Goal: Task Accomplishment & Management: Use online tool/utility

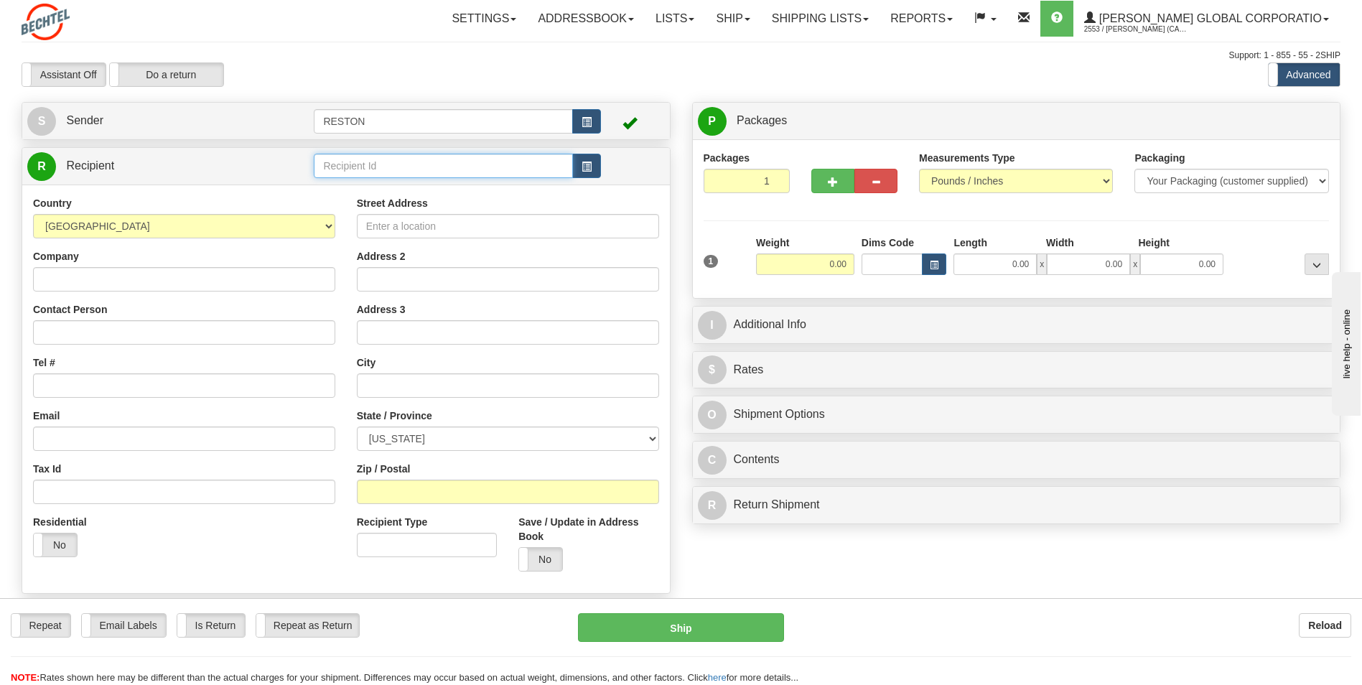
click at [348, 162] on input "text" at bounding box center [443, 166] width 259 height 24
click at [584, 167] on span "button" at bounding box center [587, 166] width 10 height 9
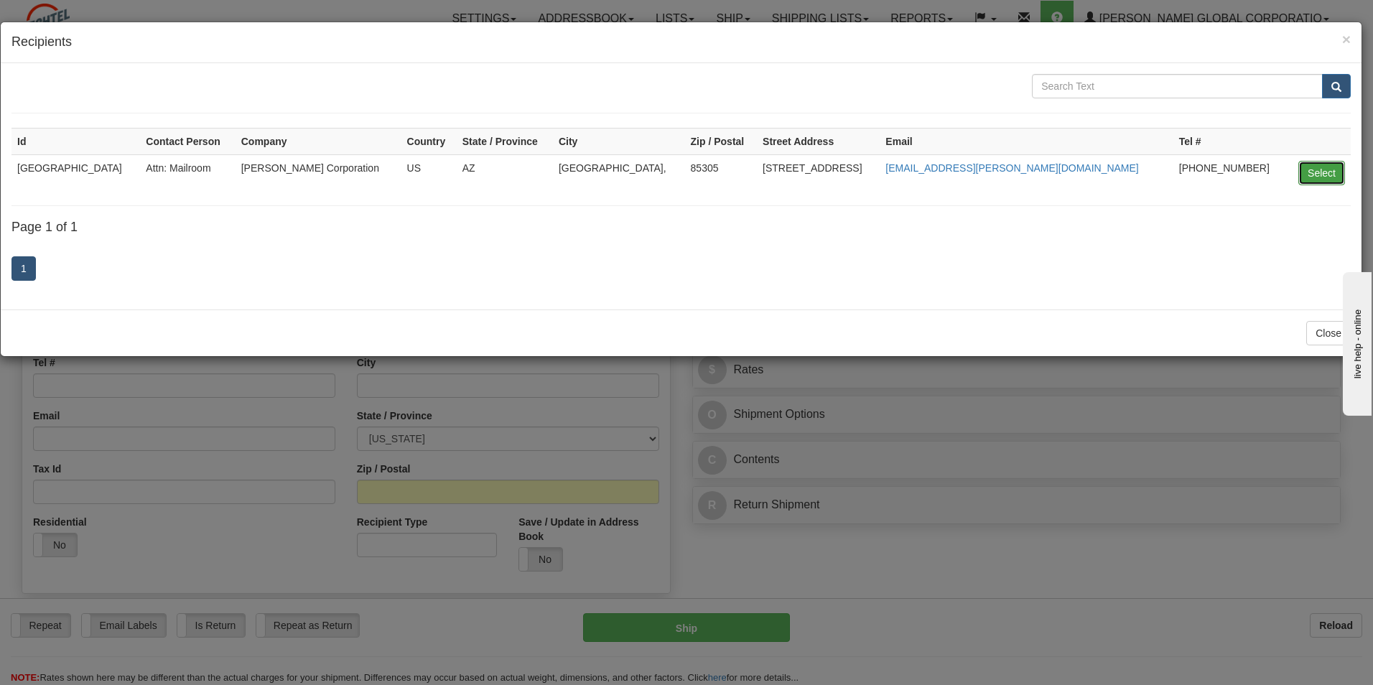
click at [681, 174] on button "Select" at bounding box center [1321, 173] width 47 height 24
type input "GLENDALE MAILROOM"
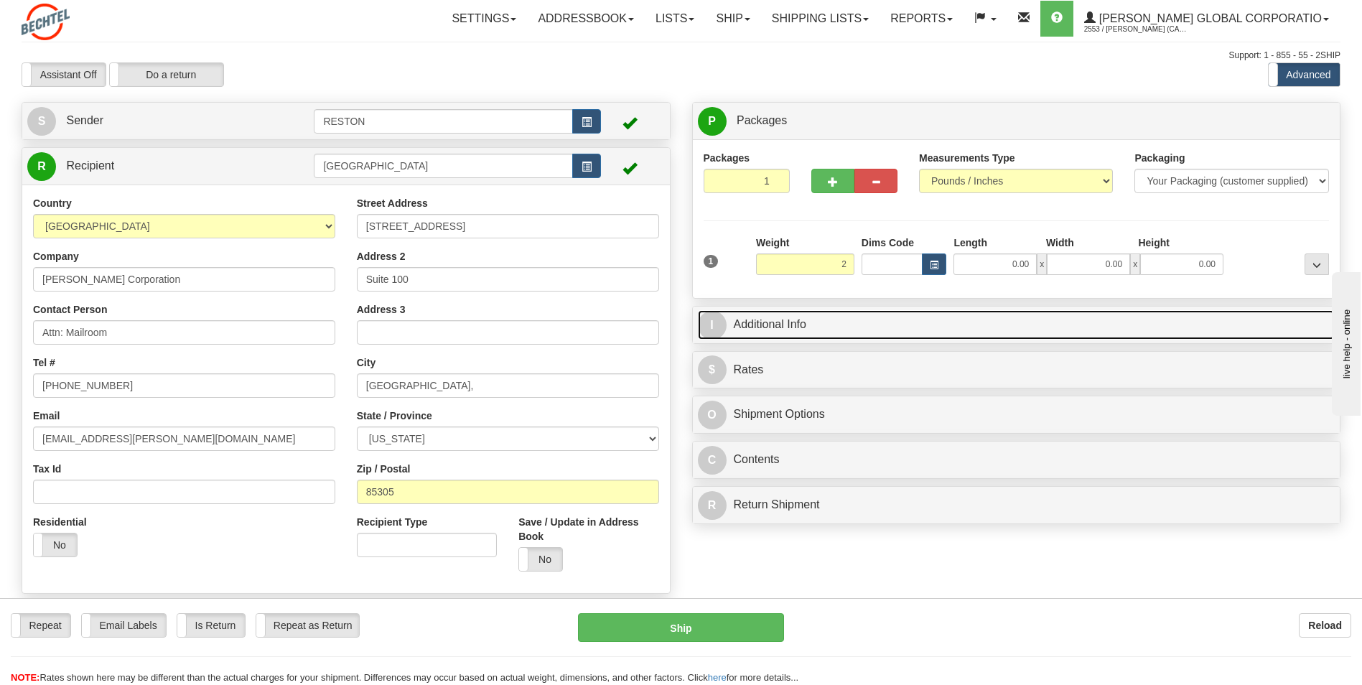
type input "2.00"
click at [681, 325] on link "I Additional Info" at bounding box center [1017, 324] width 638 height 29
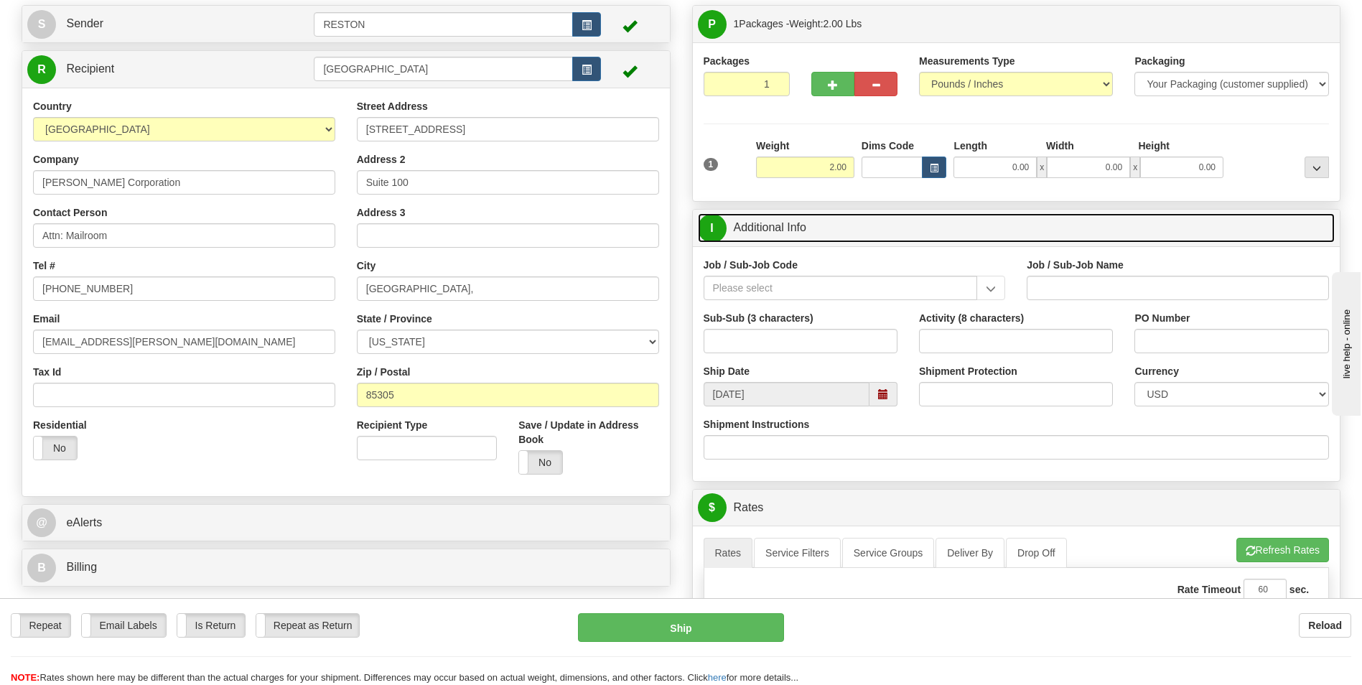
scroll to position [72, 0]
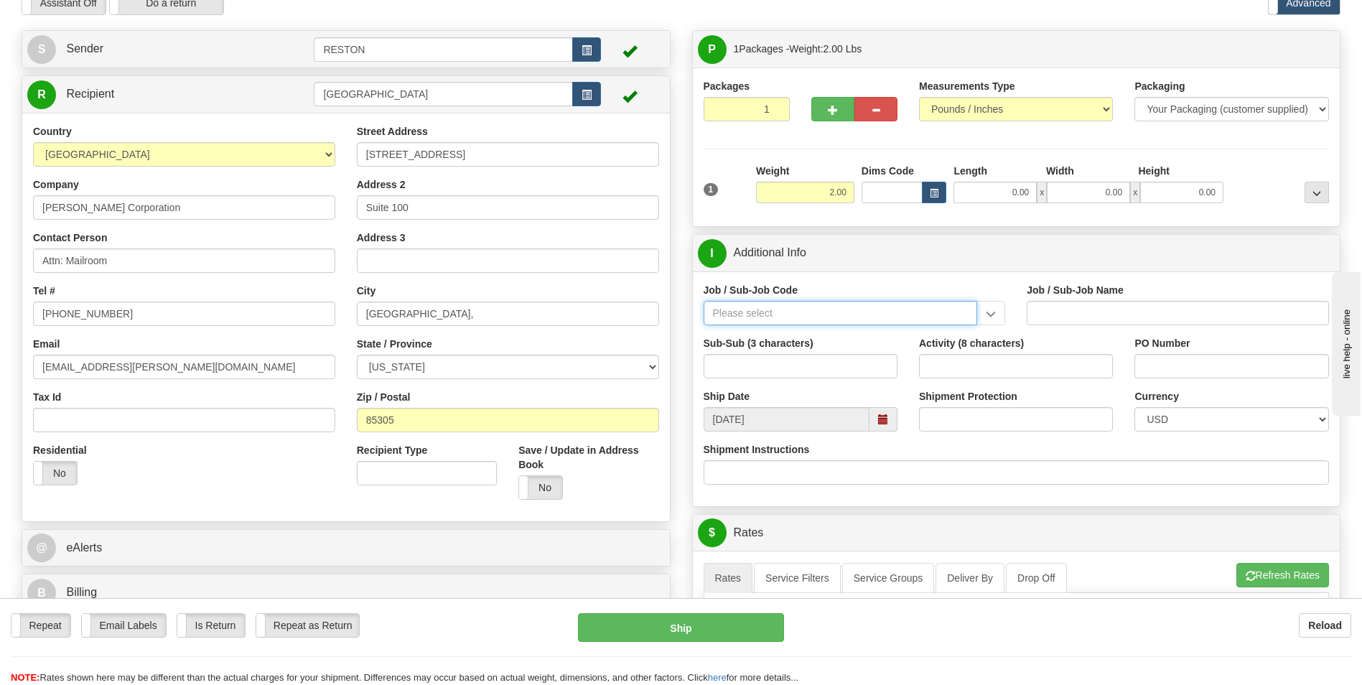
click at [681, 318] on input "Job / Sub-Job Code" at bounding box center [841, 313] width 274 height 24
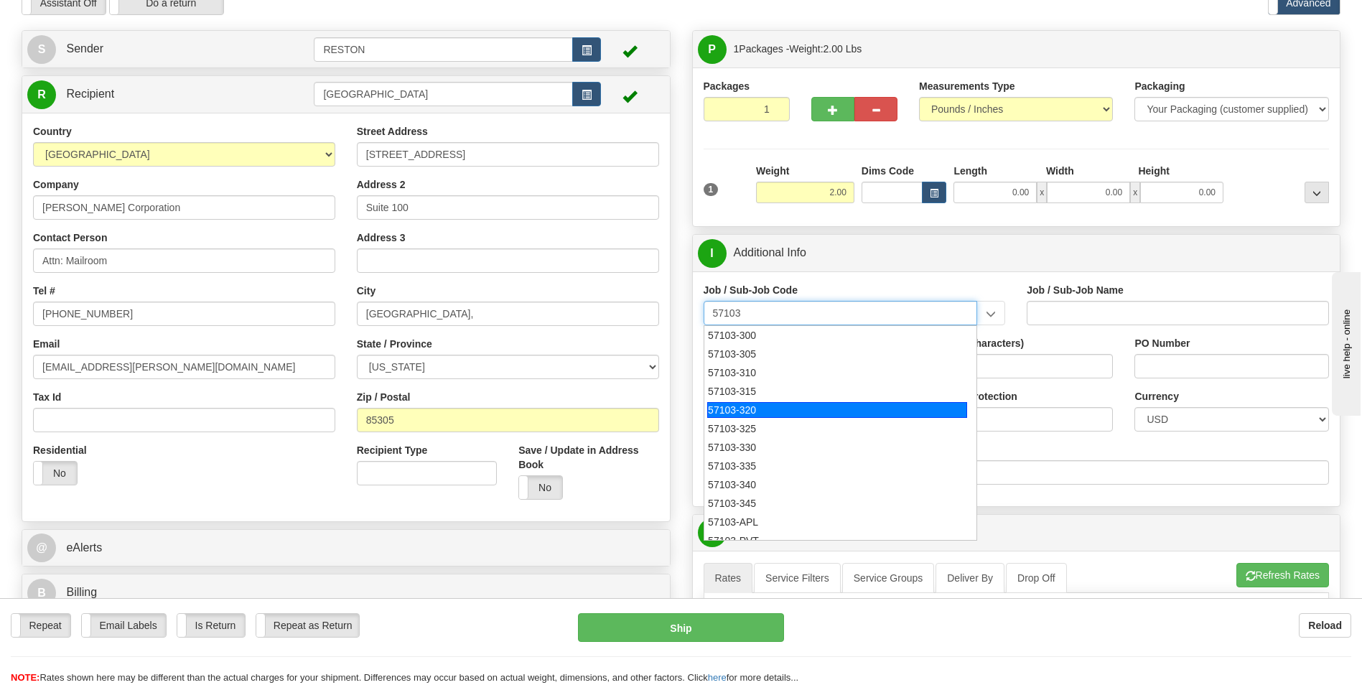
click at [681, 410] on div "57103-320" at bounding box center [837, 410] width 260 height 16
type input "57103-320"
type input "RESTON RO1 TIER 3-FACIL MGMT - MAIL OPERATIONS"
type input "57103-320"
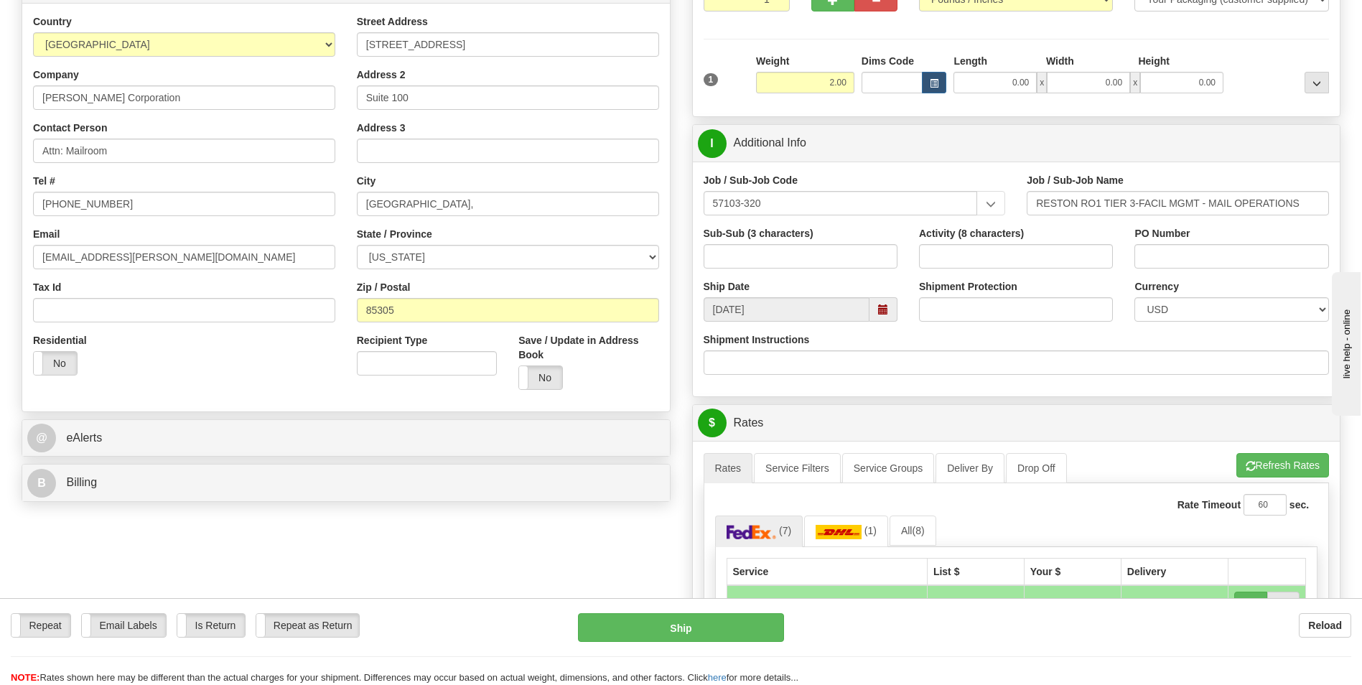
scroll to position [215, 0]
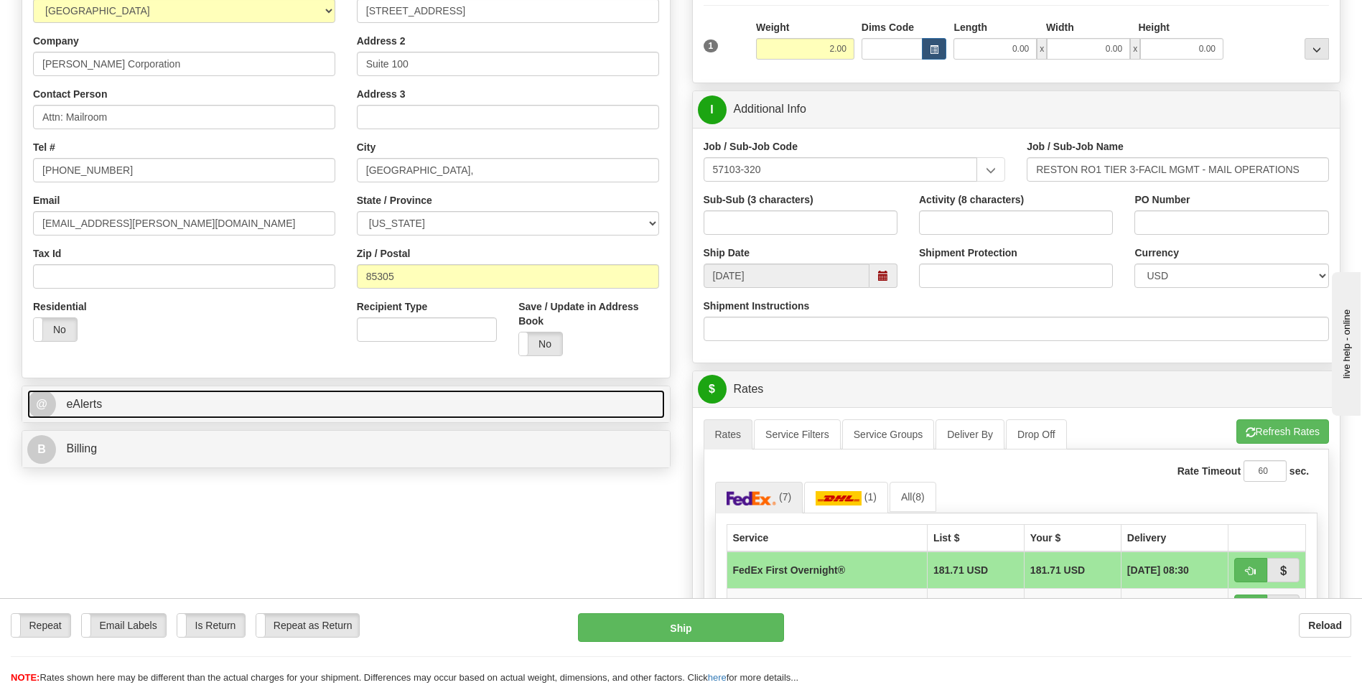
click at [547, 409] on link "@ eAlerts" at bounding box center [346, 404] width 638 height 29
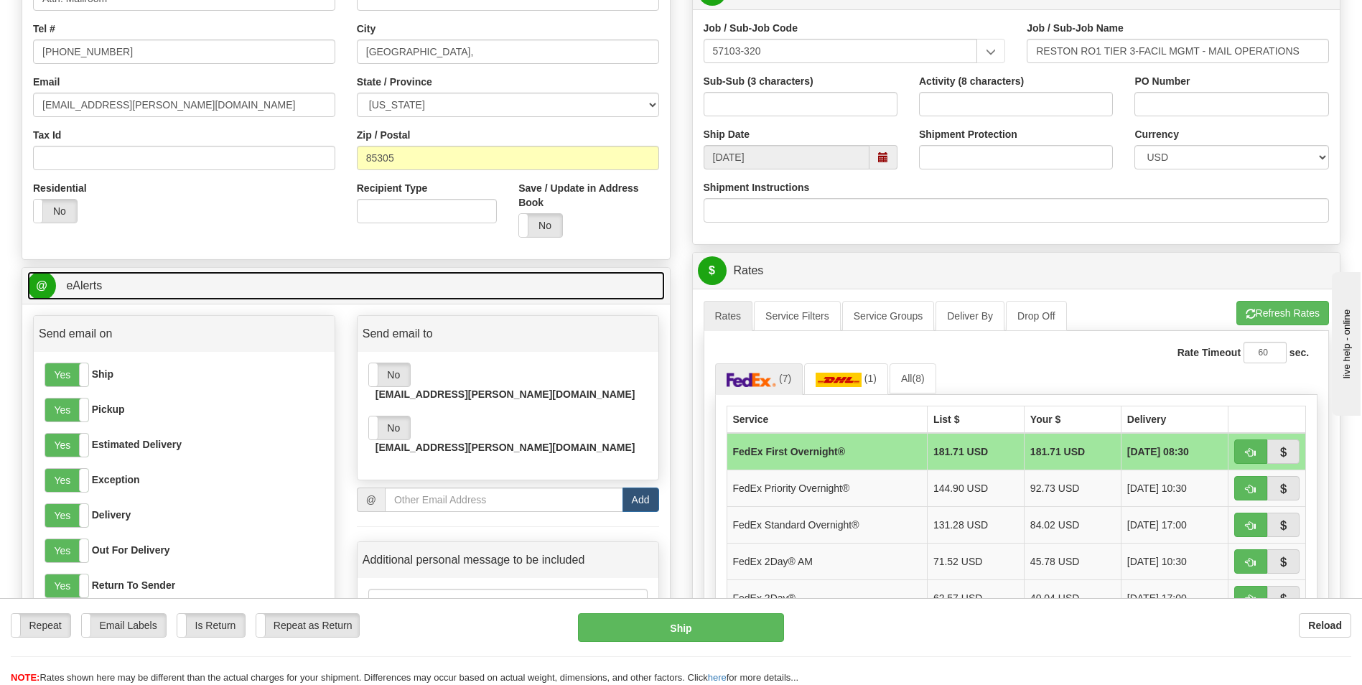
scroll to position [359, 0]
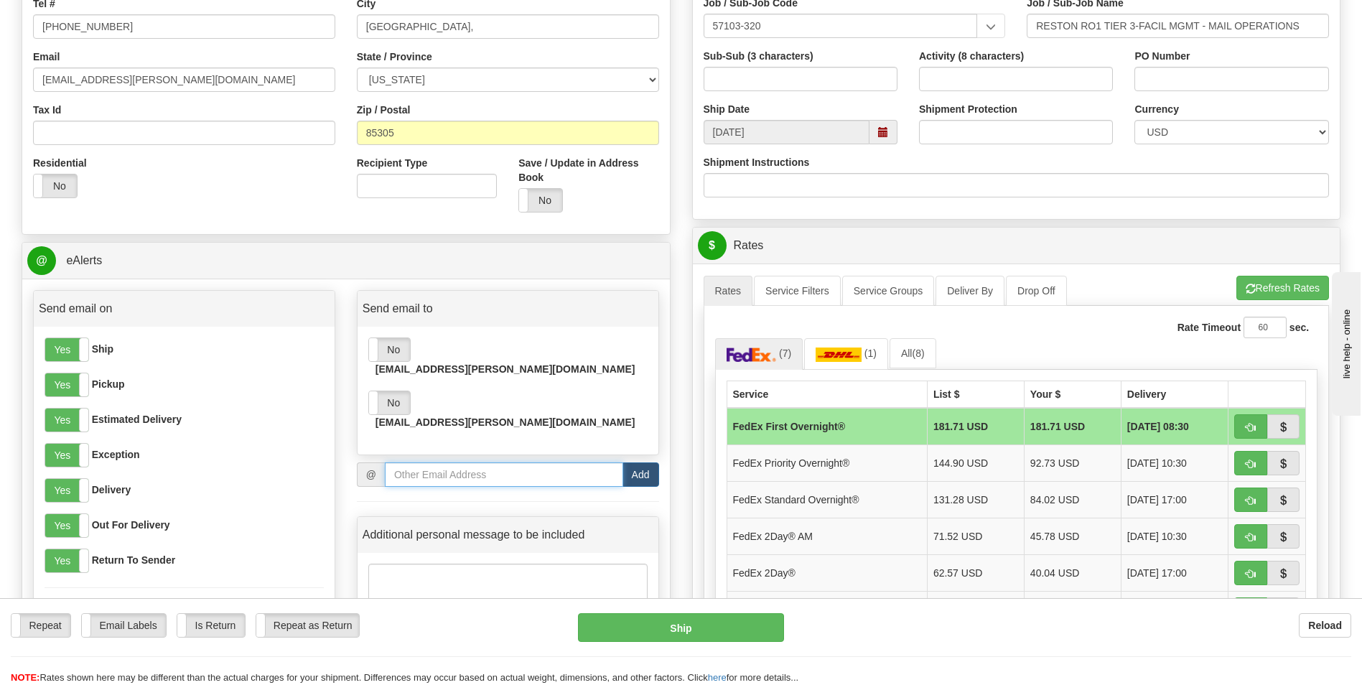
click at [419, 463] on input "email" at bounding box center [504, 475] width 238 height 24
click at [389, 463] on input "email" at bounding box center [504, 475] width 238 height 24
click at [475, 463] on input "email" at bounding box center [504, 475] width 238 height 24
paste input "mserrest@bechtel.com"
type input "mserrest@bechtel.com"
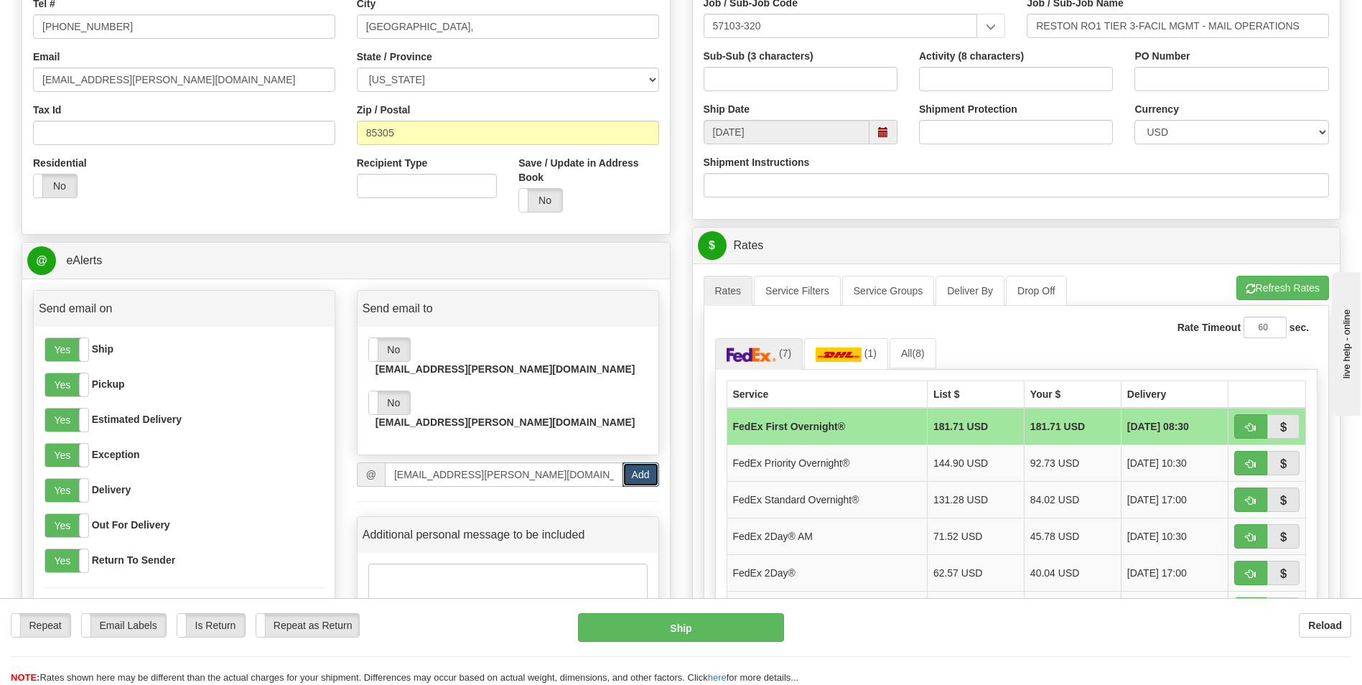
click at [649, 463] on button "Add" at bounding box center [641, 475] width 37 height 24
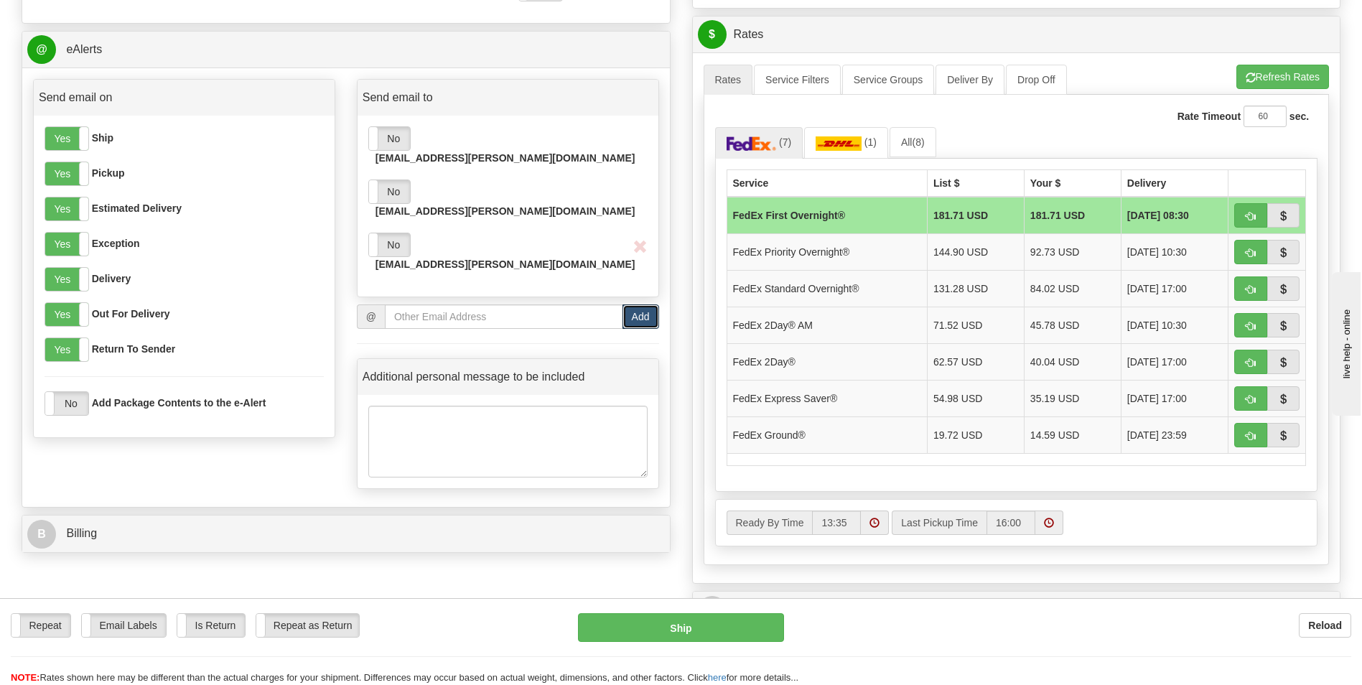
scroll to position [575, 0]
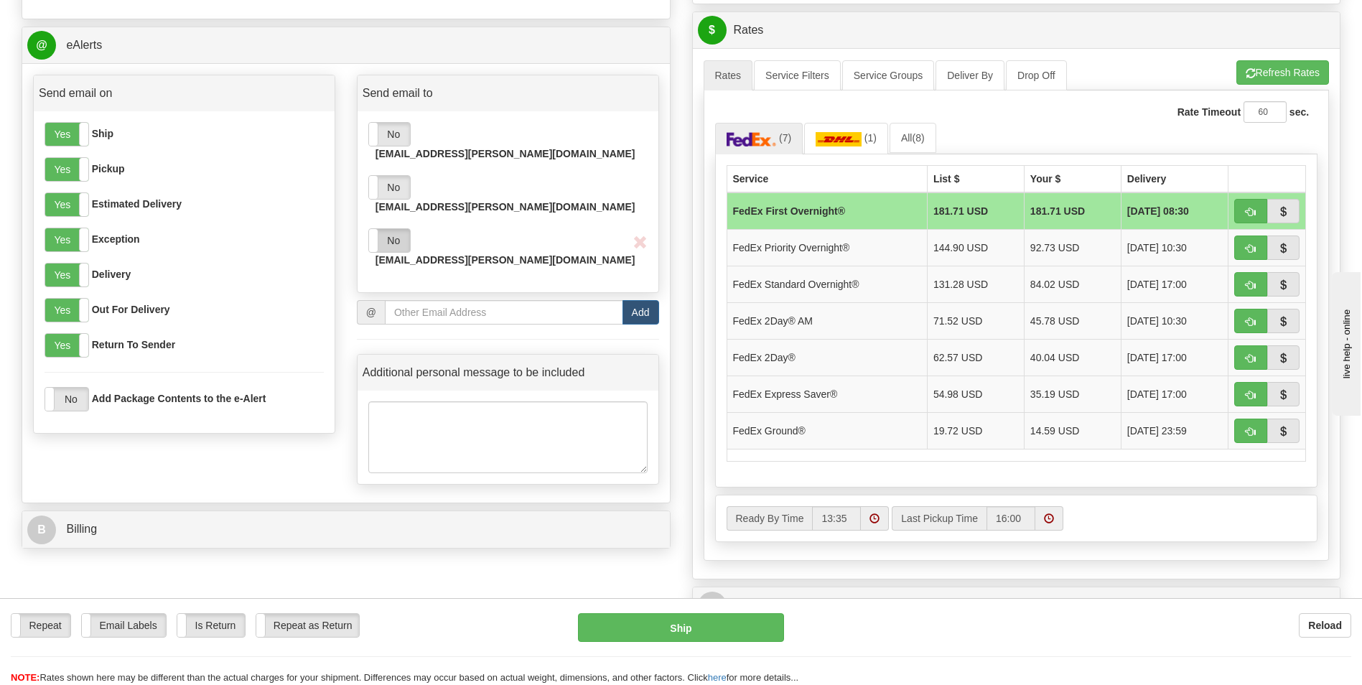
click at [390, 229] on label "No" at bounding box center [389, 240] width 41 height 23
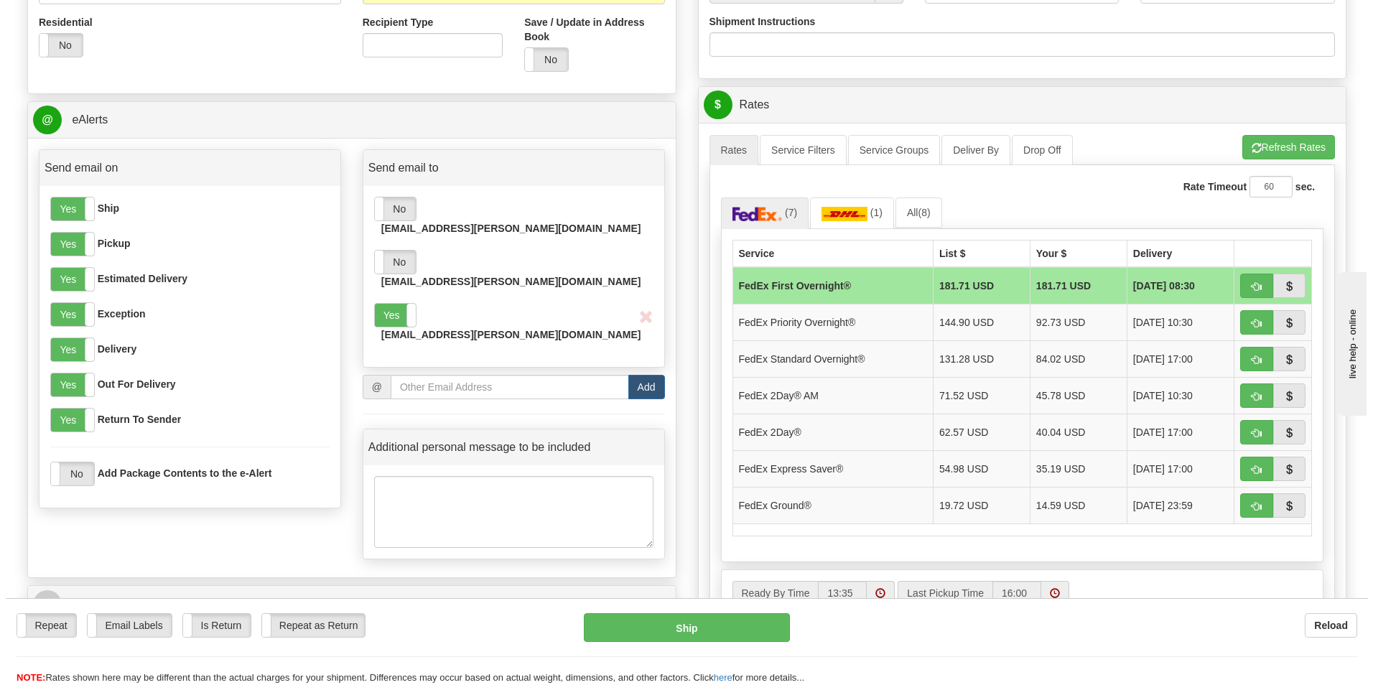
scroll to position [503, 0]
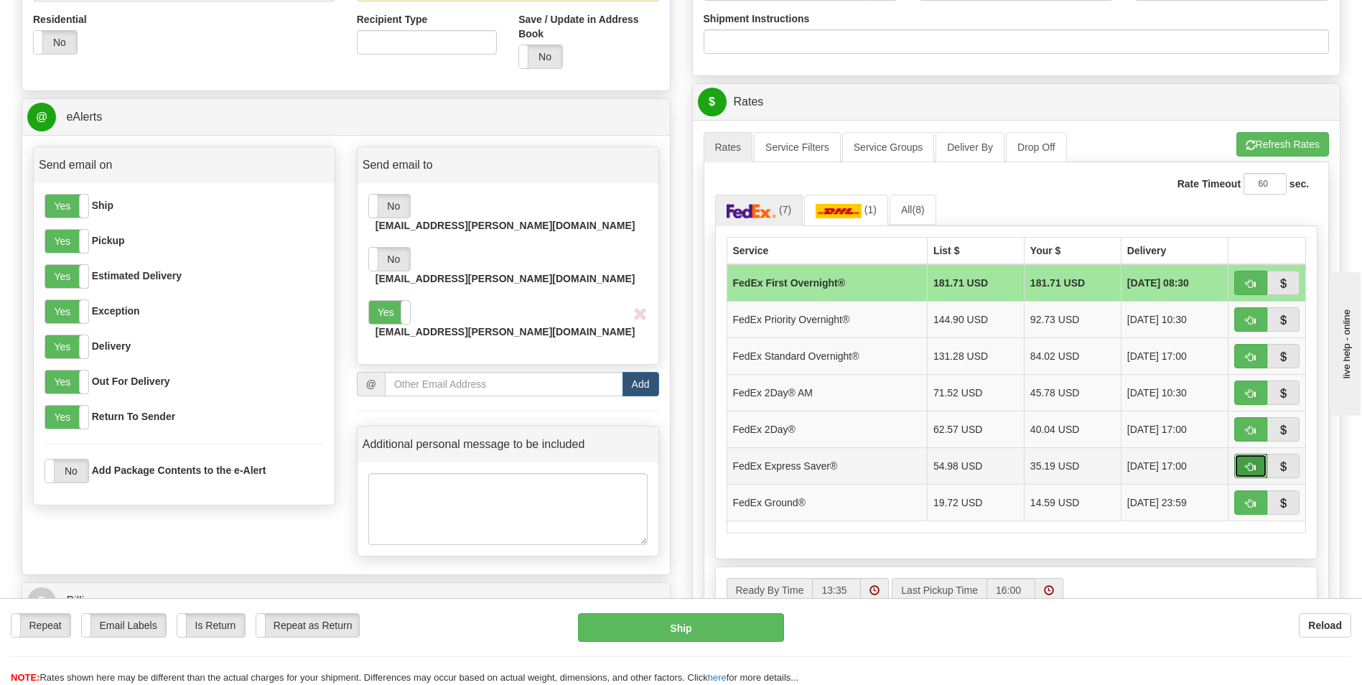
click at [681, 470] on span "button" at bounding box center [1251, 467] width 10 height 9
type input "20"
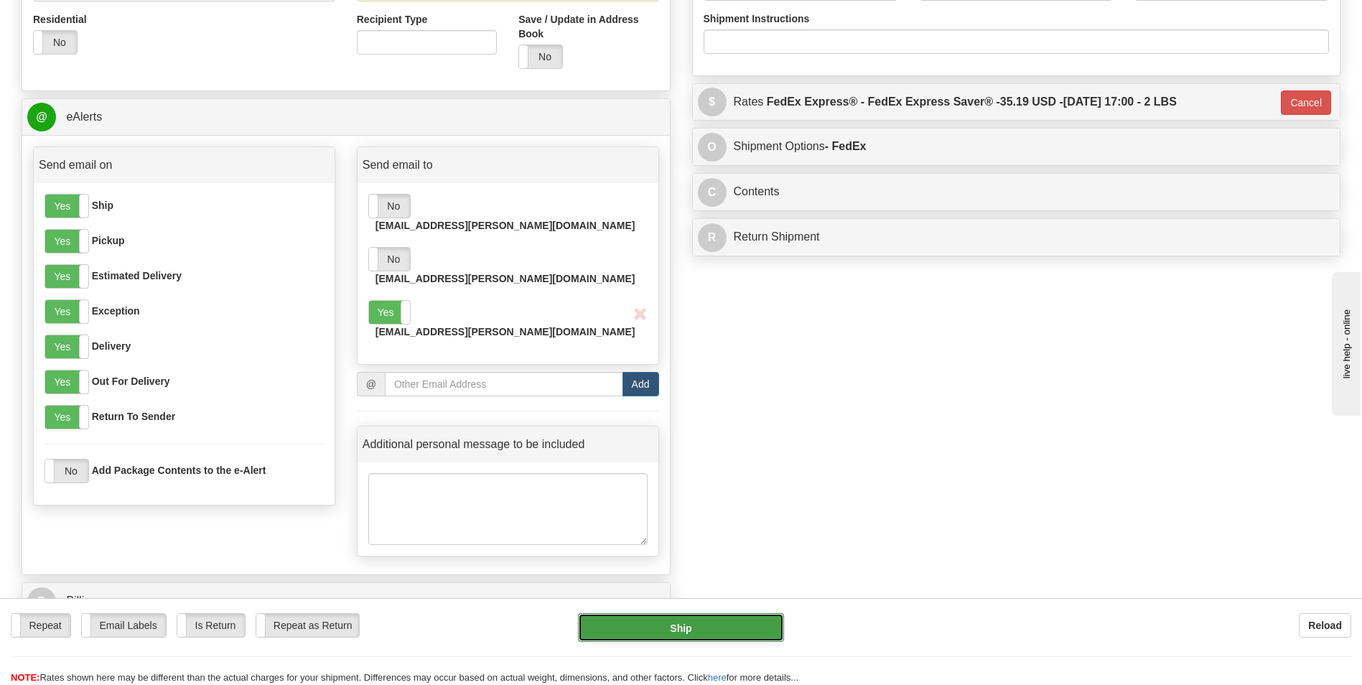
click at [681, 506] on button "Ship" at bounding box center [680, 627] width 205 height 29
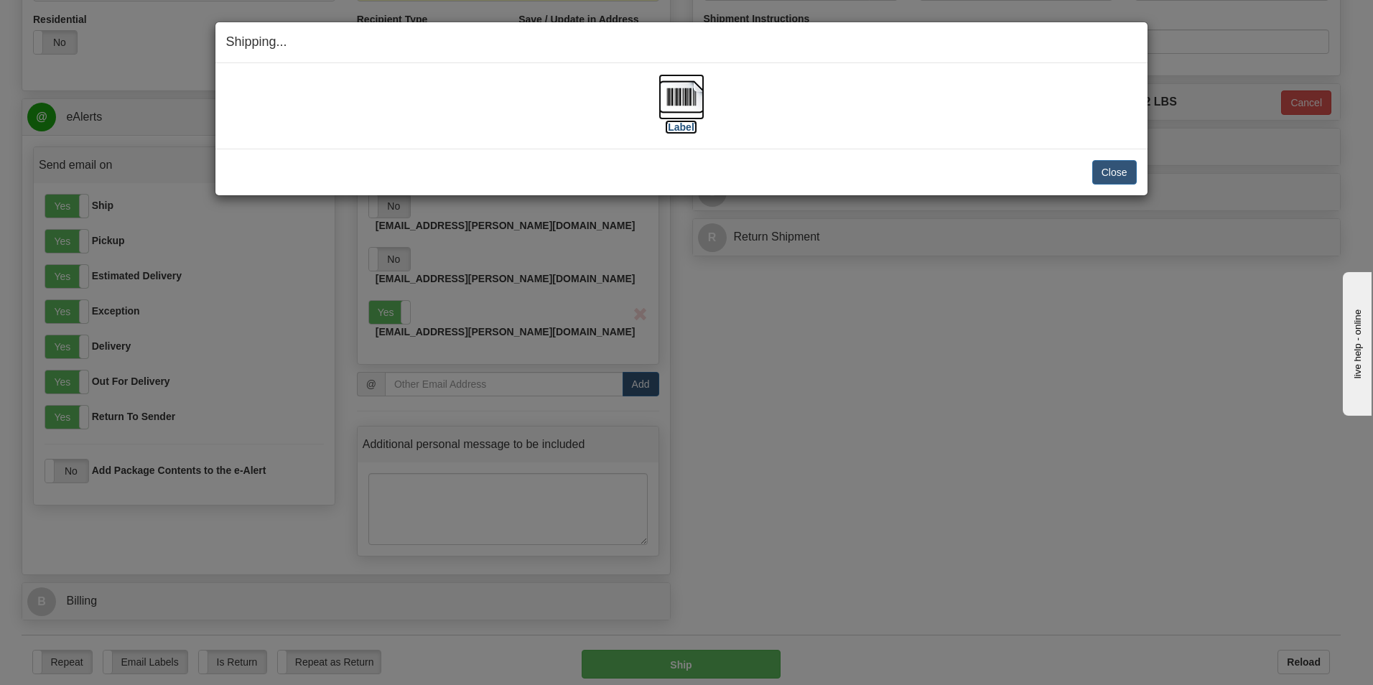
click at [678, 103] on img at bounding box center [682, 97] width 46 height 46
click at [681, 170] on button "Close" at bounding box center [1114, 172] width 45 height 24
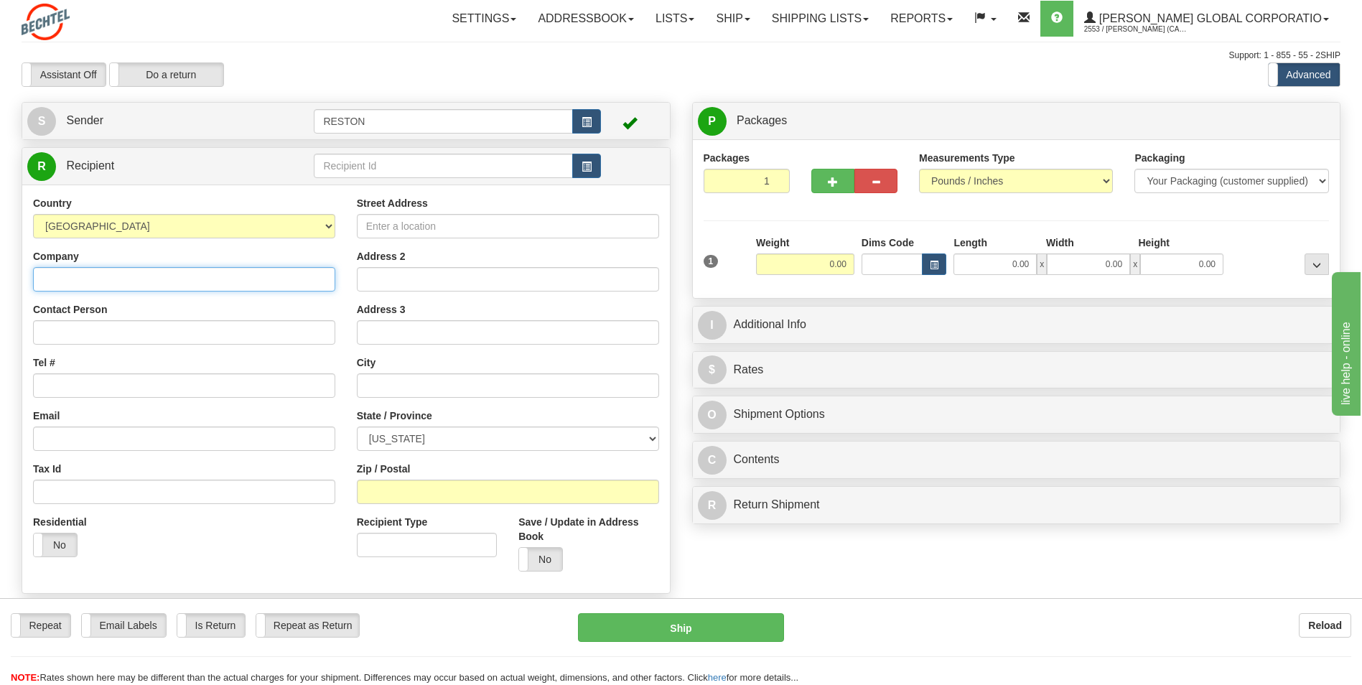
click at [58, 284] on input "Company" at bounding box center [184, 279] width 302 height 24
click at [65, 280] on input "Company" at bounding box center [184, 279] width 302 height 24
click at [78, 276] on input "Company" at bounding box center [184, 279] width 302 height 24
paste input "Bechtel National, Inc."
type input "Bechtel National, Inc."
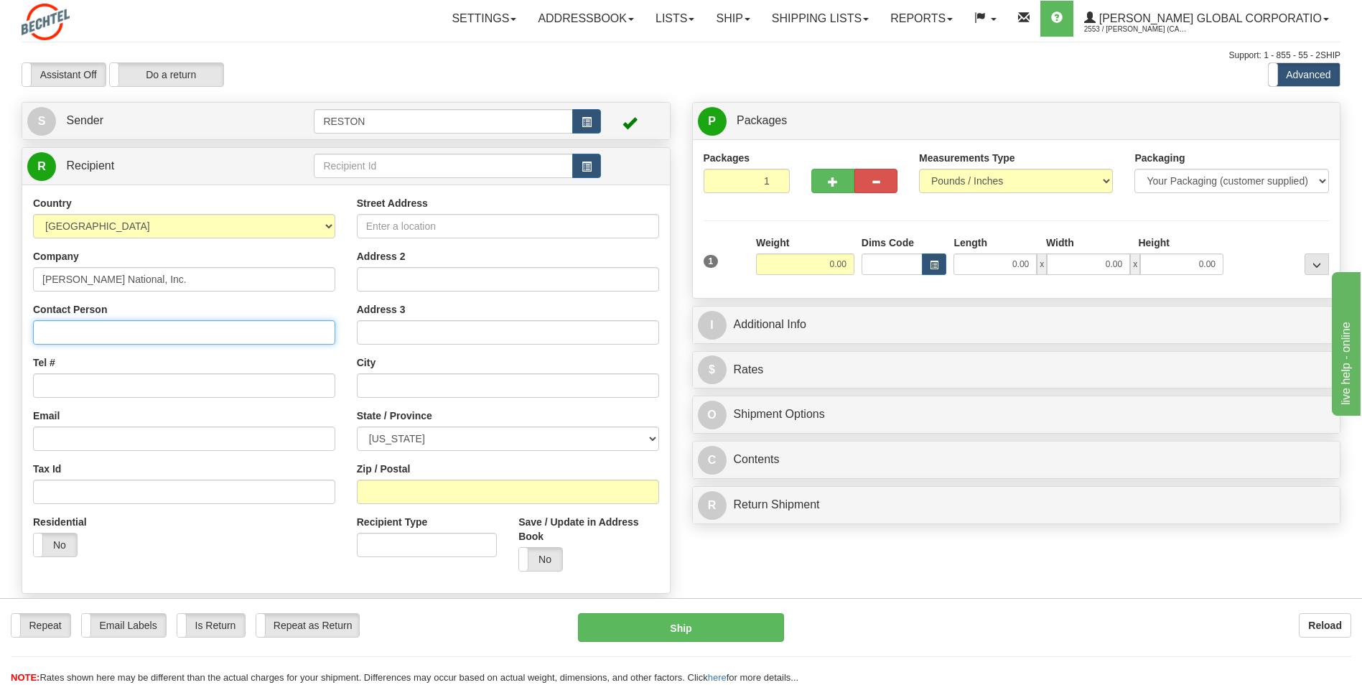
click at [55, 326] on input "Contact Person" at bounding box center [184, 332] width 302 height 24
click at [61, 332] on input "Contact Person" at bounding box center [184, 332] width 302 height 24
click at [52, 323] on input "Contact Person" at bounding box center [184, 332] width 302 height 24
paste input "Attn: Mailroom"
type input "Attn: Mailroom"
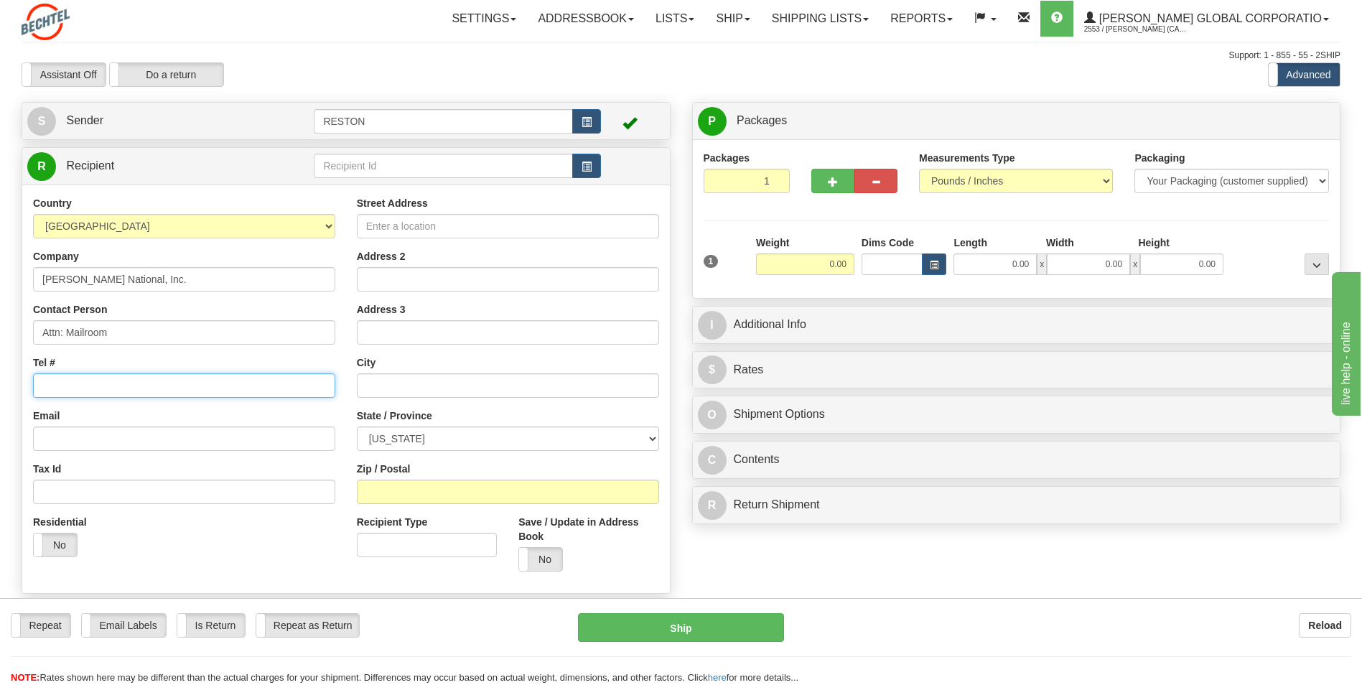
click at [49, 391] on input "Tel #" at bounding box center [184, 385] width 302 height 24
click at [71, 392] on input "Tel #" at bounding box center [184, 385] width 302 height 24
paste input "865-220-2429"
type input "865-220-2429"
click at [74, 445] on input "Email" at bounding box center [184, 439] width 302 height 24
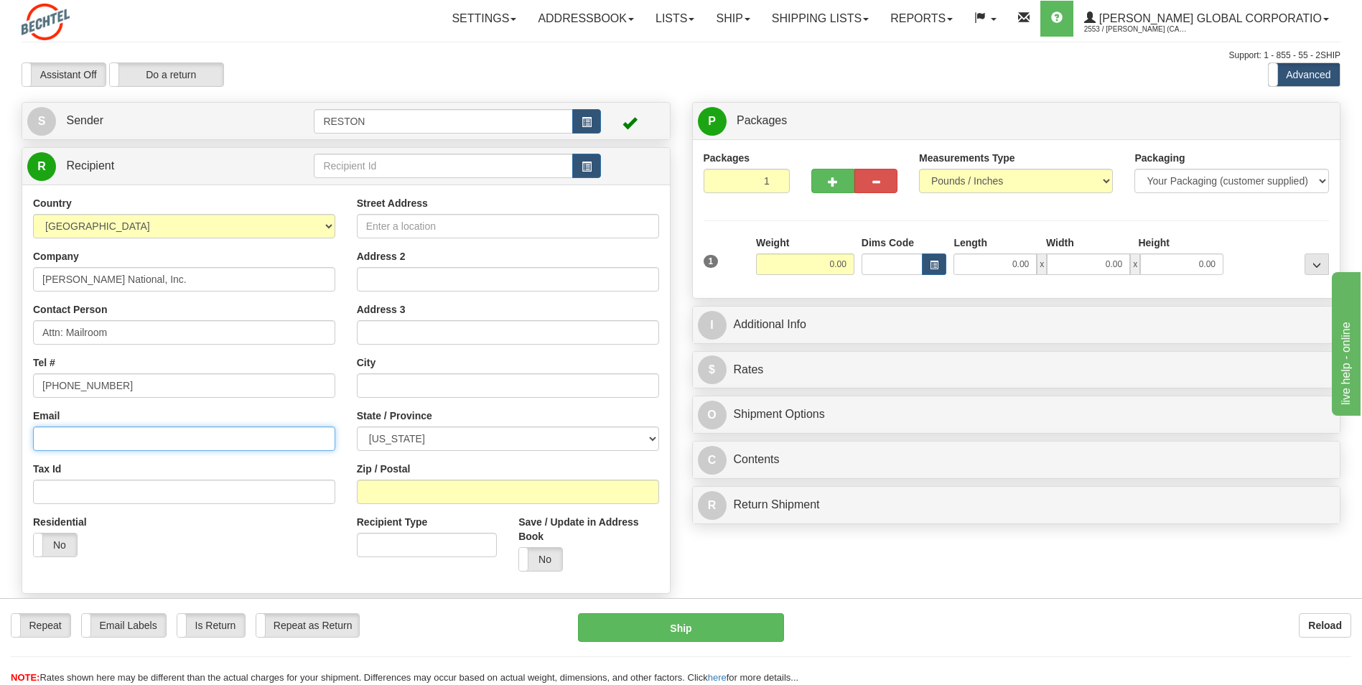
click at [52, 435] on input "Email" at bounding box center [184, 439] width 302 height 24
paste input "wcqueene@bechtel.us"
type input "wcqueene@bechtel.us"
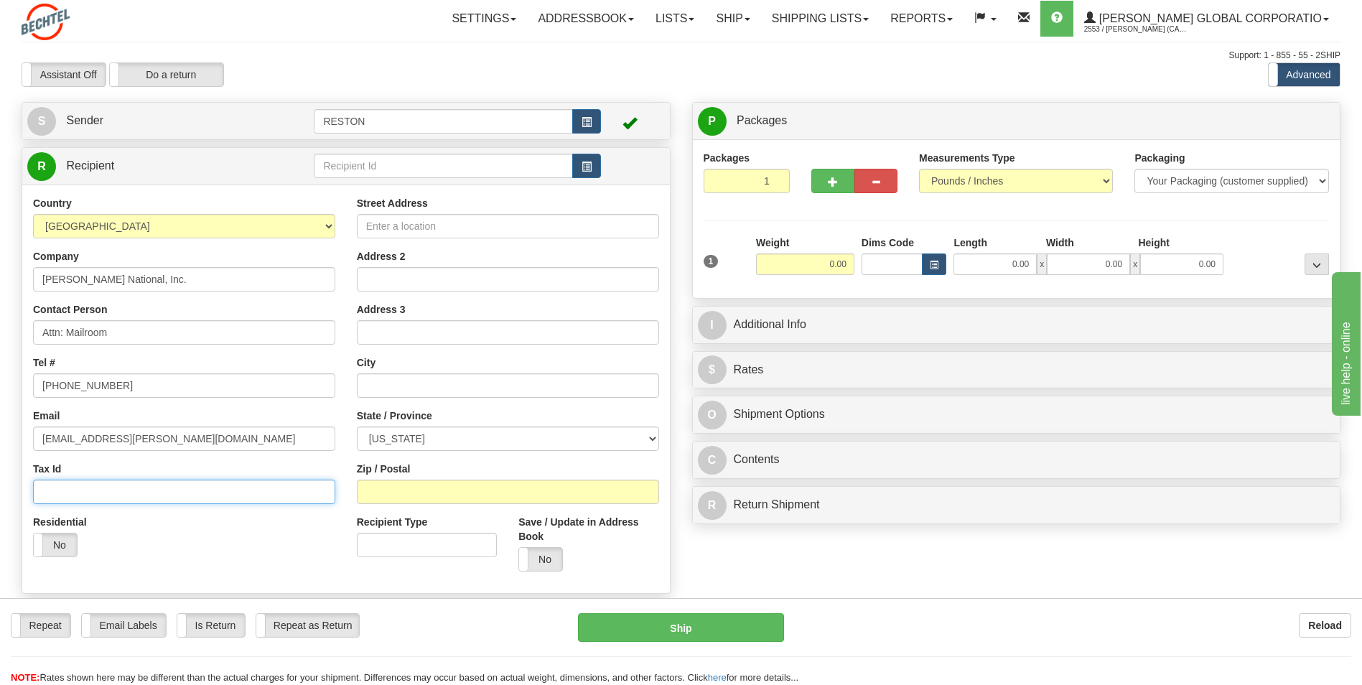
click at [90, 488] on input "Tax Id" at bounding box center [184, 492] width 302 height 24
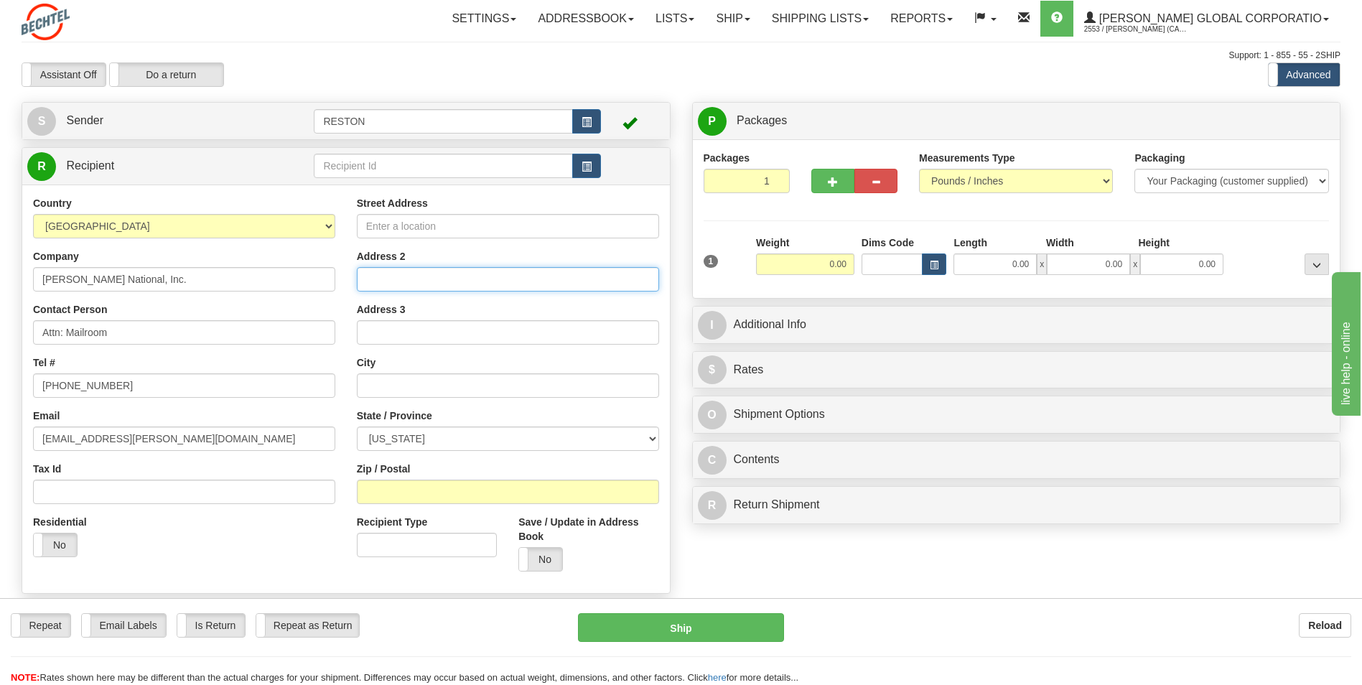
click at [396, 281] on input "Address 2" at bounding box center [508, 279] width 302 height 24
click at [389, 280] on input "Address 2" at bounding box center [508, 279] width 302 height 24
click at [388, 281] on input "Address 2" at bounding box center [508, 279] width 302 height 24
click at [371, 282] on input "Address 2" at bounding box center [508, 279] width 302 height 24
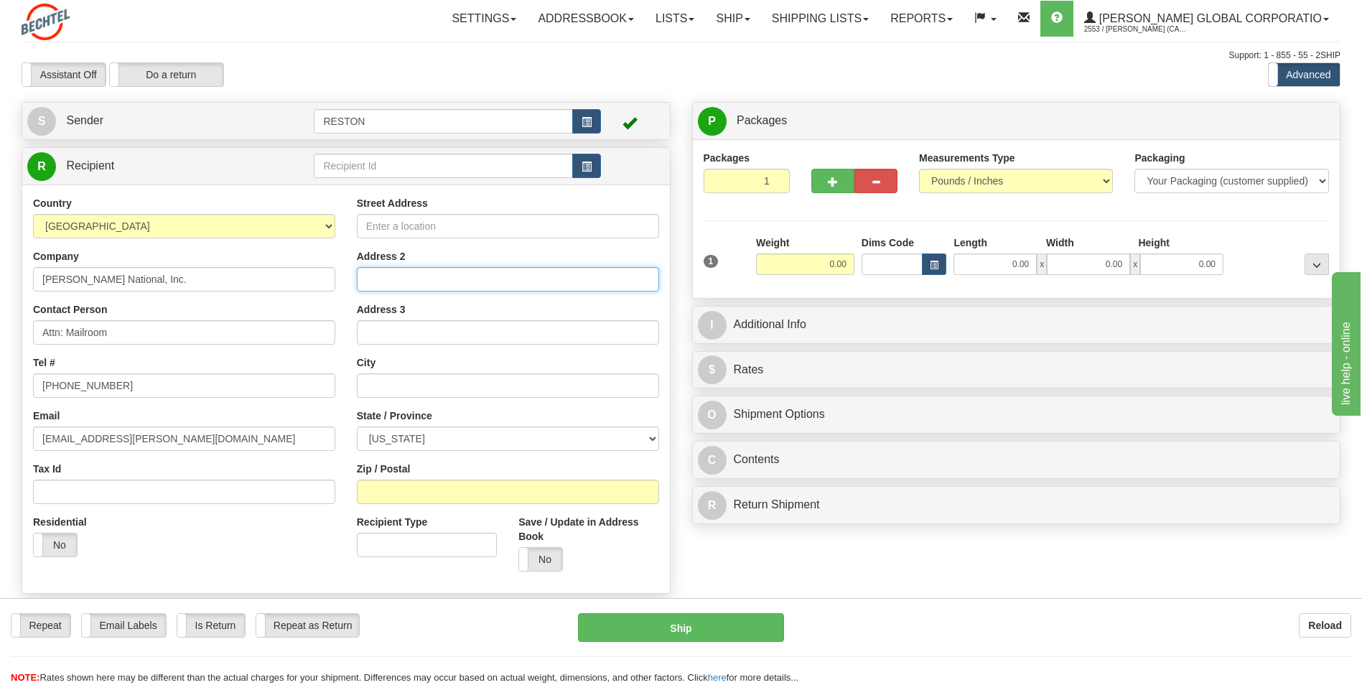
paste input "100 Union Valley Road"
type input "100 Union Valley Road"
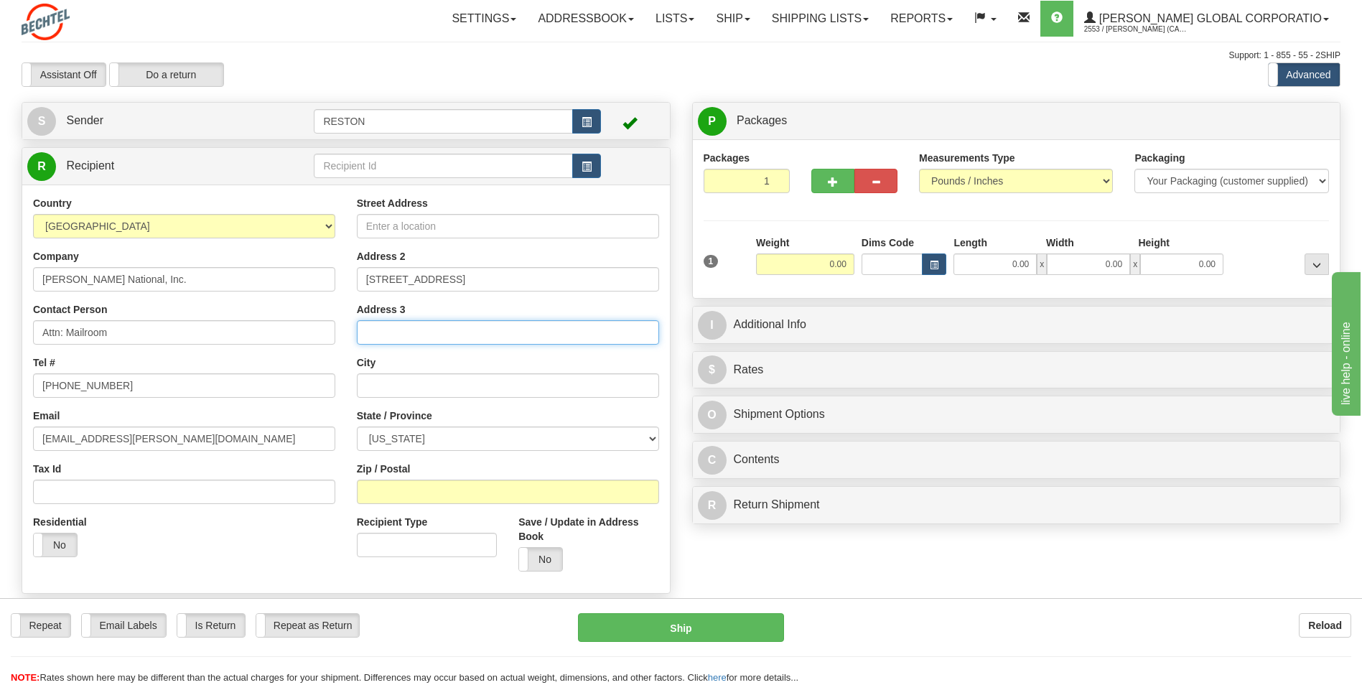
click at [381, 325] on input "Address 3" at bounding box center [508, 332] width 302 height 24
click at [373, 384] on input "text" at bounding box center [508, 385] width 302 height 24
paste input "Oakridge"
type input "Oakridge"
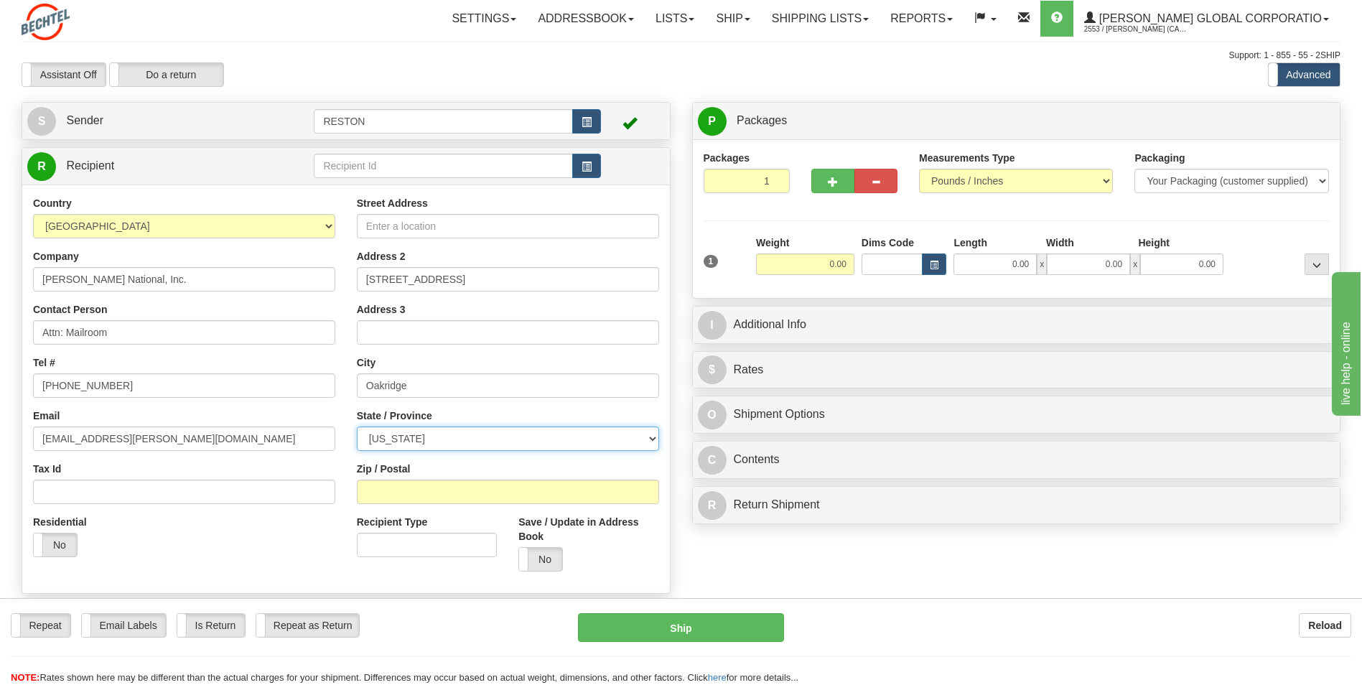
click at [422, 440] on select "ALABAMA ALASKA ARIZONA ARKANSAS Armed Forces America Armed Forces Europe Armed …" at bounding box center [508, 439] width 302 height 24
select select "TN"
click at [357, 427] on select "ALABAMA ALASKA ARIZONA ARKANSAS Armed Forces America Armed Forces Europe Armed …" at bounding box center [508, 439] width 302 height 24
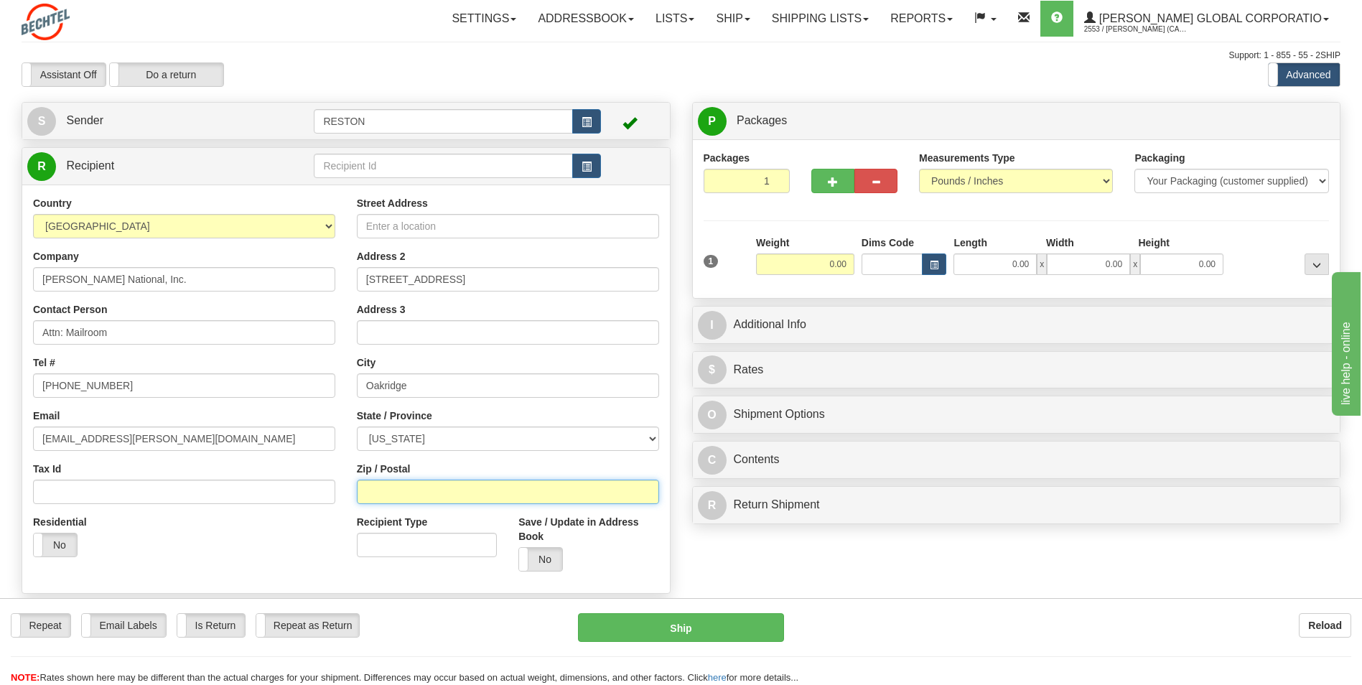
click at [373, 485] on input "Zip / Postal" at bounding box center [508, 492] width 302 height 24
click at [387, 496] on input "Zip / Postal" at bounding box center [508, 492] width 302 height 24
paste input "37830-0350"
type input "37830-0350"
click at [394, 541] on input "Recipient Type" at bounding box center [427, 545] width 140 height 24
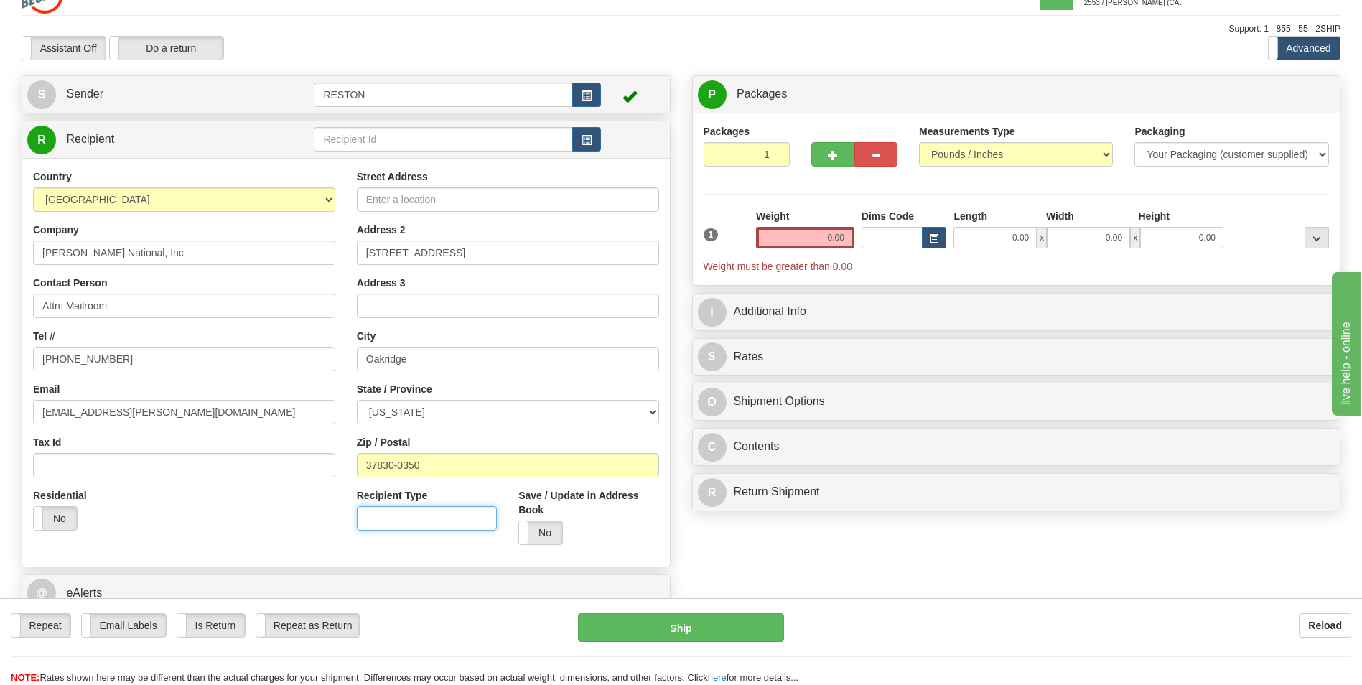
scroll to position [72, 0]
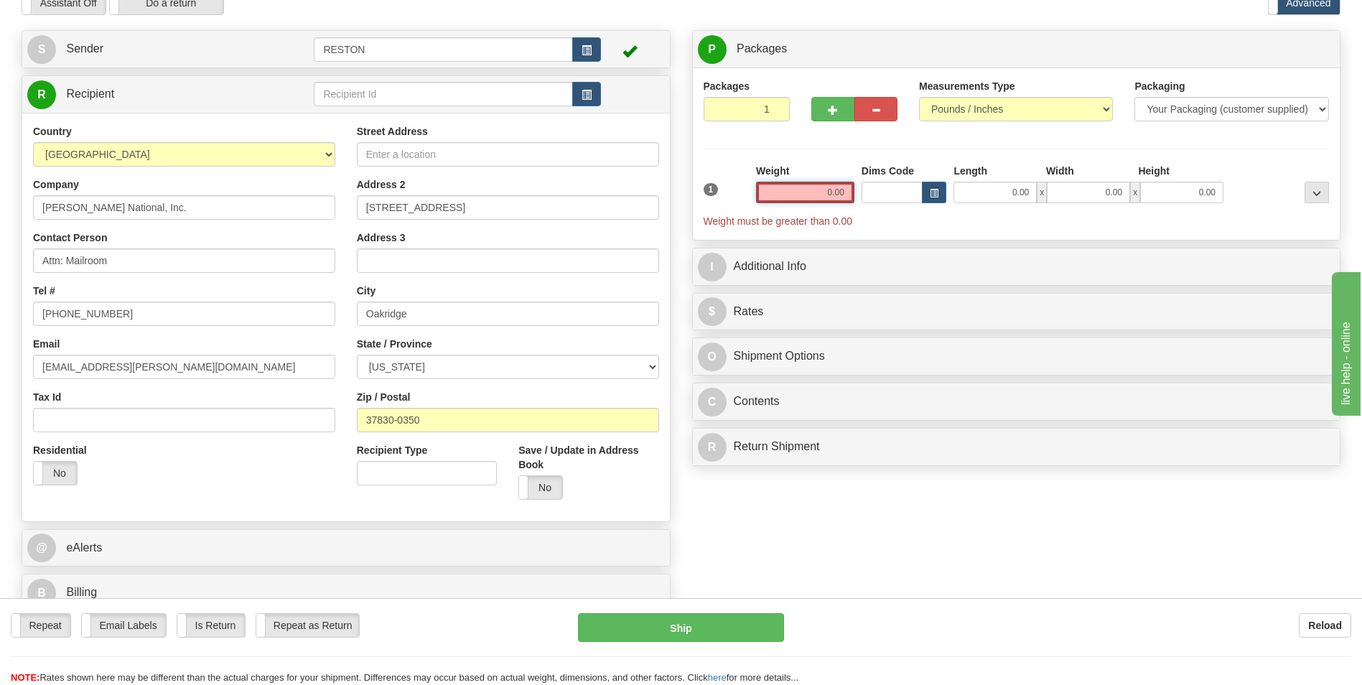
click at [834, 190] on input "0.00" at bounding box center [805, 193] width 98 height 22
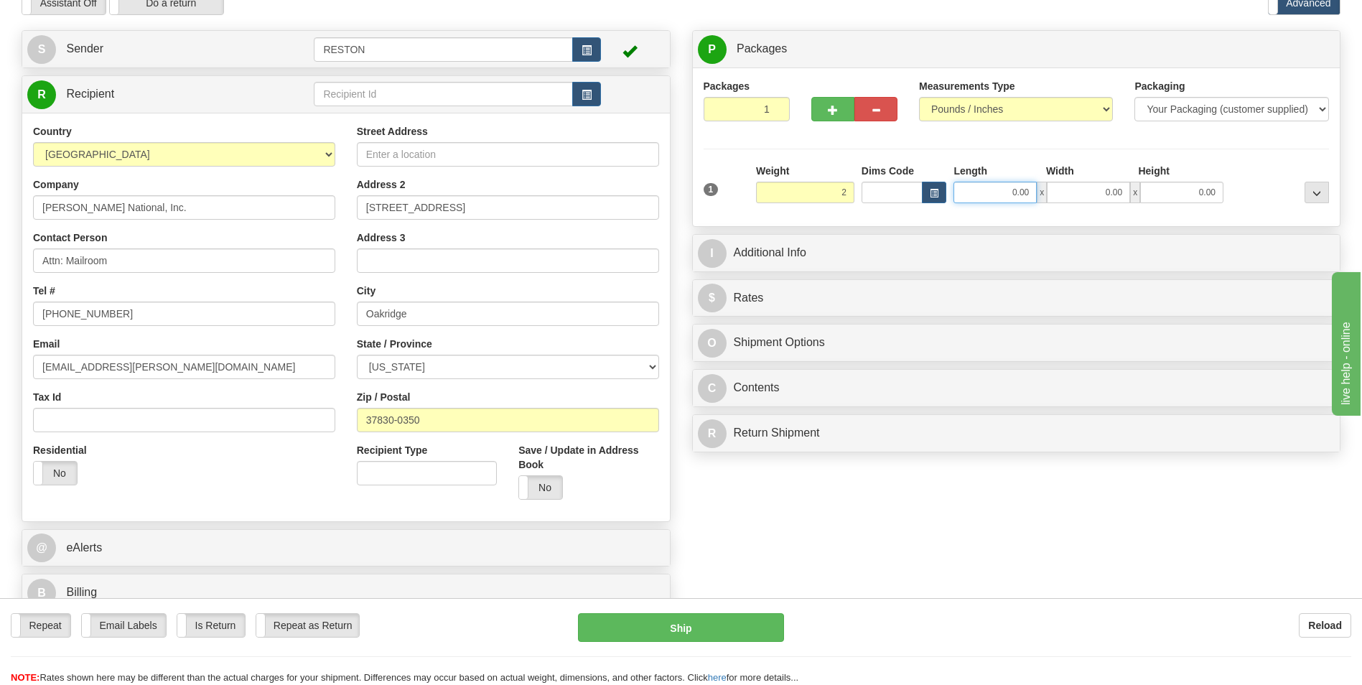
type input "2.00"
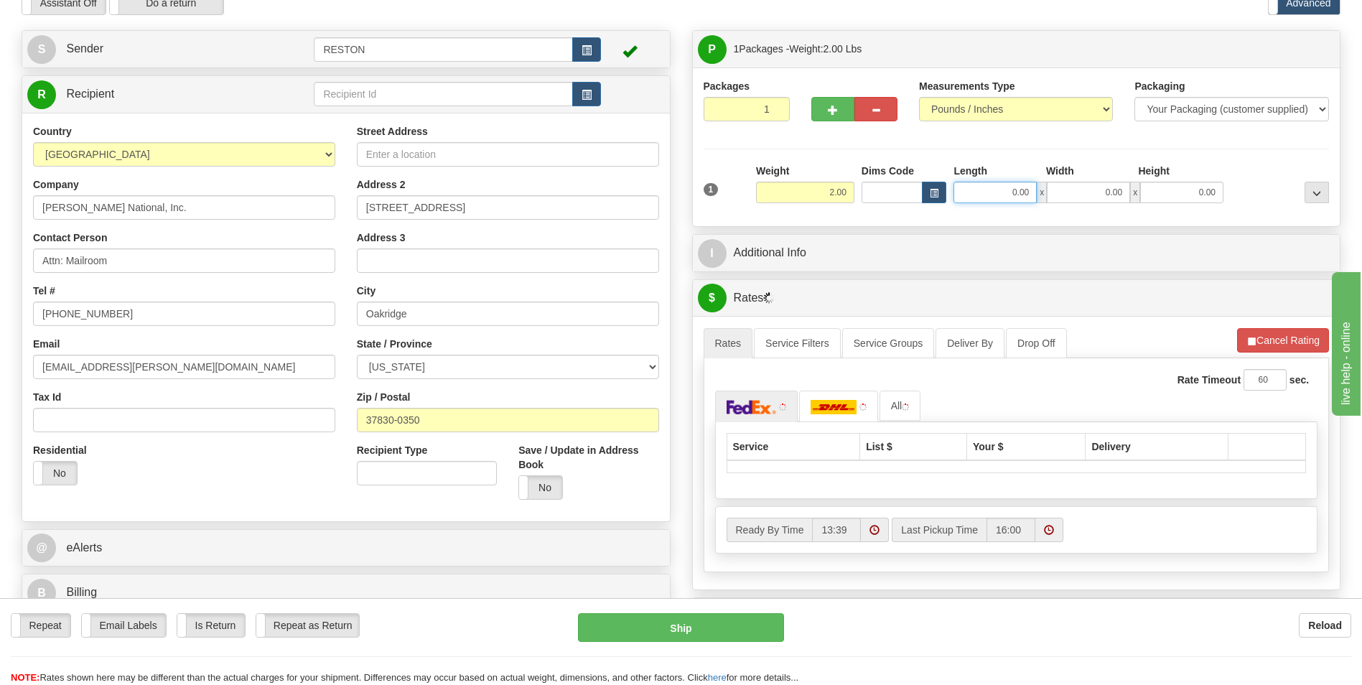
click at [995, 193] on input "0.00" at bounding box center [995, 193] width 83 height 22
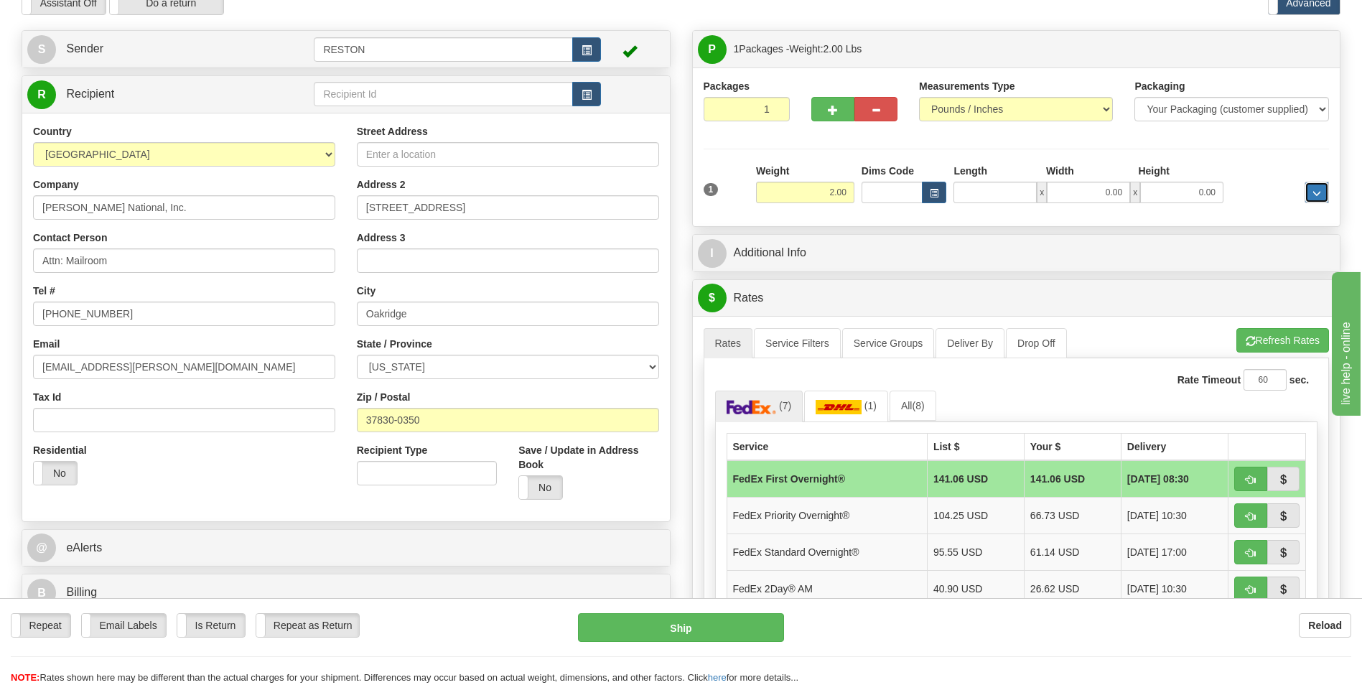
type input "0.00"
click at [1311, 193] on button "..." at bounding box center [1317, 193] width 24 height 22
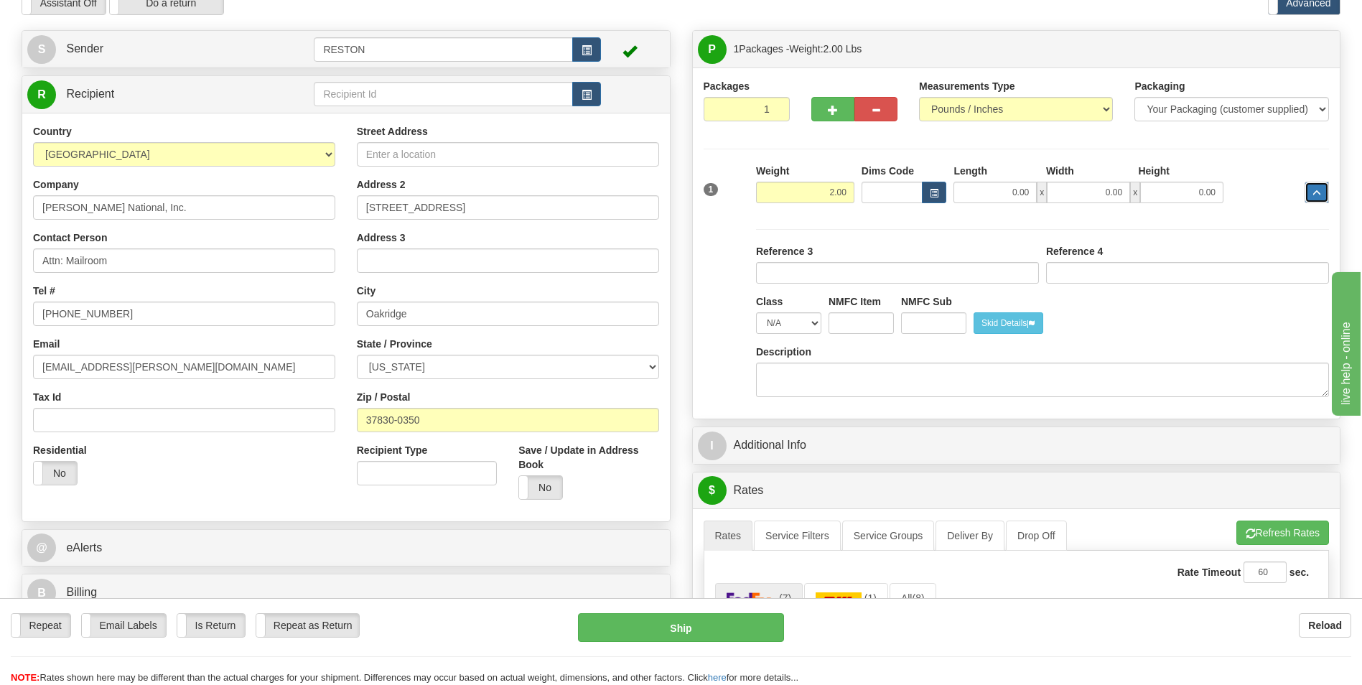
click at [1310, 191] on button "..." at bounding box center [1317, 193] width 24 height 22
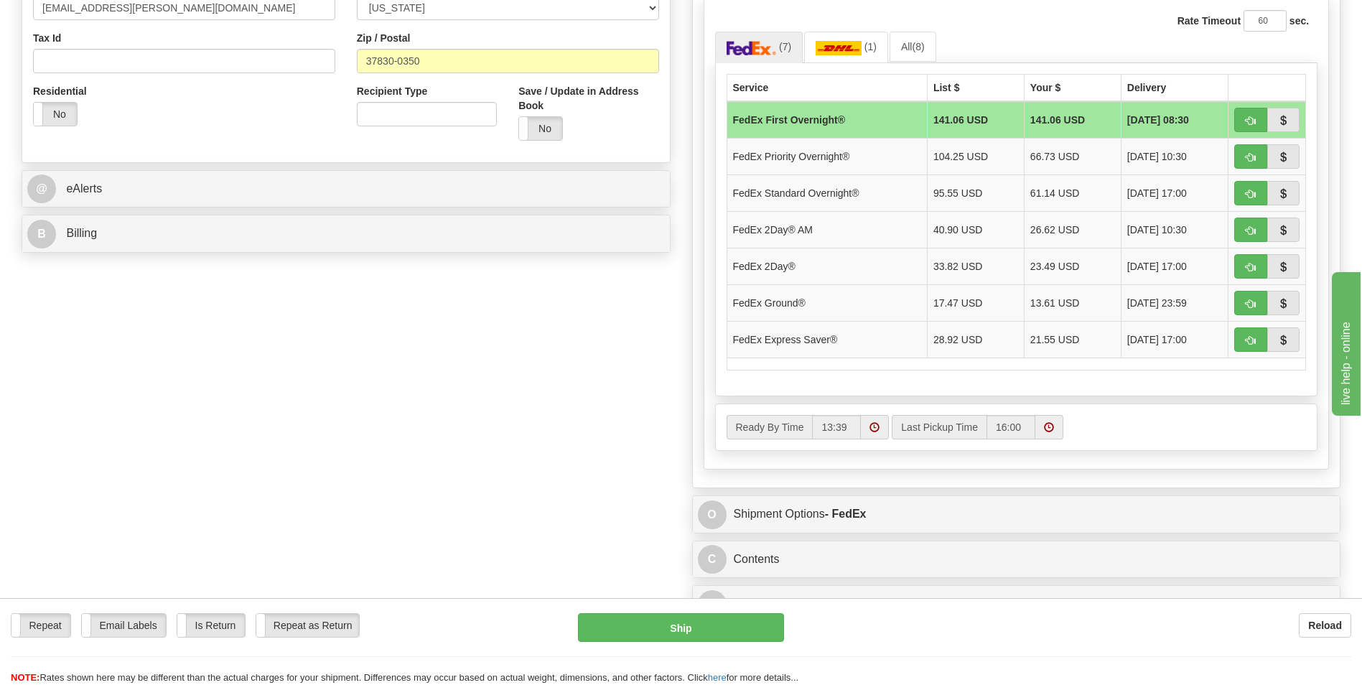
scroll to position [503, 0]
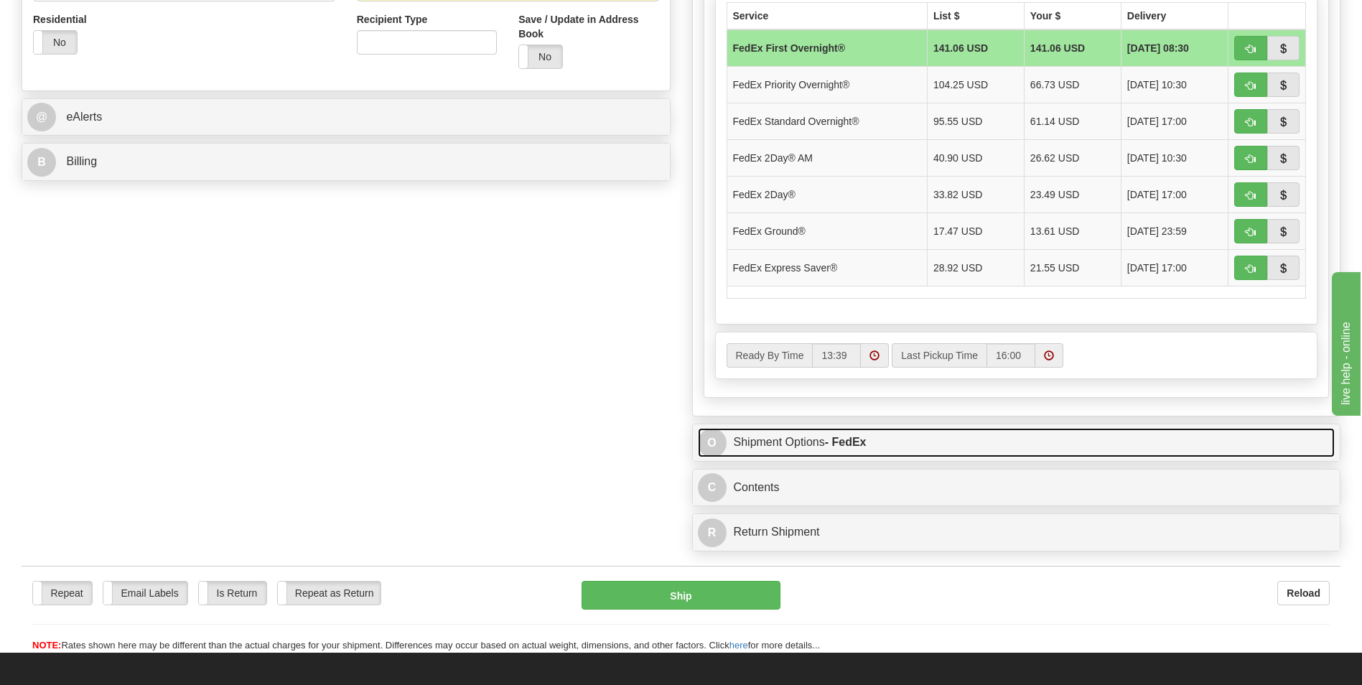
click at [906, 446] on link "O Shipment Options - FedEx" at bounding box center [1017, 442] width 638 height 29
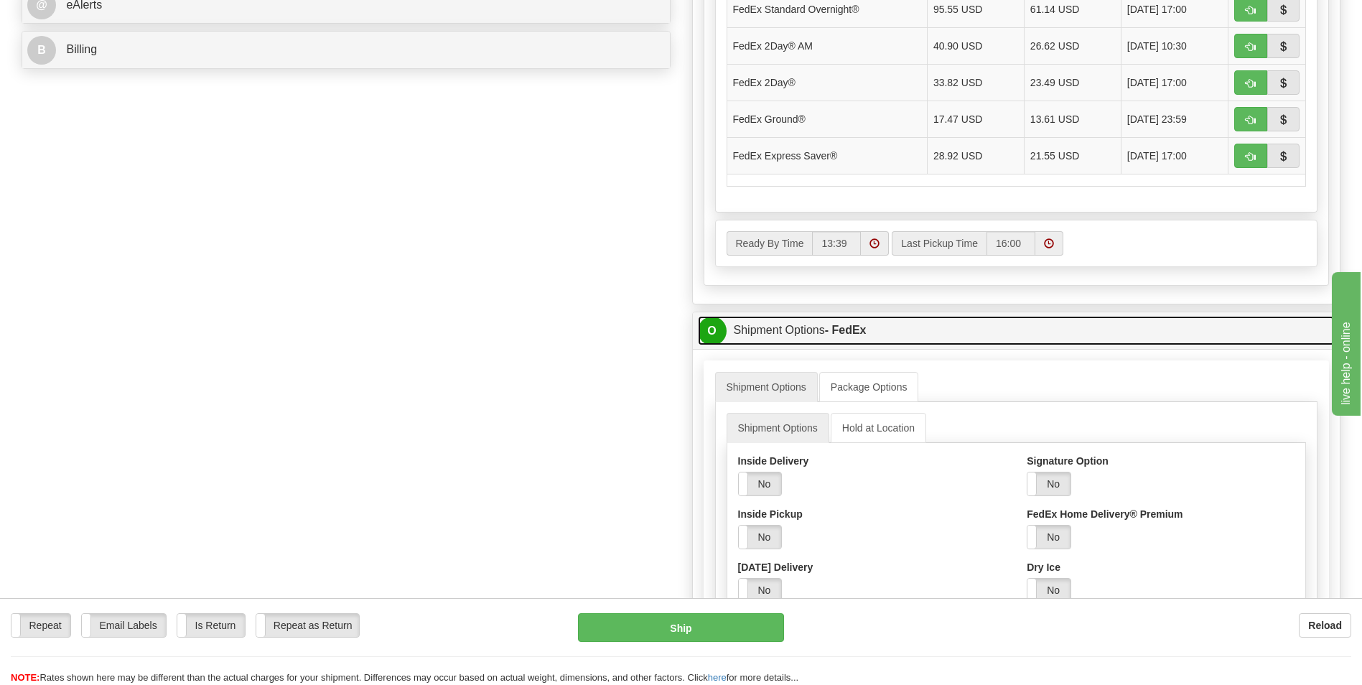
scroll to position [575, 0]
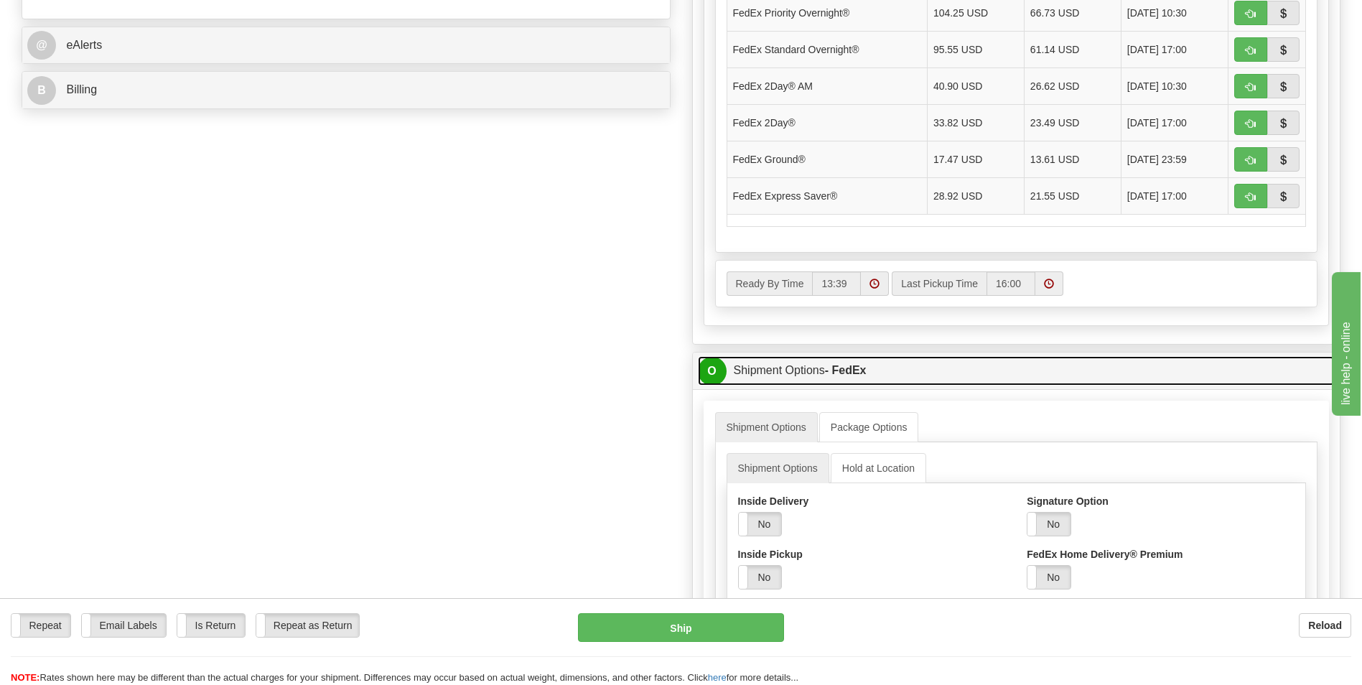
click at [897, 371] on link "O Shipment Options - FedEx" at bounding box center [1017, 370] width 638 height 29
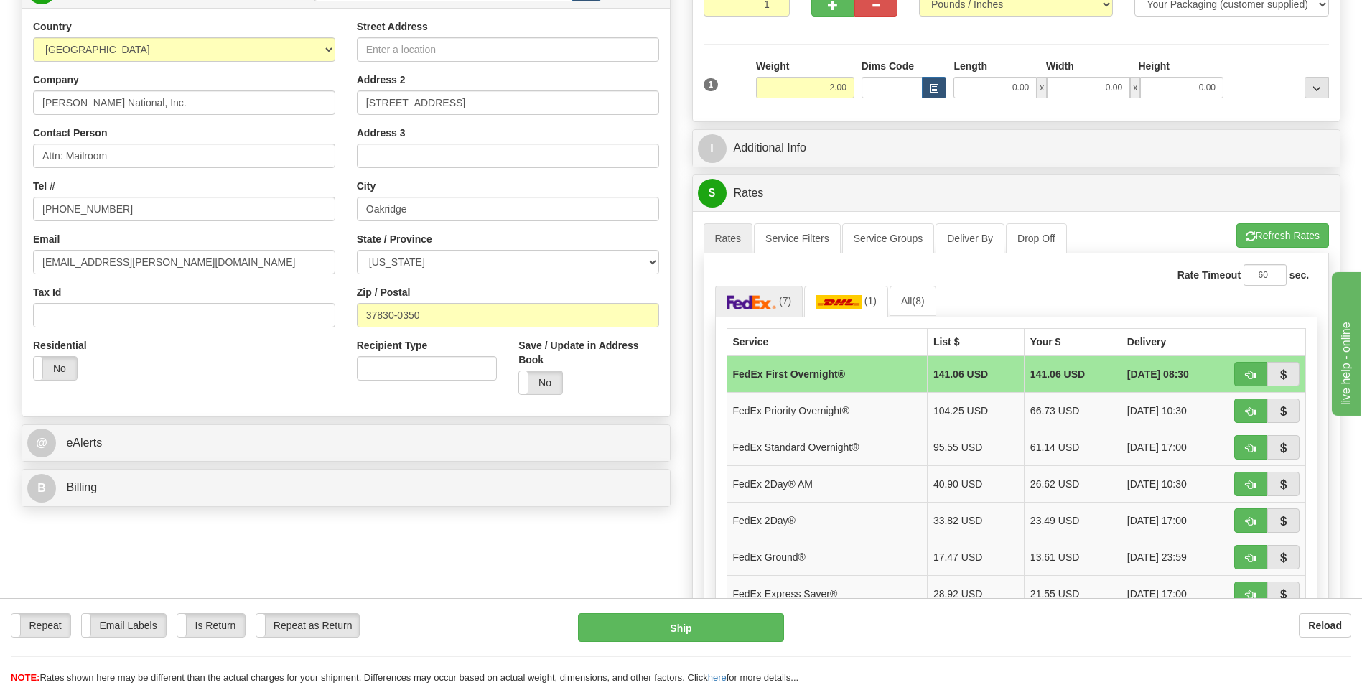
scroll to position [144, 0]
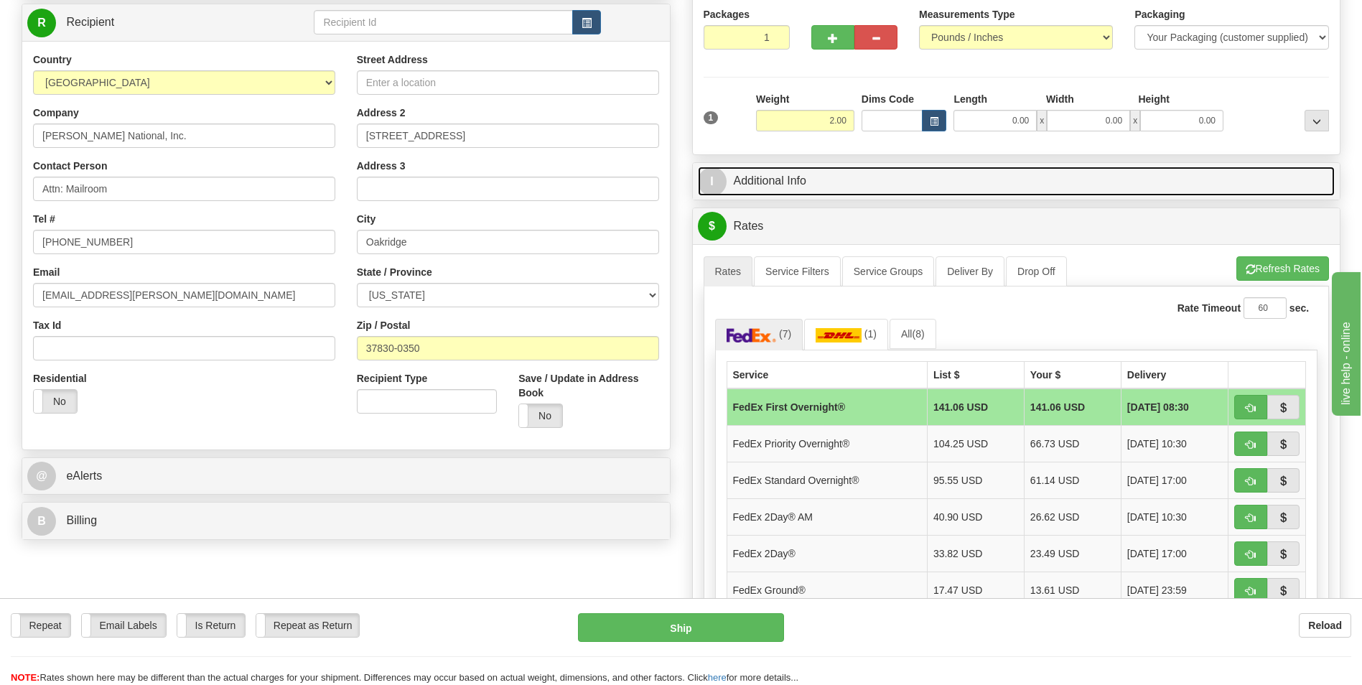
click at [859, 189] on link "I Additional Info" at bounding box center [1017, 181] width 638 height 29
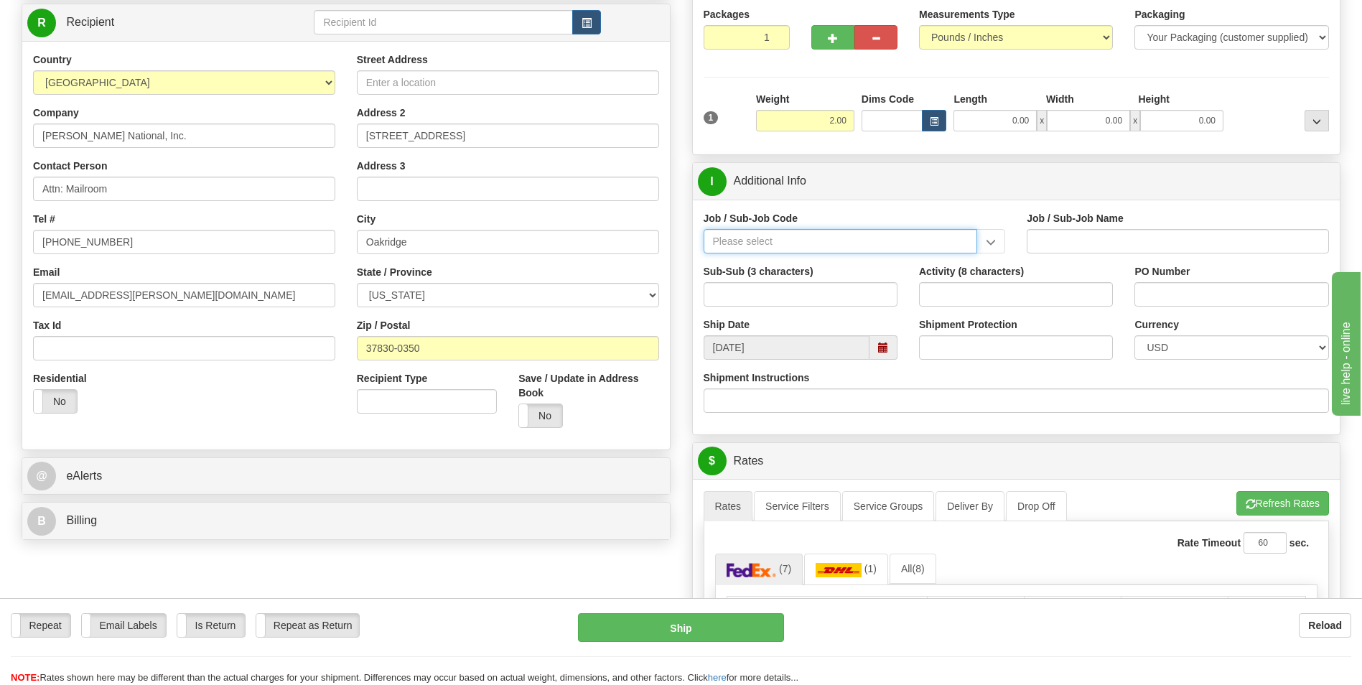
click at [763, 242] on input "Job / Sub-Job Code" at bounding box center [841, 241] width 274 height 24
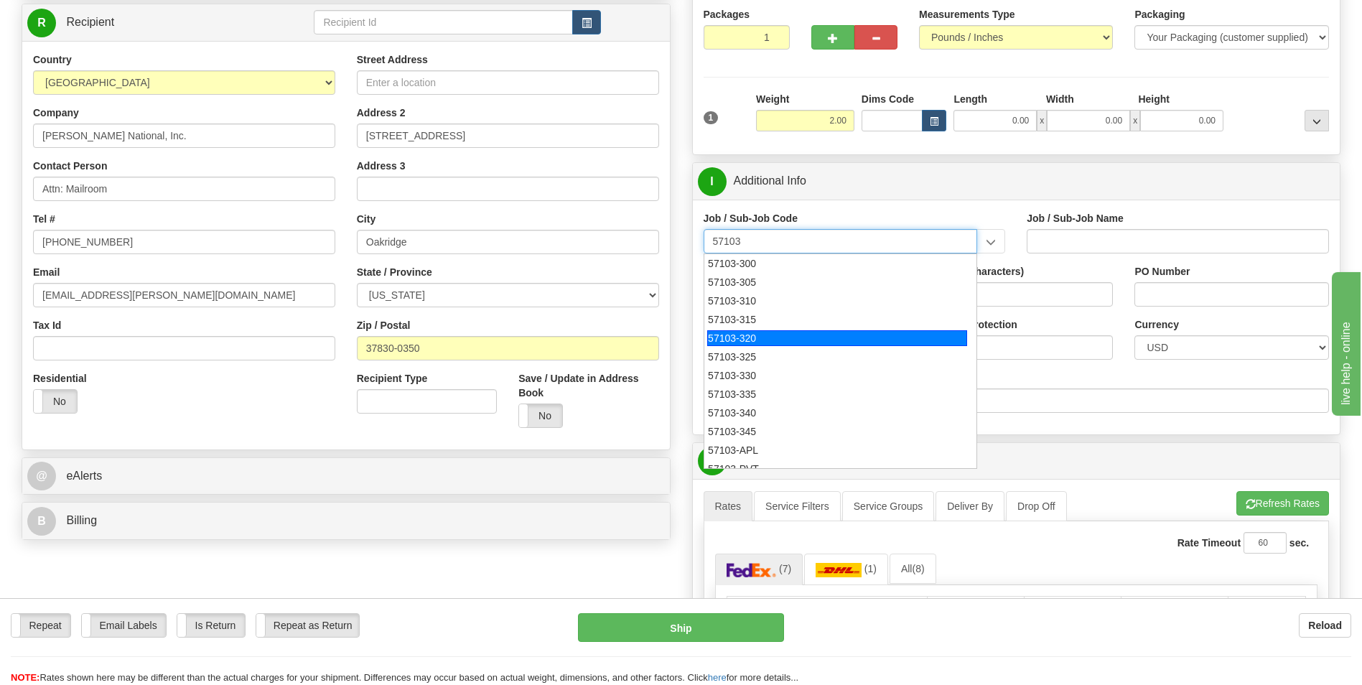
click at [744, 341] on div "57103-320" at bounding box center [837, 338] width 260 height 16
type input "57103-320"
type input "RESTON RO1 TIER 3-FACIL MGMT - MAIL OPERATIONS"
type input "57103-320"
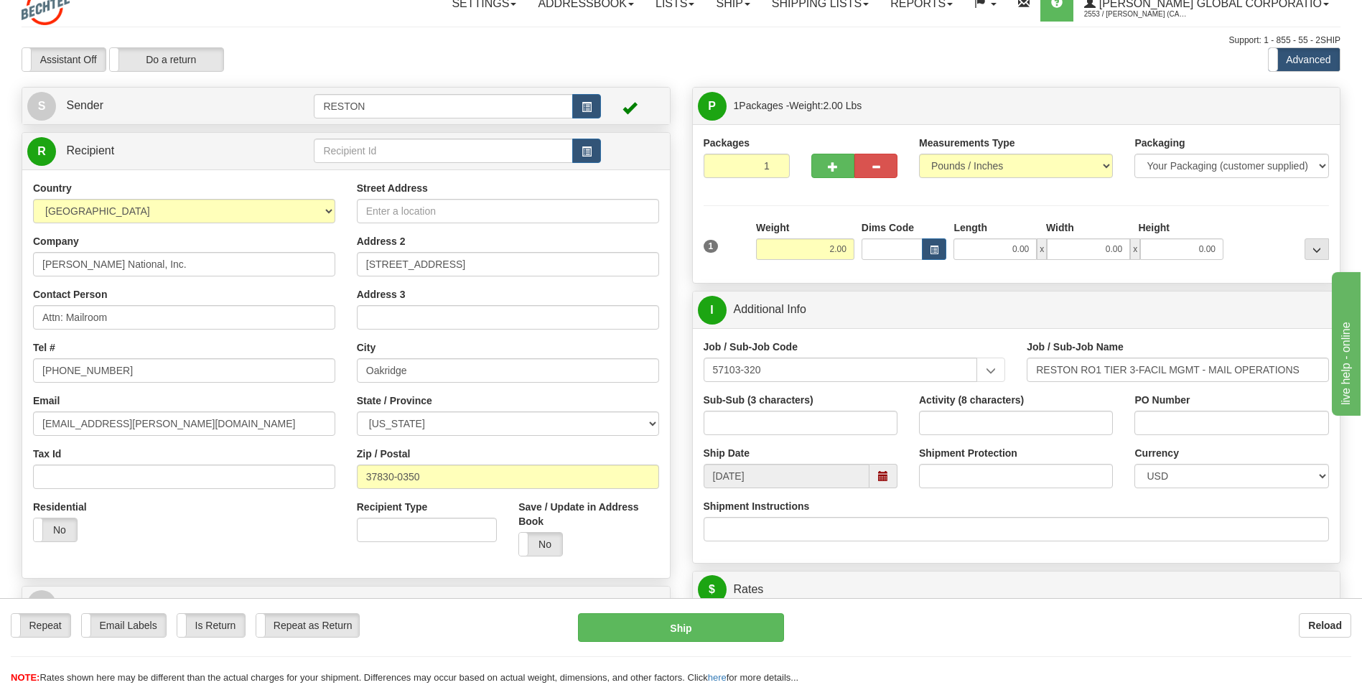
scroll to position [0, 0]
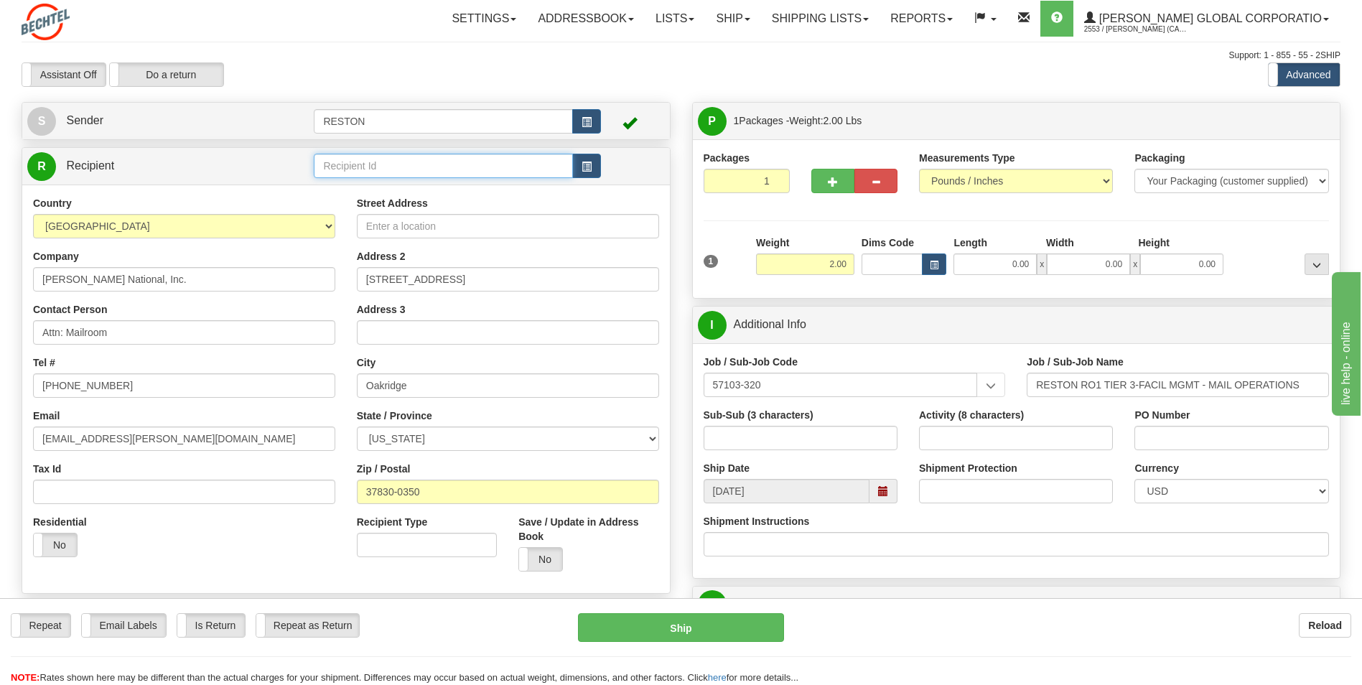
click at [404, 169] on input "text" at bounding box center [443, 166] width 259 height 24
type input "Oakridge Mailroom"
click at [589, 168] on span "button" at bounding box center [587, 166] width 10 height 9
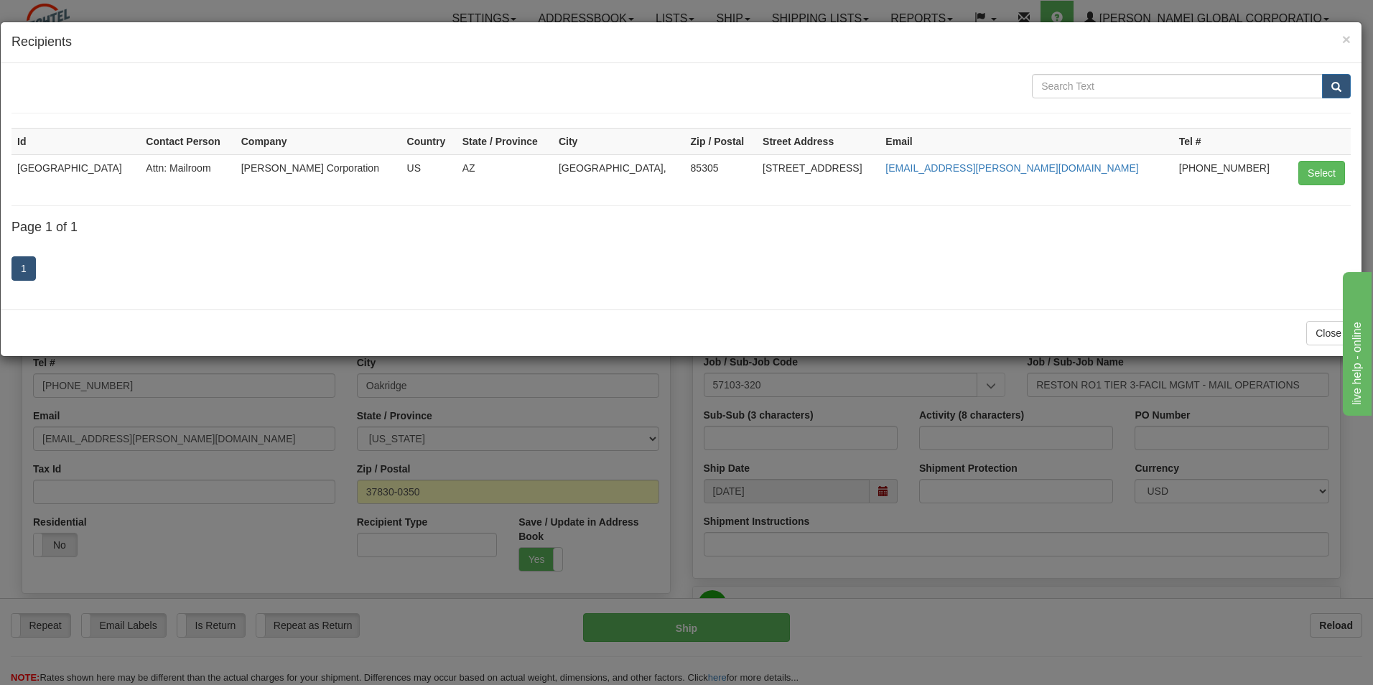
click at [1352, 39] on div "× Recipients" at bounding box center [681, 42] width 1361 height 41
click at [1339, 39] on h4 "Recipients" at bounding box center [680, 42] width 1339 height 19
click at [1348, 37] on span "×" at bounding box center [1346, 39] width 9 height 17
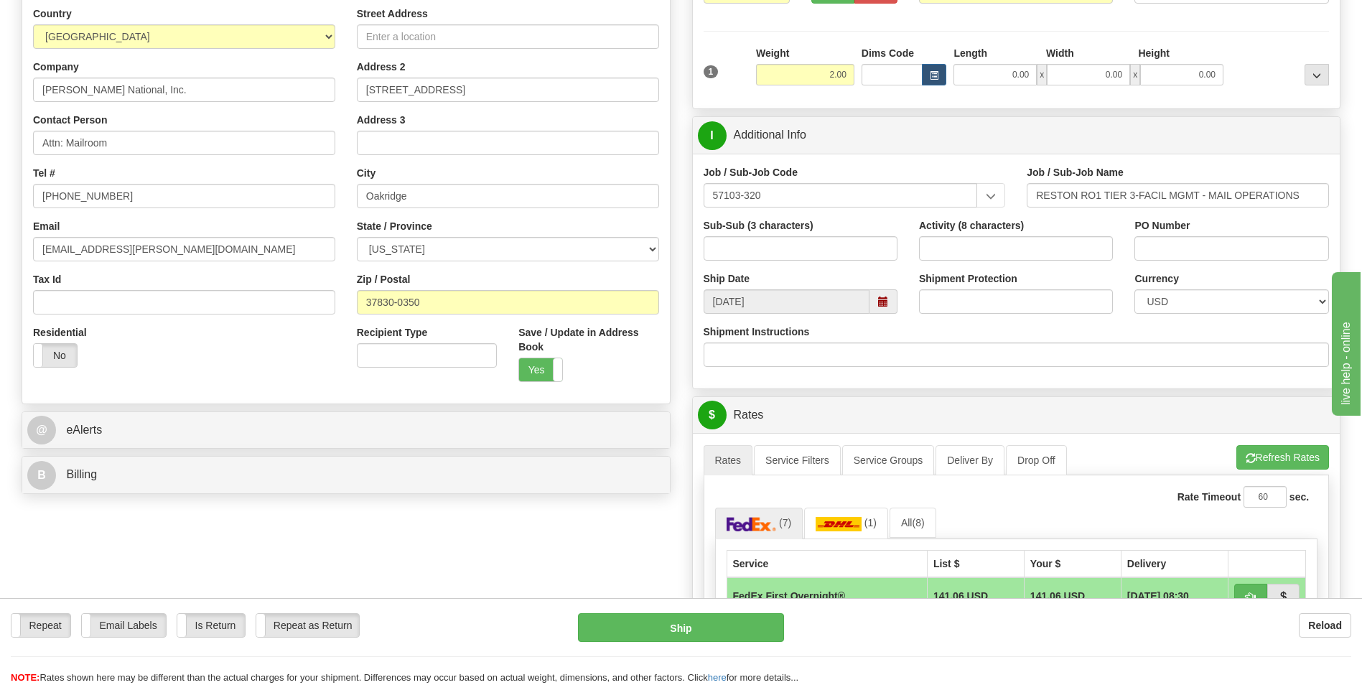
scroll to position [215, 0]
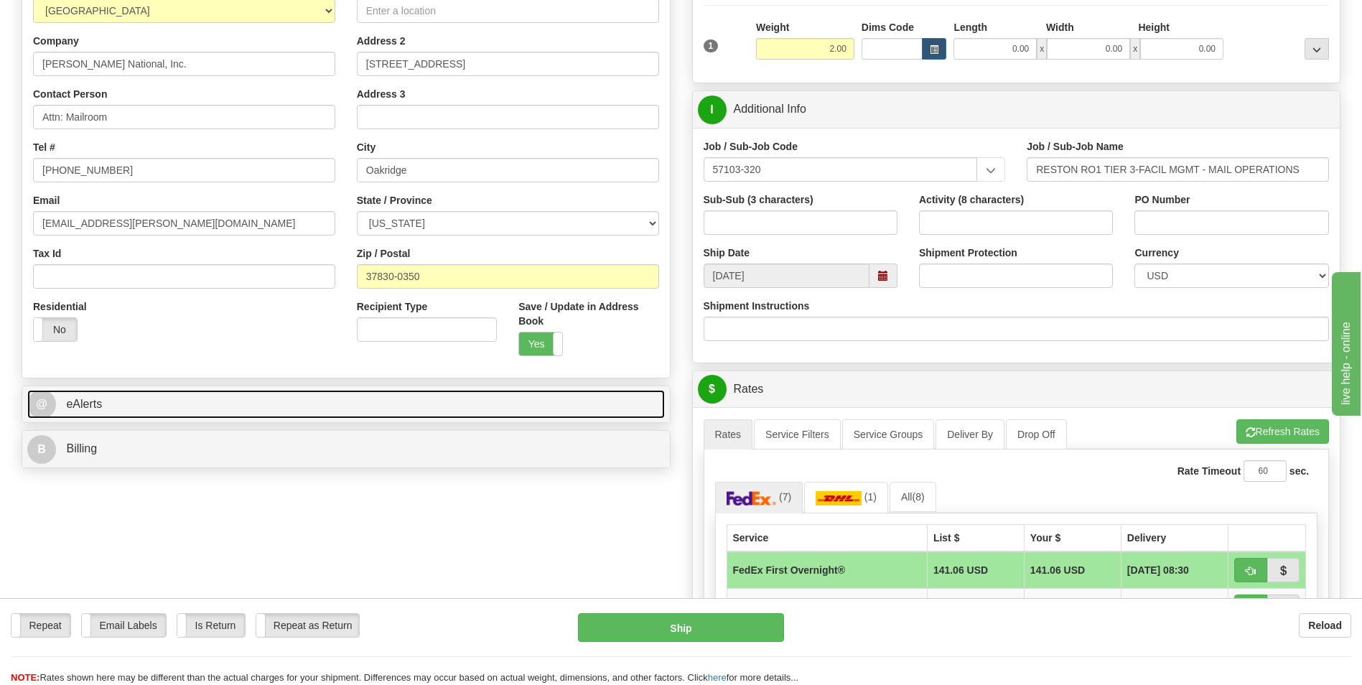
click at [110, 404] on link "@ eAlerts" at bounding box center [346, 404] width 638 height 29
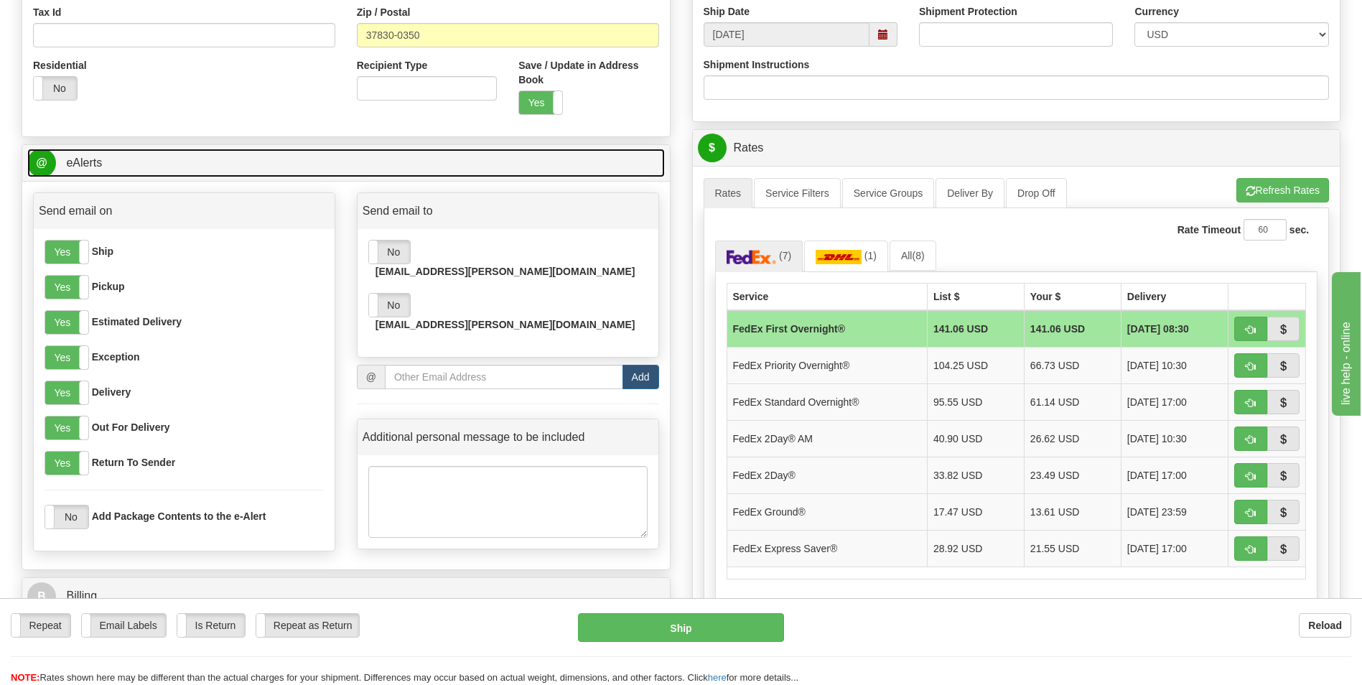
scroll to position [503, 0]
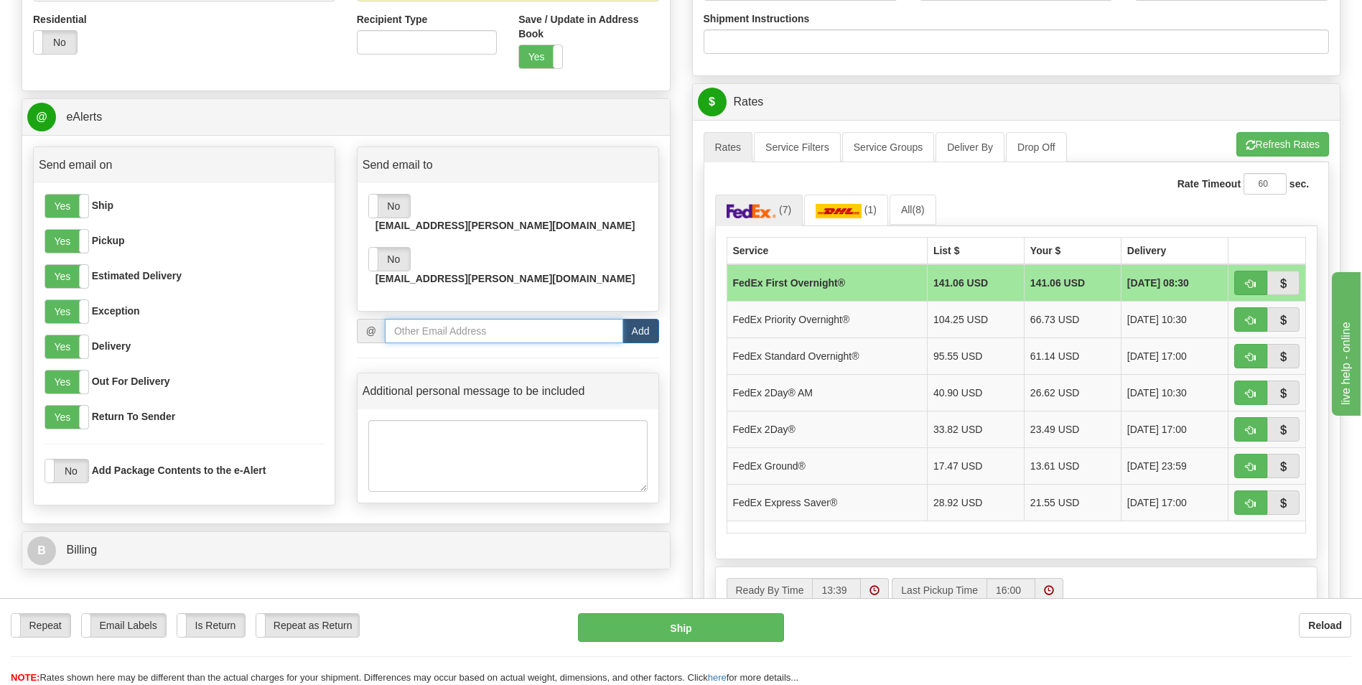
click at [415, 319] on input "email" at bounding box center [504, 331] width 238 height 24
type input "m"
click at [412, 319] on input "email" at bounding box center [504, 331] width 238 height 24
paste input "mserrest@bechtel.com"
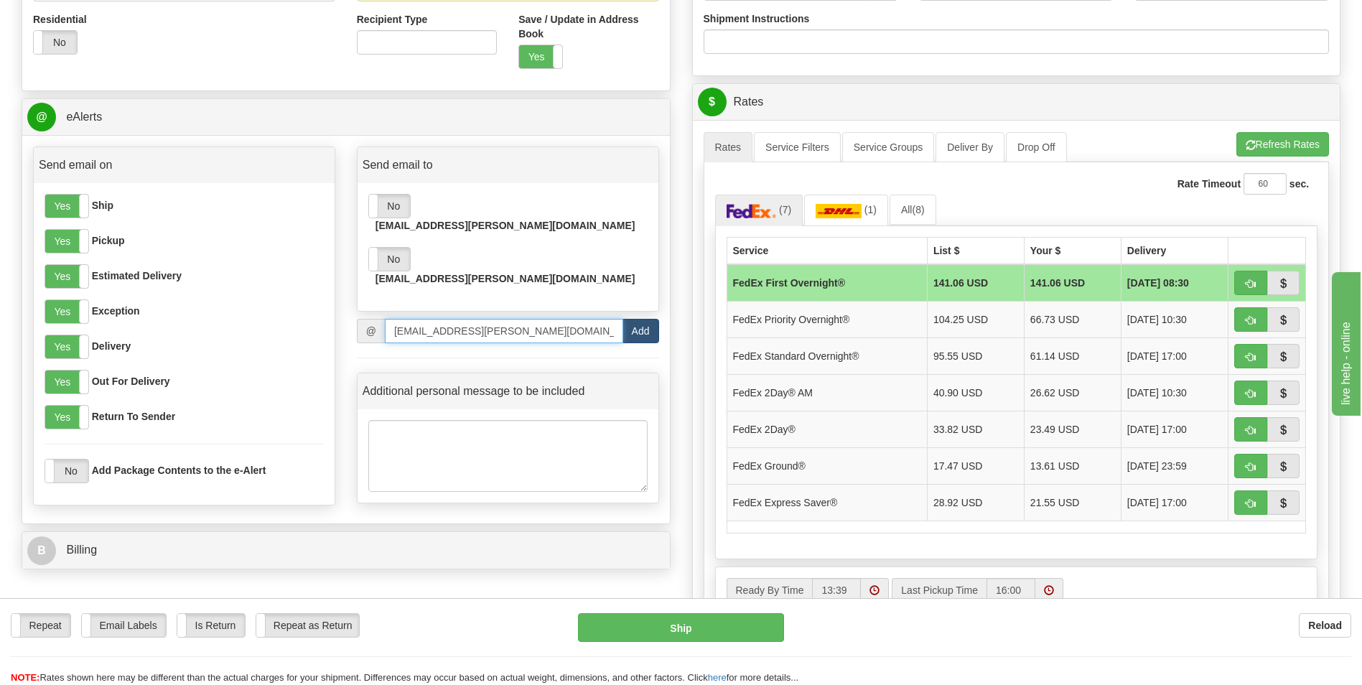
type input "mserrest@bechtel.com"
click at [644, 319] on button "Add" at bounding box center [641, 331] width 37 height 24
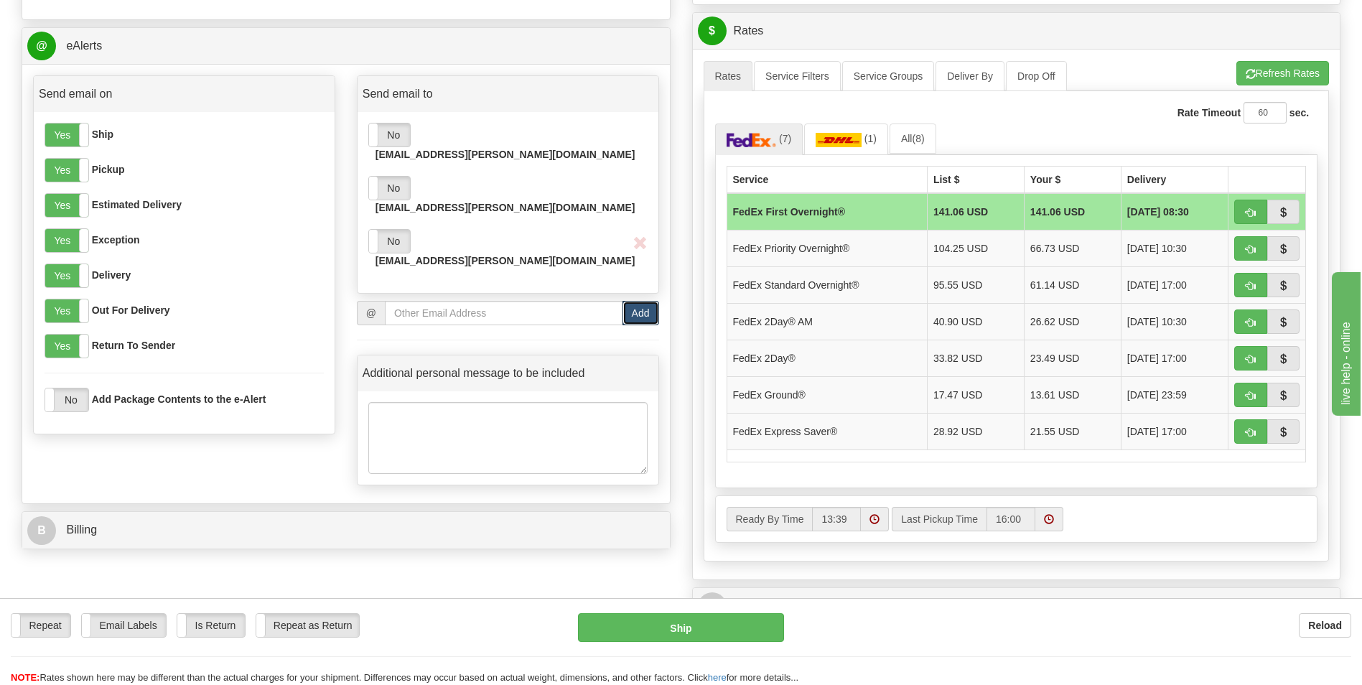
scroll to position [575, 0]
click at [389, 229] on label "No" at bounding box center [389, 240] width 41 height 23
click at [1250, 395] on span "button" at bounding box center [1251, 395] width 10 height 9
type input "92"
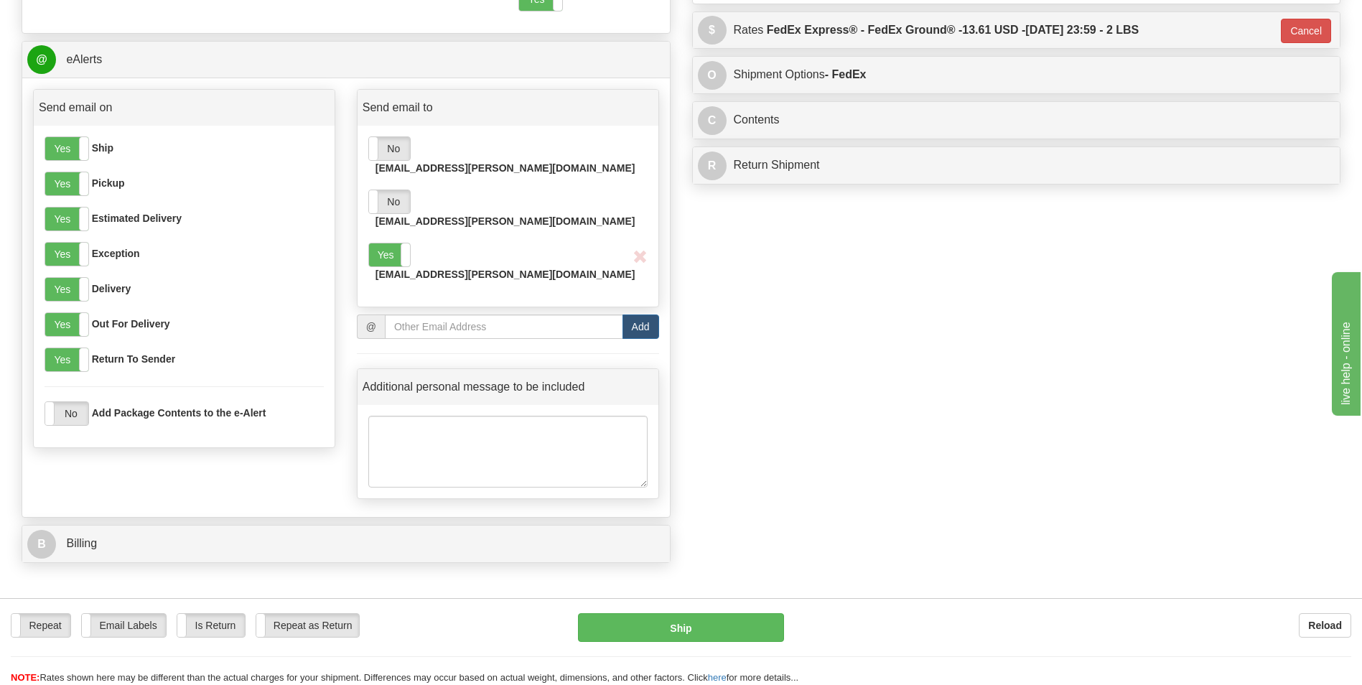
scroll to position [589, 0]
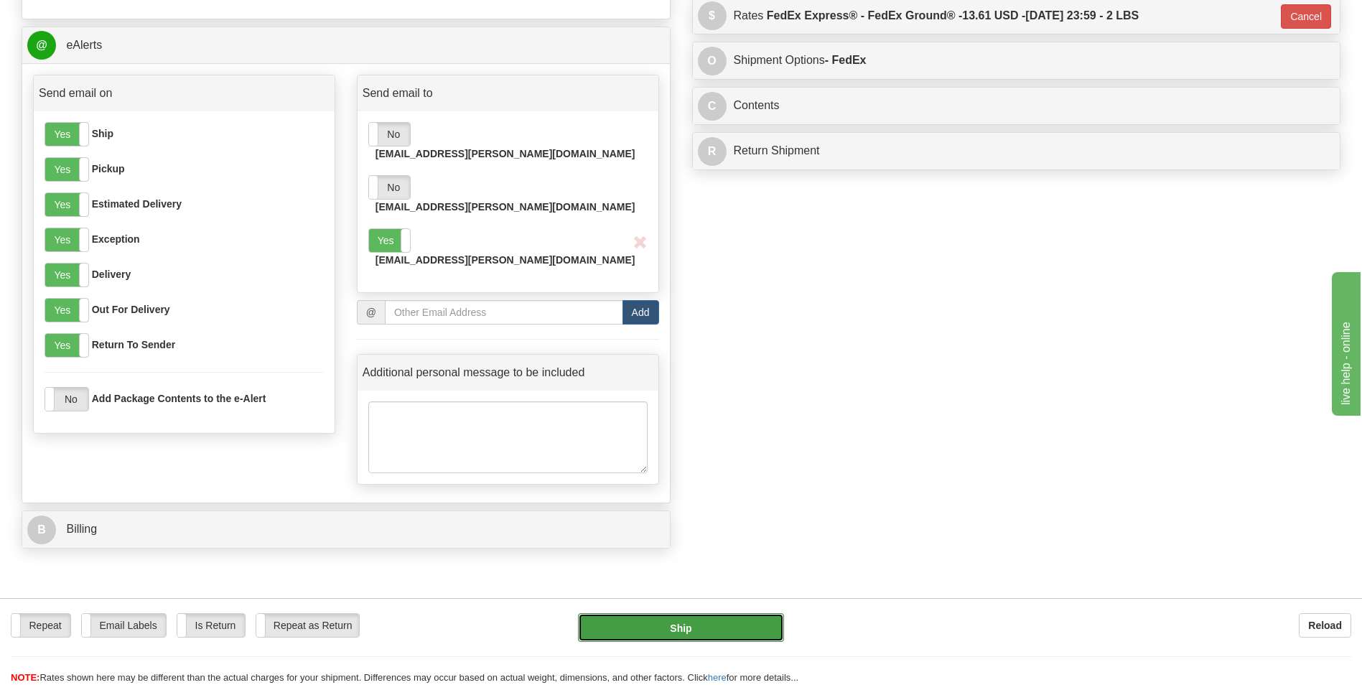
click at [697, 625] on button "Ship" at bounding box center [680, 627] width 205 height 29
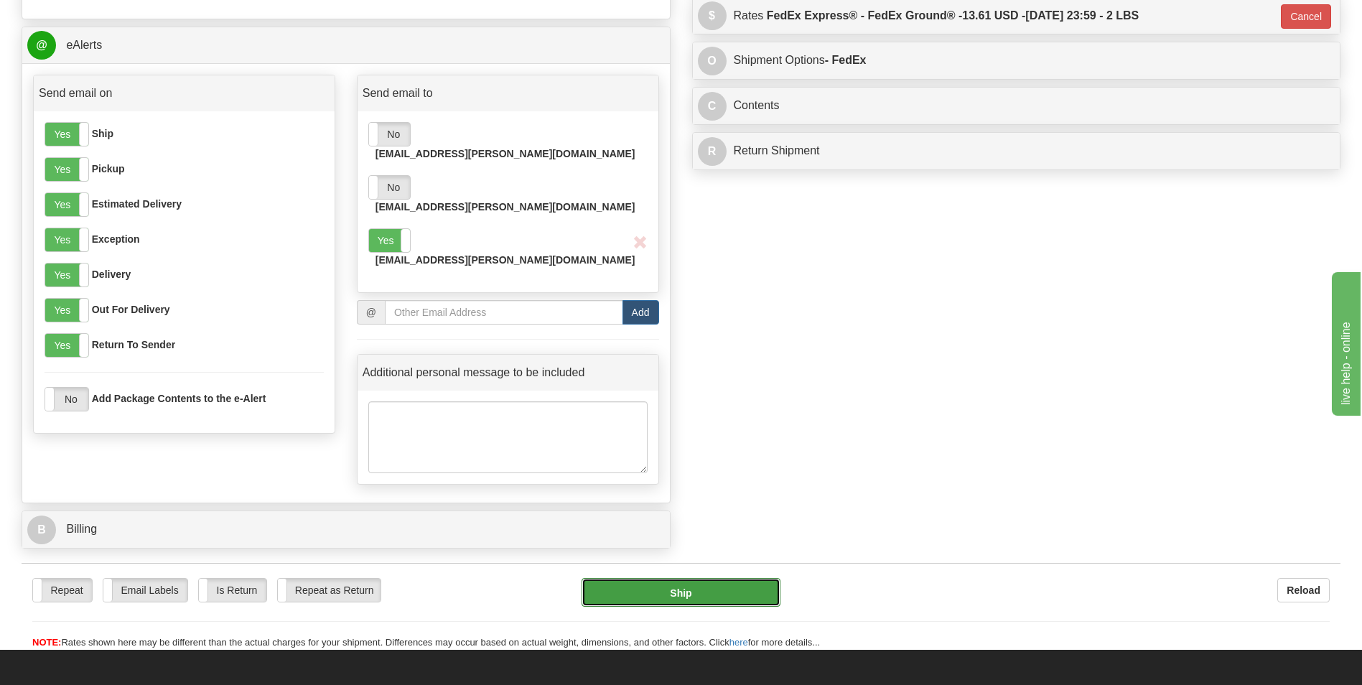
click at [613, 578] on button "Ship" at bounding box center [681, 592] width 198 height 29
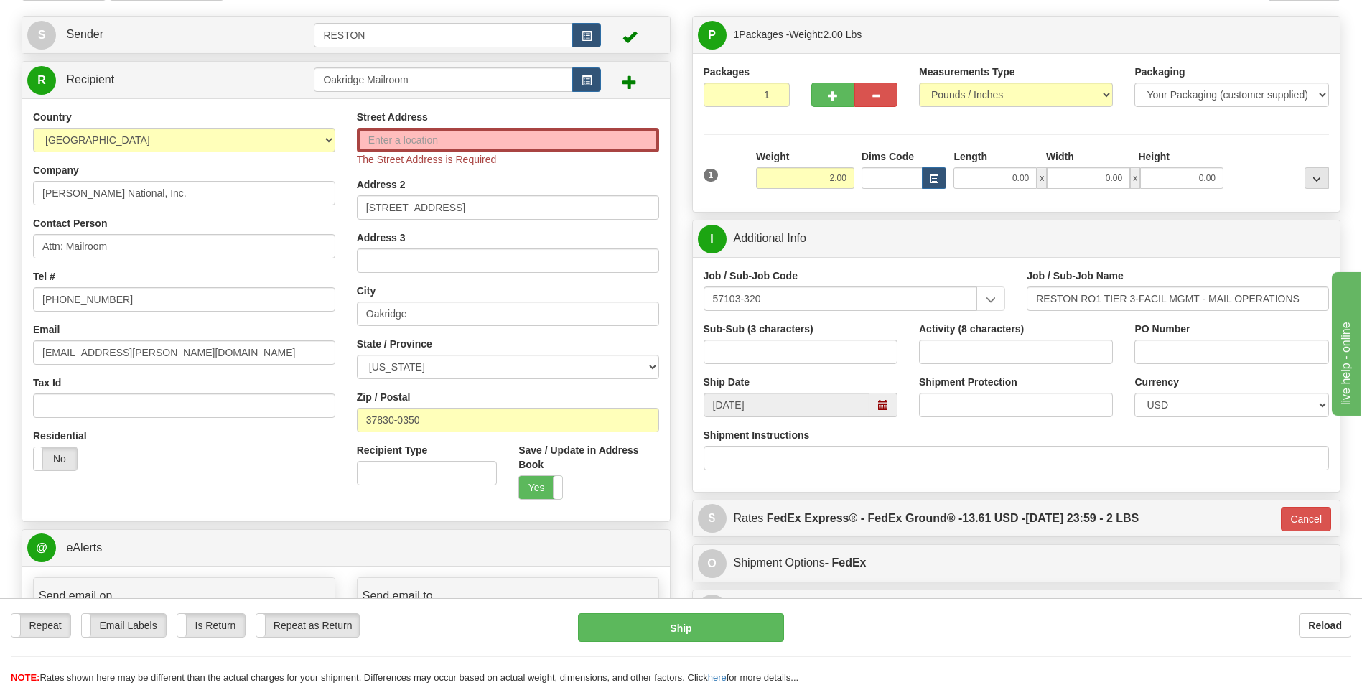
scroll to position [14, 0]
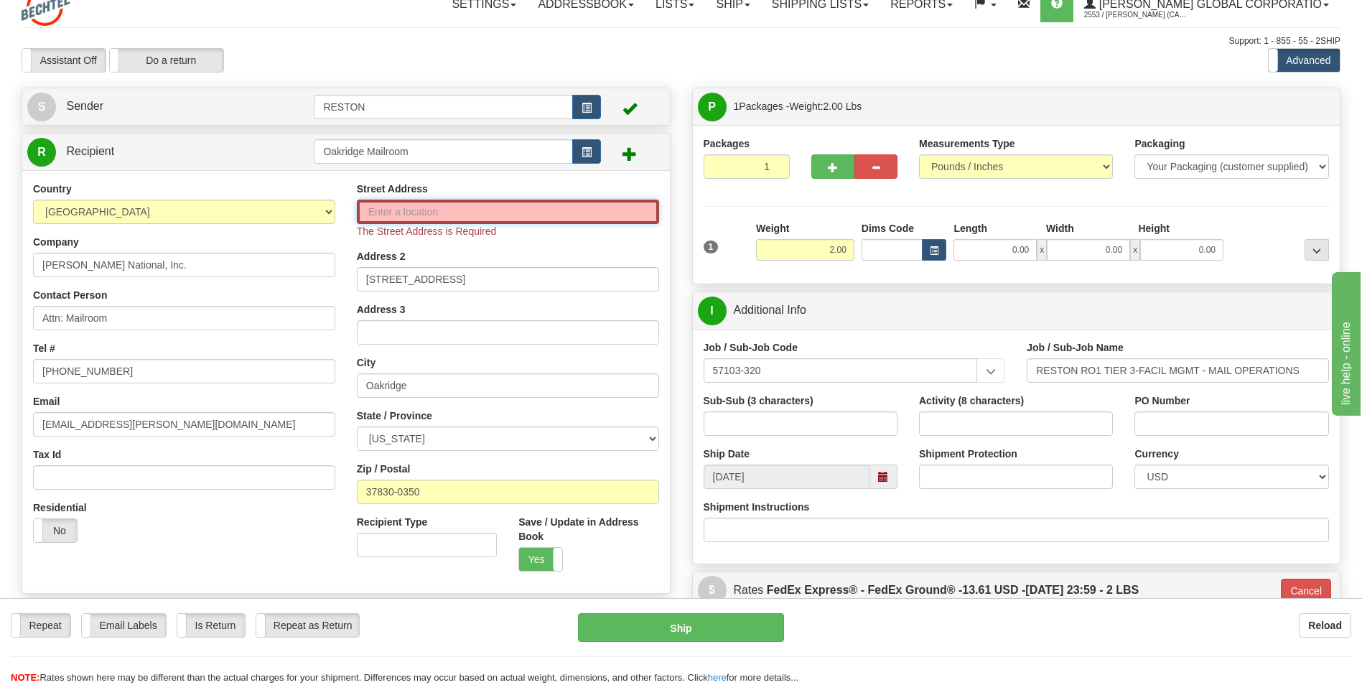
click at [420, 207] on input "Street Address" at bounding box center [508, 212] width 302 height 24
click at [306, 174] on div "Country AFGHANISTAN ALAND ISLANDS ALBANIA ALGERIA AMERICAN SAMOA ANDORRA ANGOLA…" at bounding box center [346, 381] width 648 height 423
drag, startPoint x: 494, startPoint y: 283, endPoint x: 358, endPoint y: 283, distance: 135.7
click at [358, 283] on input "100 Union Valley Road" at bounding box center [508, 279] width 302 height 24
click at [389, 209] on input "Street Address" at bounding box center [508, 212] width 302 height 24
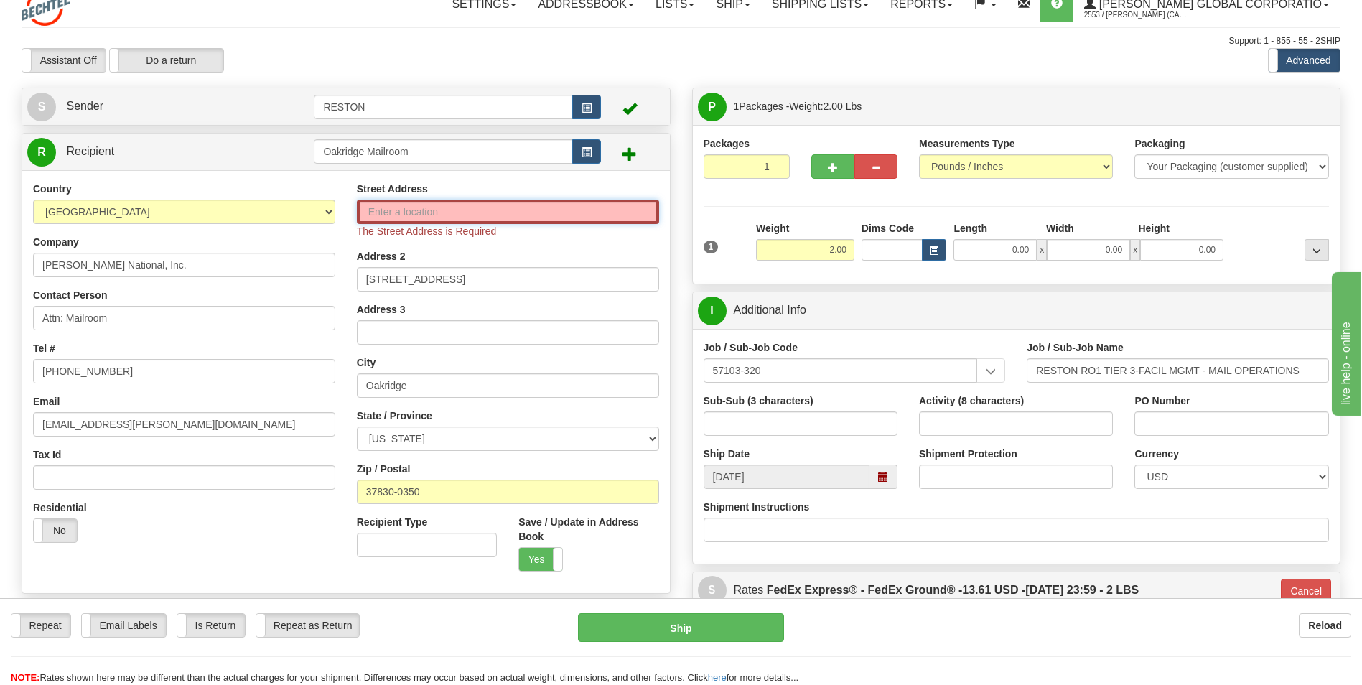
paste input "100 Union Valley Road"
type input "100 Union Valley Road"
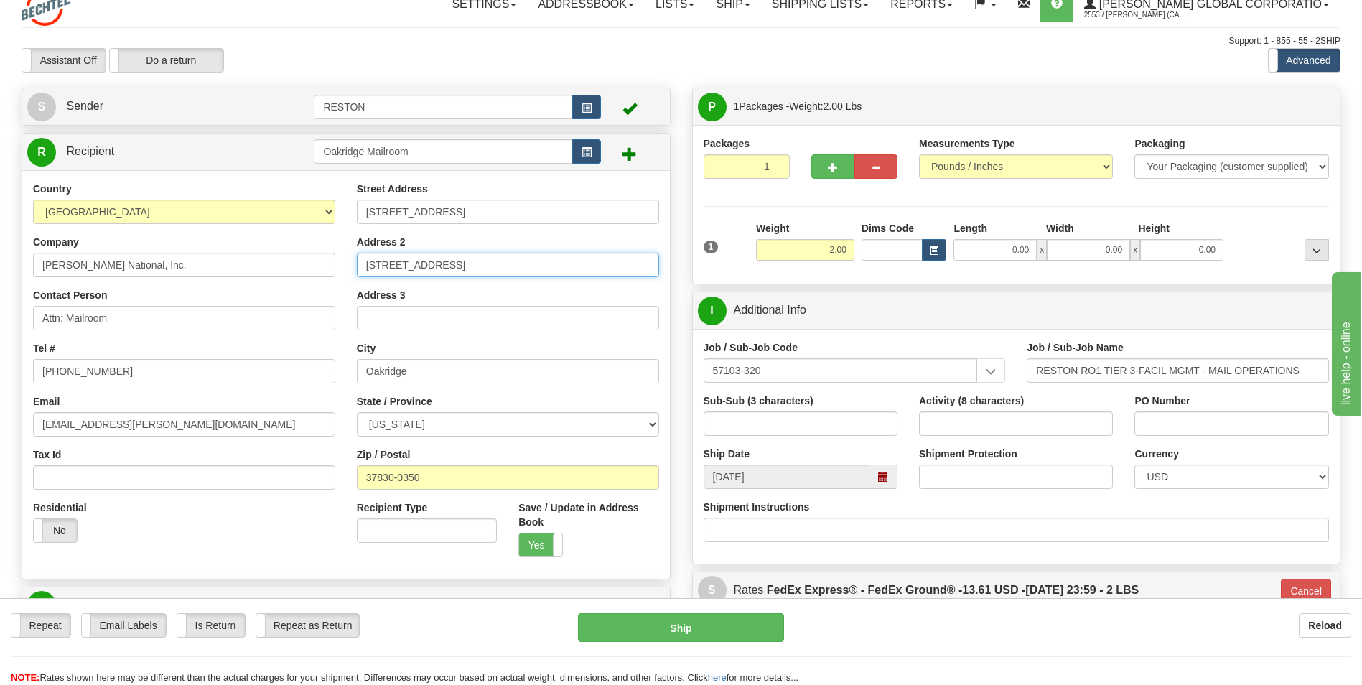
drag, startPoint x: 478, startPoint y: 279, endPoint x: 351, endPoint y: 279, distance: 127.1
click at [351, 279] on div "Street Address 100 Union Valley Road Address 2 100 Union Valley Road Address 3 …" at bounding box center [508, 375] width 324 height 386
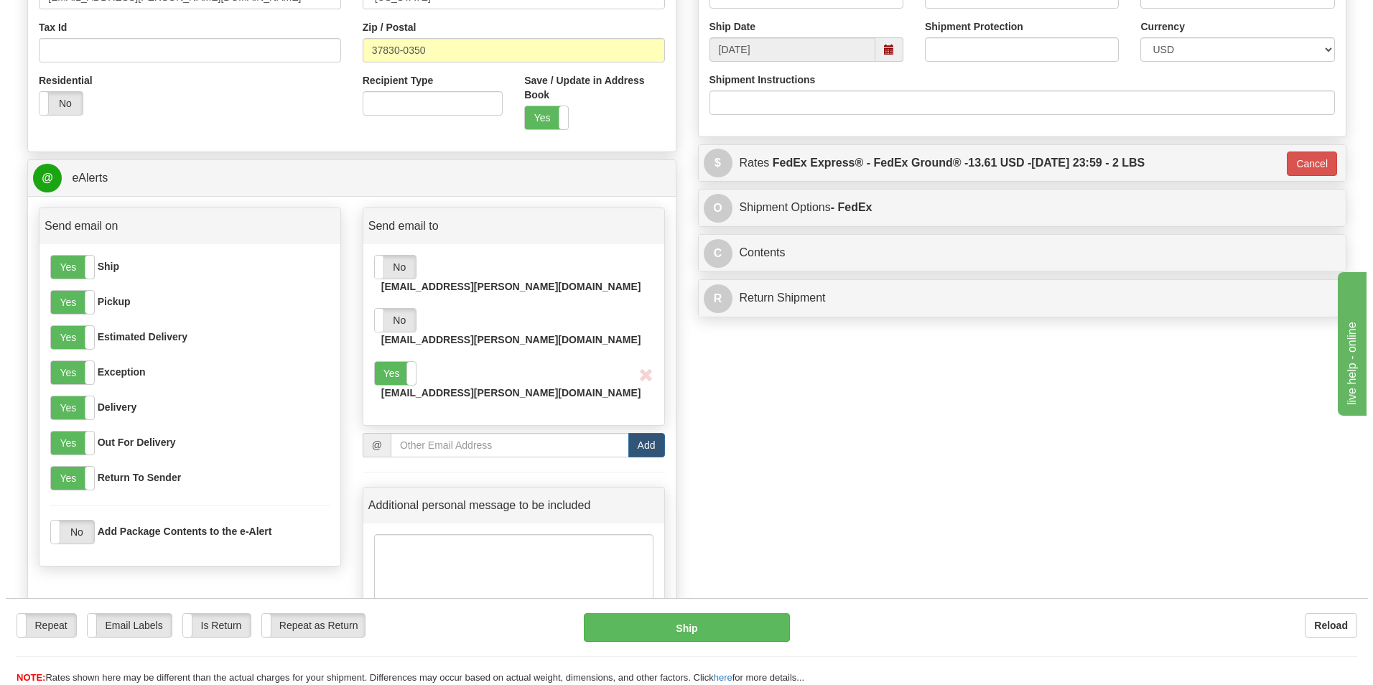
scroll to position [445, 0]
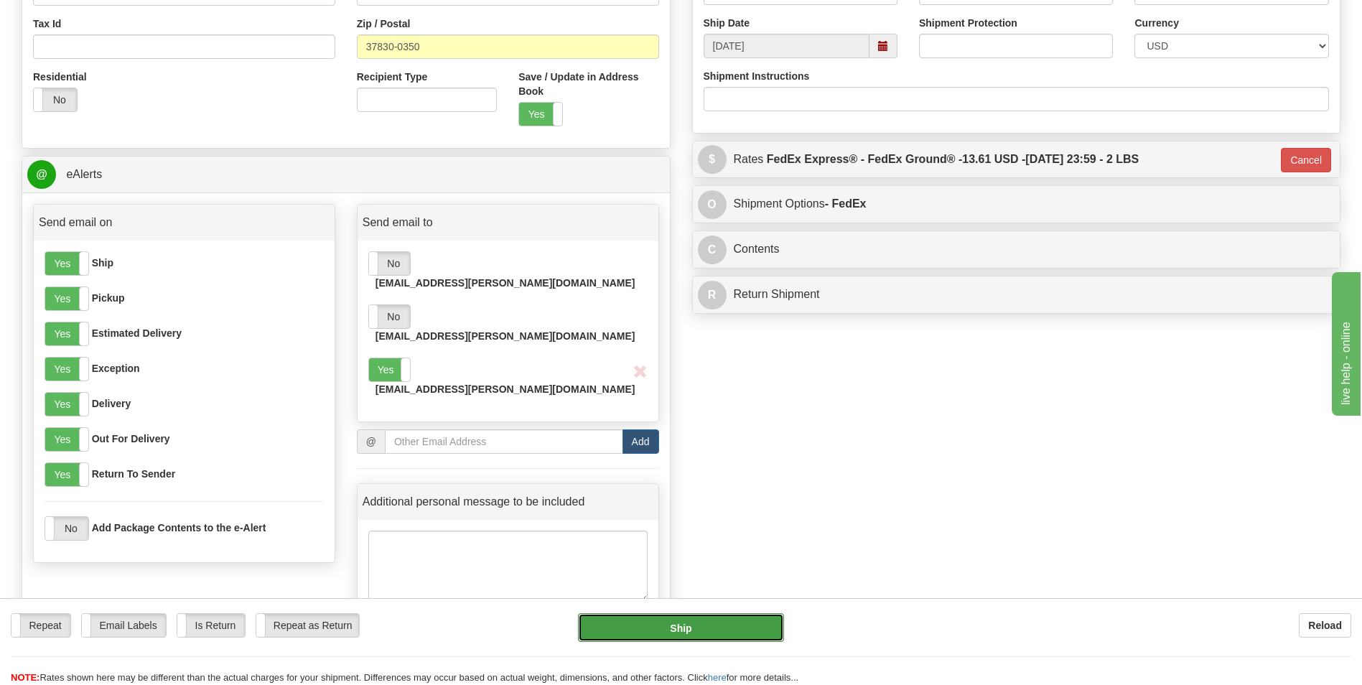
click at [635, 634] on button "Ship" at bounding box center [680, 627] width 205 height 29
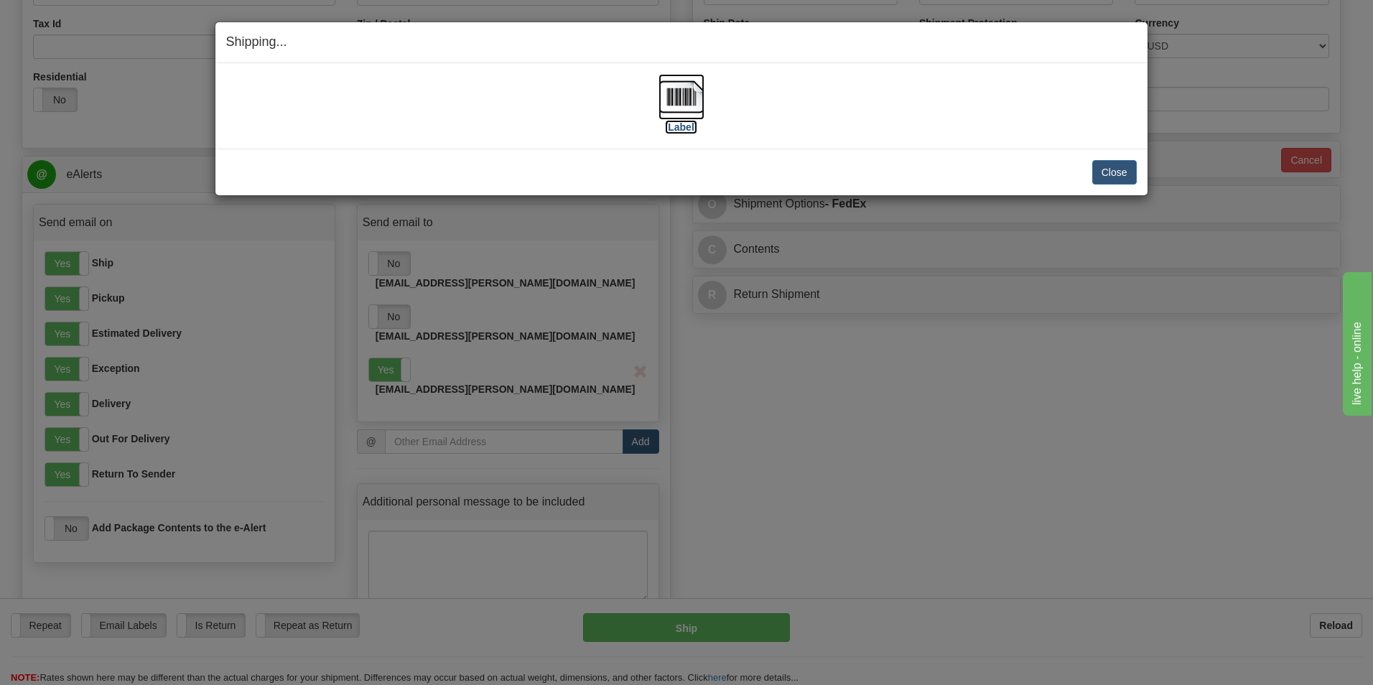
click at [694, 98] on img at bounding box center [682, 97] width 46 height 46
click at [1111, 177] on button "Close" at bounding box center [1114, 172] width 45 height 24
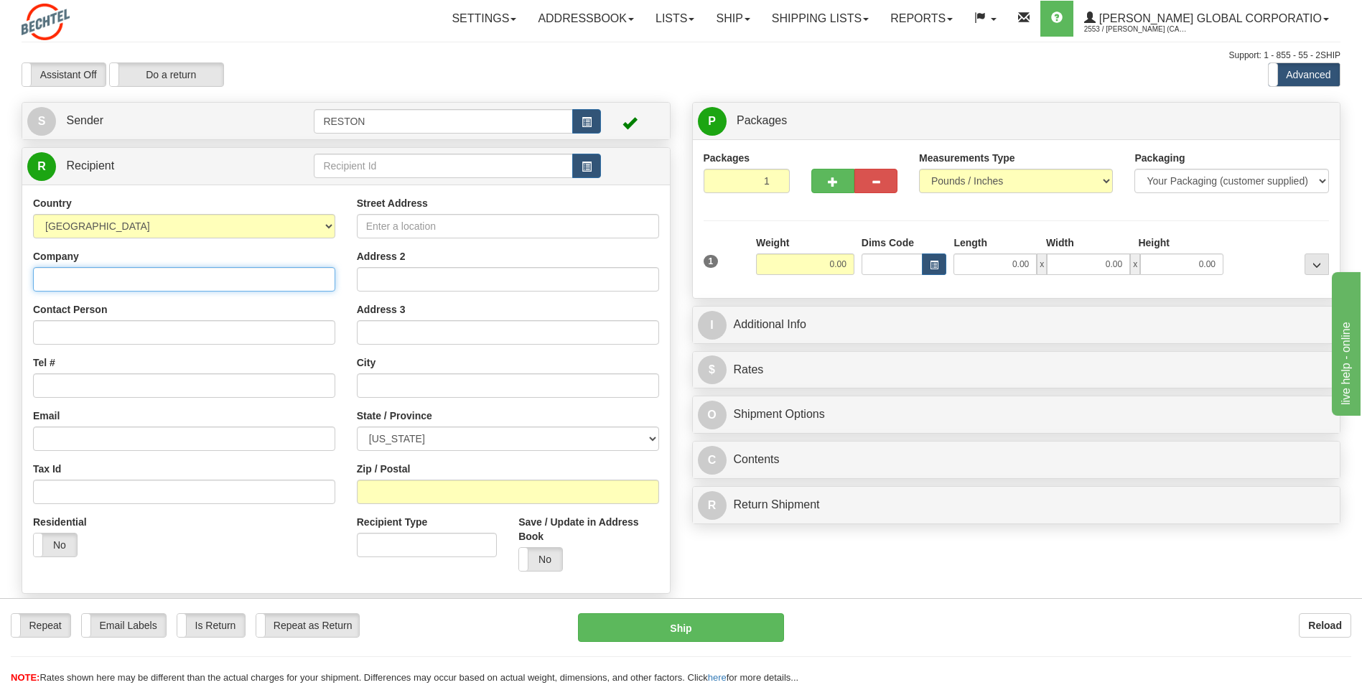
click at [79, 277] on input "Company" at bounding box center [184, 279] width 302 height 24
click at [106, 283] on input "Company" at bounding box center [184, 279] width 302 height 24
paste input "Bechtel Corporation"
type input "Bechtel Corporation"
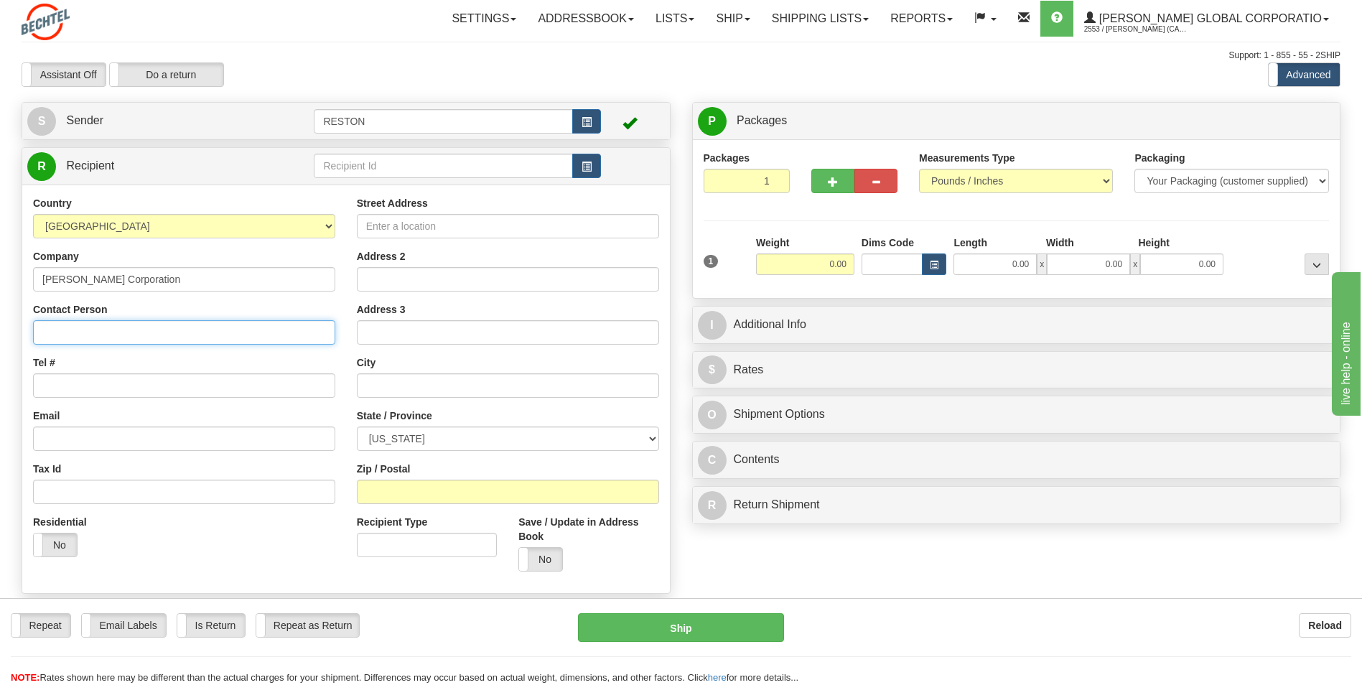
click at [83, 339] on input "Contact Person" at bounding box center [184, 332] width 302 height 24
click at [53, 330] on input "Contact Person" at bounding box center [184, 332] width 302 height 24
paste input "Attn: Darel Pannell"
type input "Attn: Darel Pannell"
click at [62, 384] on input "Tel #" at bounding box center [184, 385] width 302 height 24
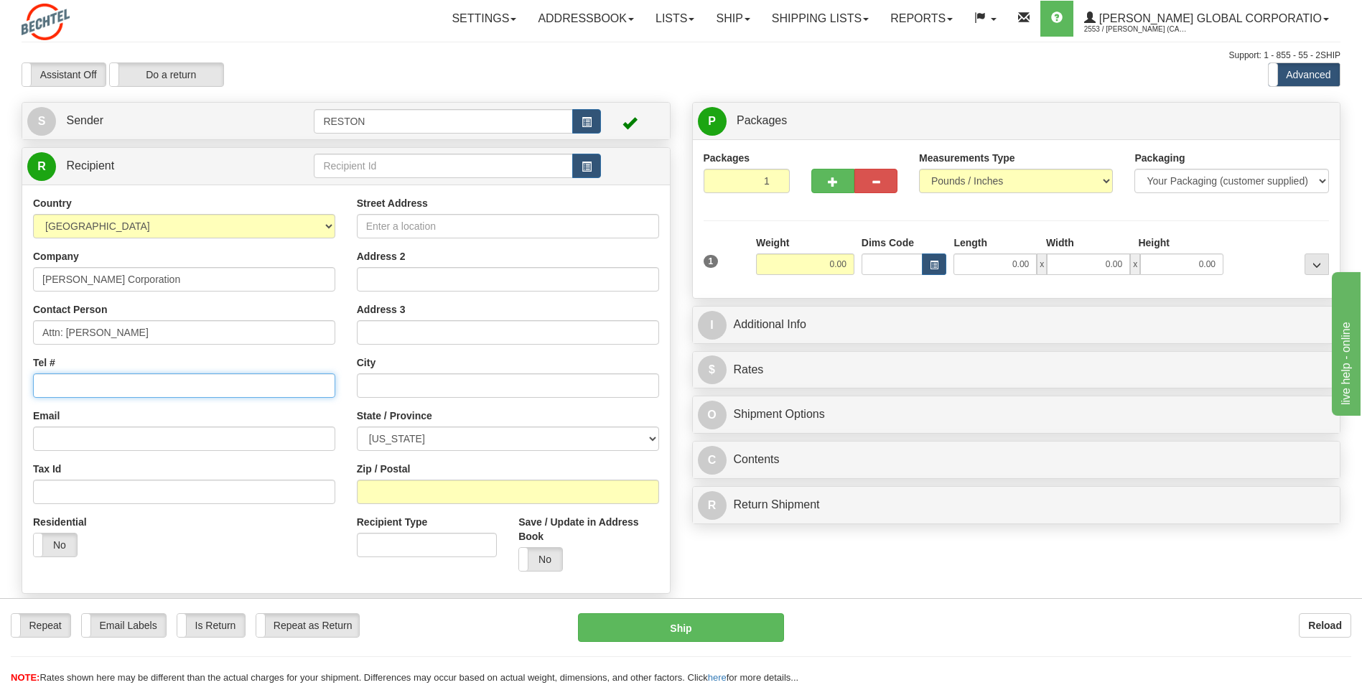
click at [60, 382] on input "Tel #" at bounding box center [184, 385] width 302 height 24
paste input "571-392-6661"
type input "571-392-6661"
click at [55, 437] on input "Email" at bounding box center [184, 439] width 302 height 24
click at [62, 432] on input "Email" at bounding box center [184, 439] width 302 height 24
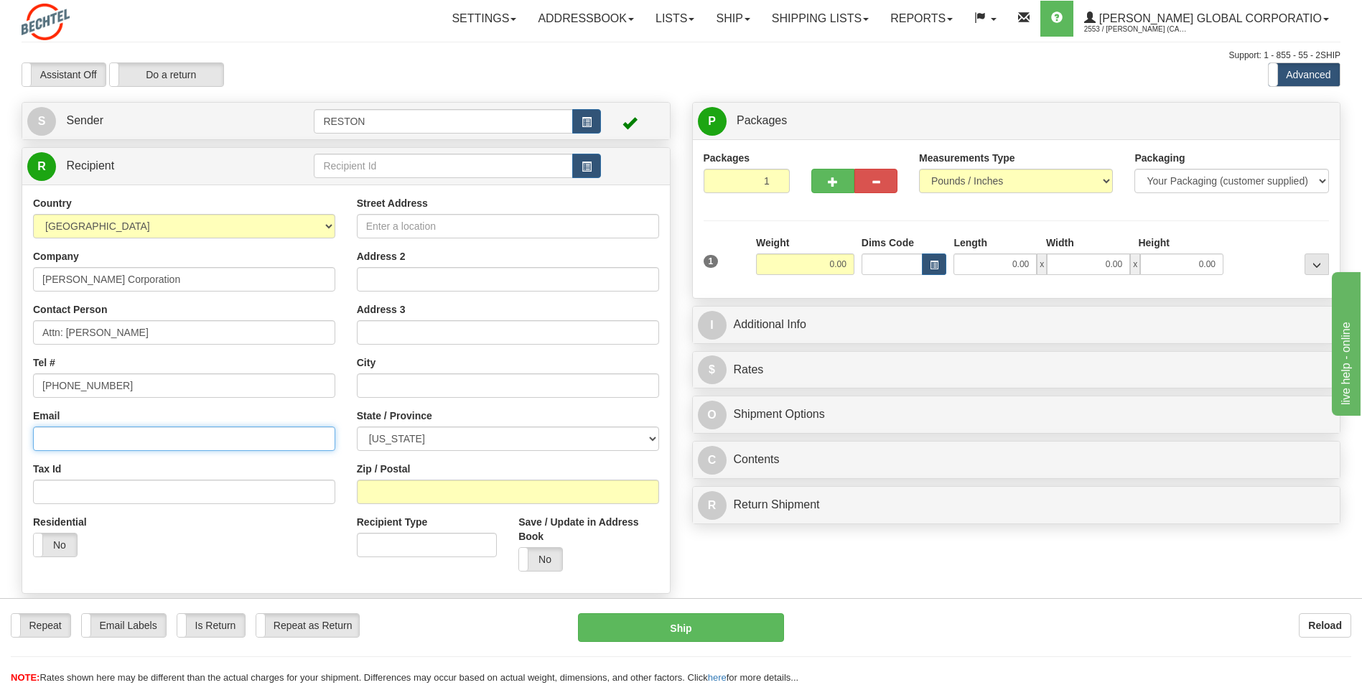
paste input "ddpannel@Bechtel.com"
type input "ddpannel@Bechtel.com"
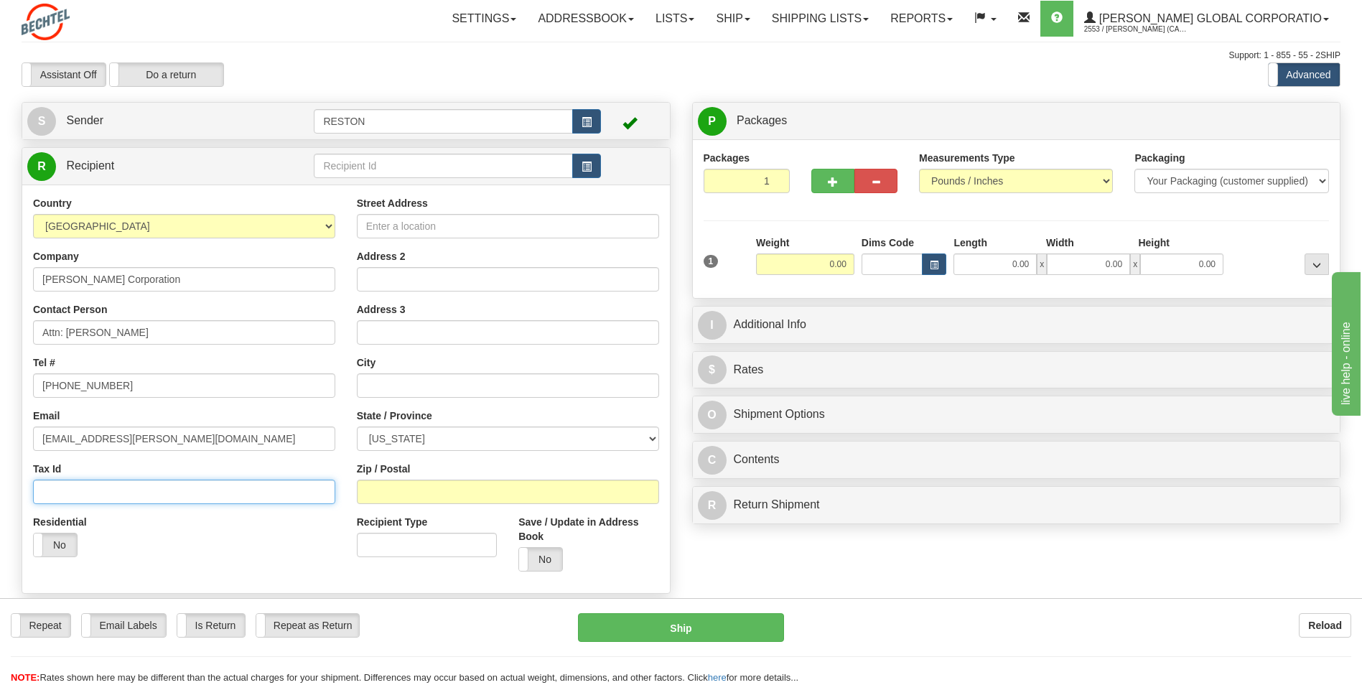
click at [100, 492] on input "Tax Id" at bounding box center [184, 492] width 302 height 24
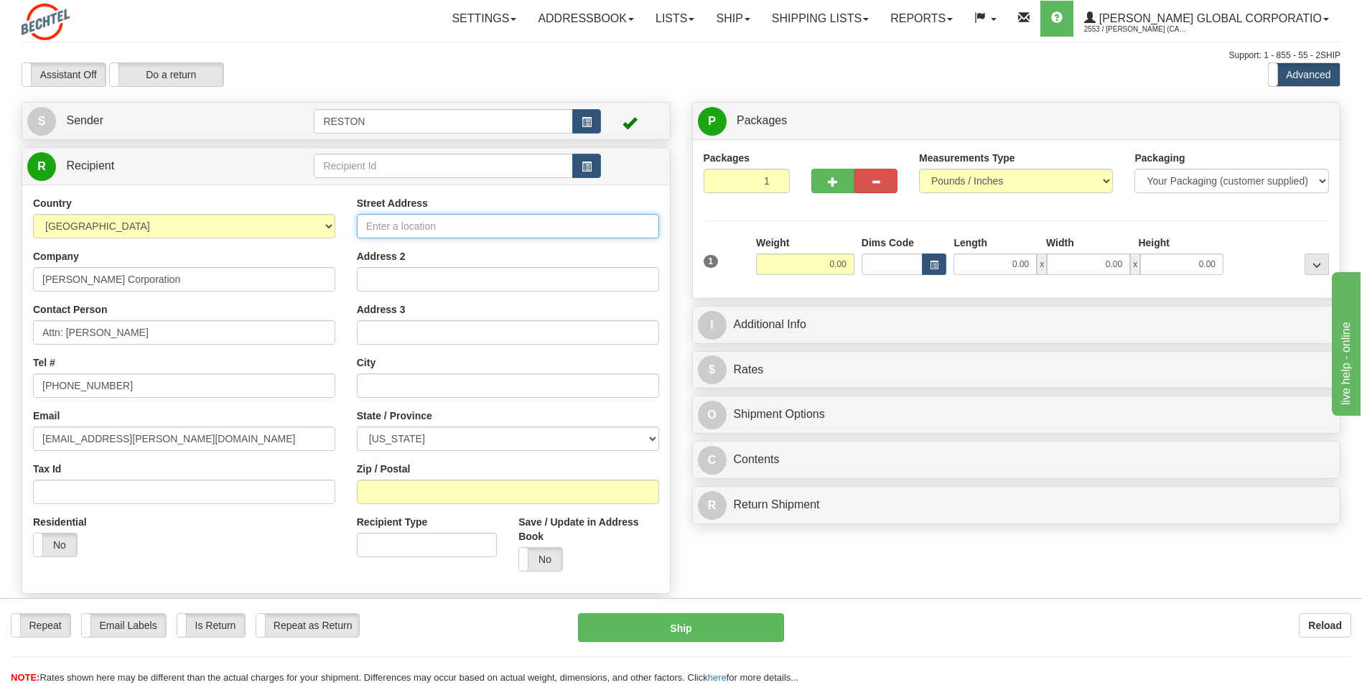
click at [410, 228] on input "Street Address" at bounding box center [508, 226] width 302 height 24
click at [406, 225] on input "Street Address" at bounding box center [508, 226] width 302 height 24
paste input "2200 Pennsylvania Ave NW"
type input "2200 Pennsylvania Ave NW"
click at [377, 380] on input "text" at bounding box center [508, 385] width 302 height 24
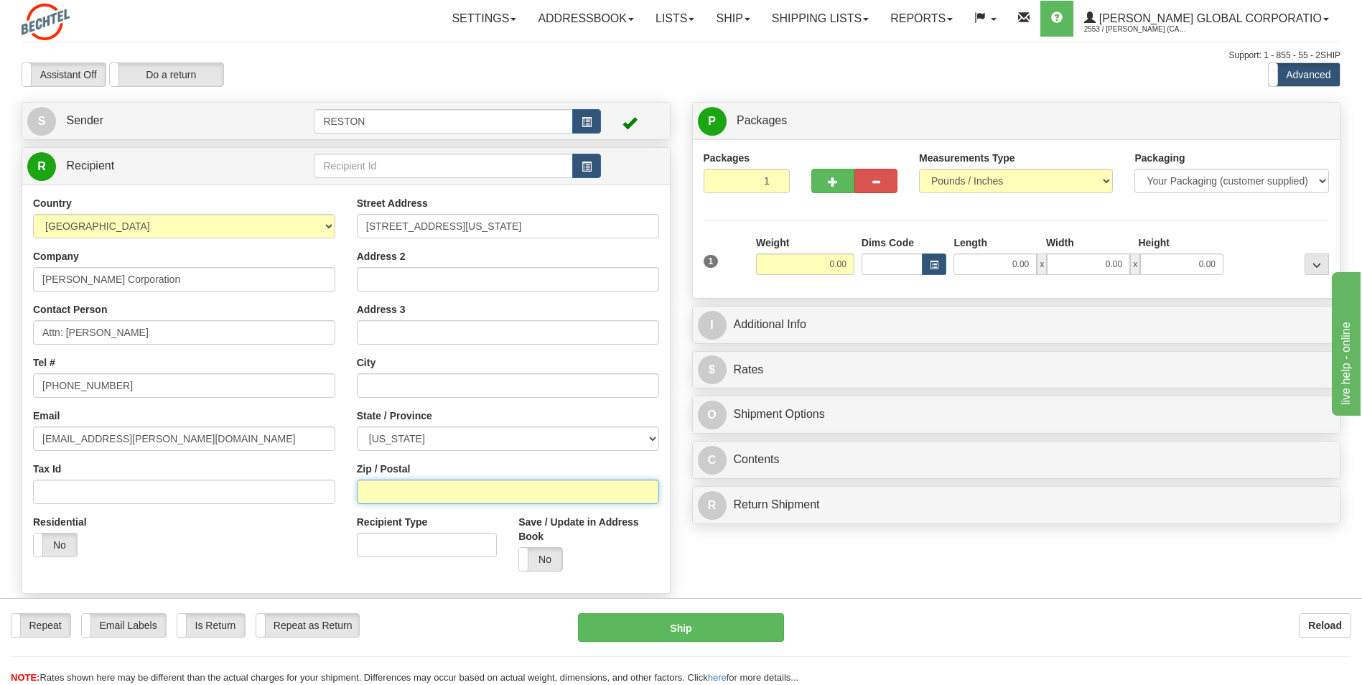
click at [381, 492] on input "Zip / Postal" at bounding box center [508, 492] width 302 height 24
click at [386, 392] on input "text" at bounding box center [508, 385] width 302 height 24
paste input "Washington D.C."
type input "Washington D.C."
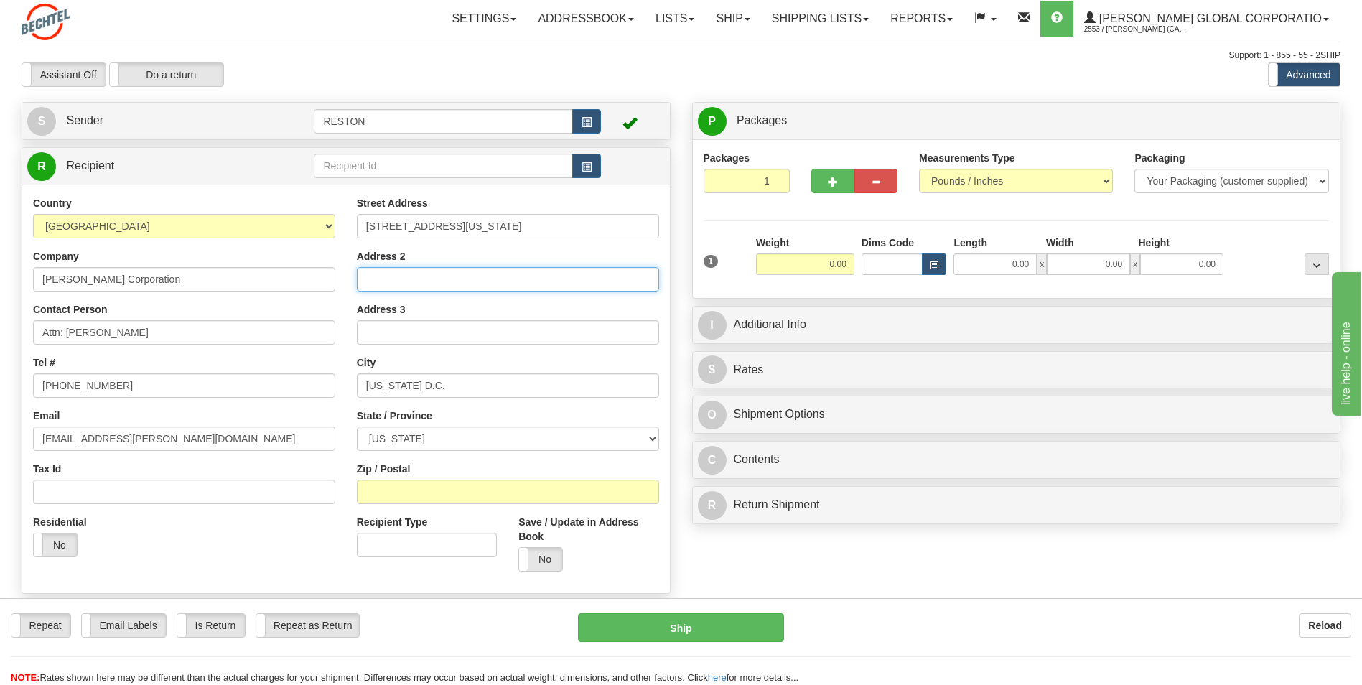
click at [422, 276] on input "Address 2" at bounding box center [508, 279] width 302 height 24
click at [399, 281] on input "Address 2" at bounding box center [508, 279] width 302 height 24
paste input "300 West"
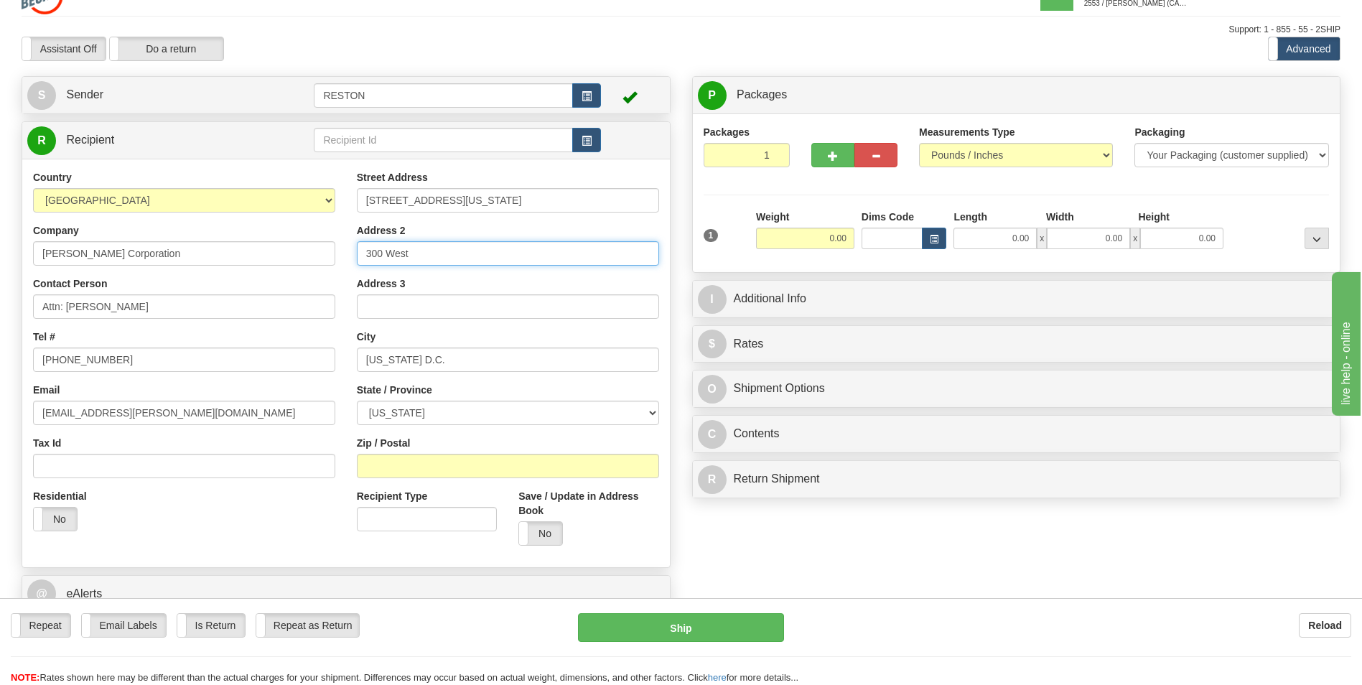
scroll to position [72, 0]
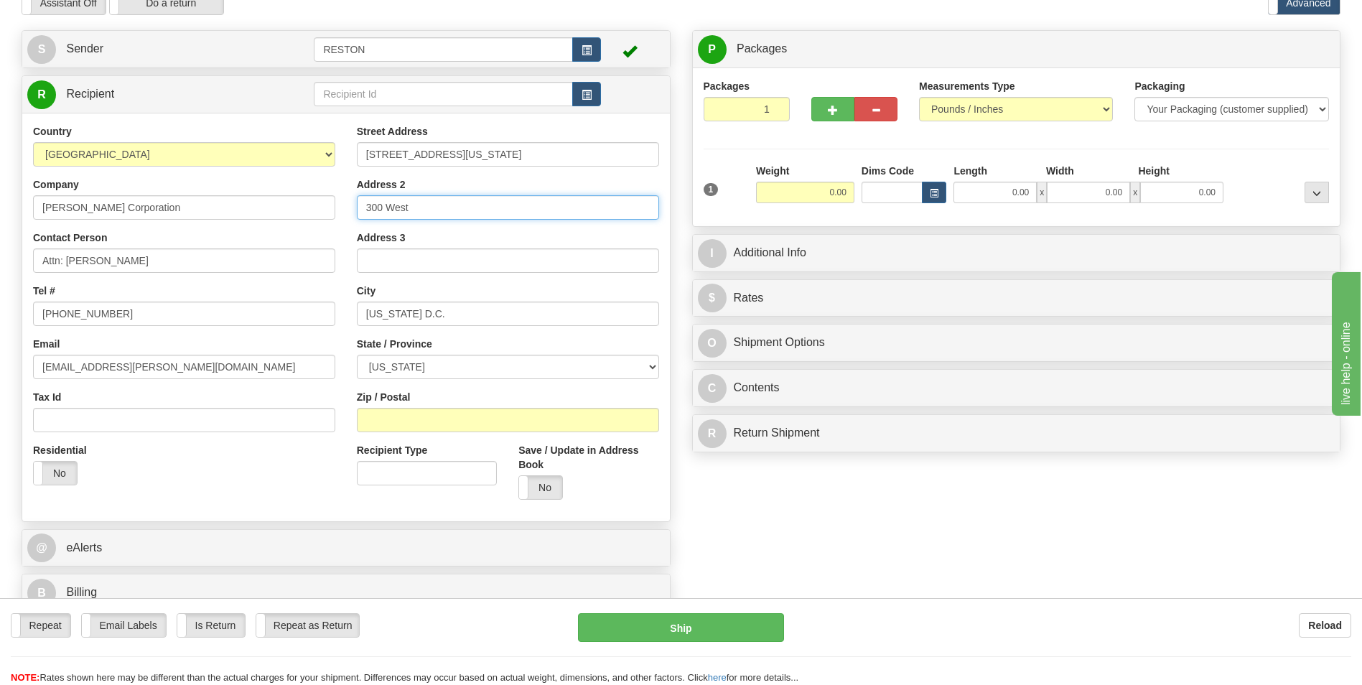
type input "300 West"
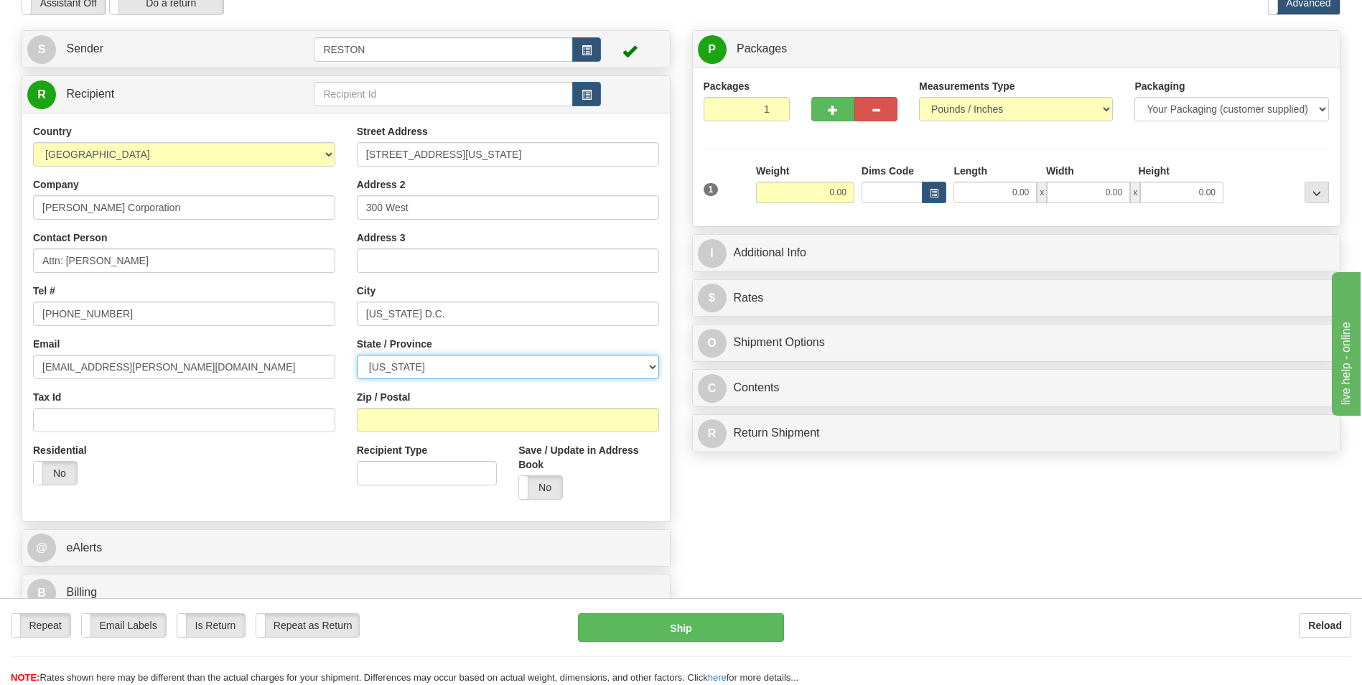
click at [649, 366] on select "ALABAMA ALASKA ARIZONA ARKANSAS Armed Forces America Armed Forces Europe Armed …" at bounding box center [508, 367] width 302 height 24
select select "DC"
click at [357, 355] on select "ALABAMA ALASKA ARIZONA ARKANSAS Armed Forces America Armed Forces Europe Armed …" at bounding box center [508, 367] width 302 height 24
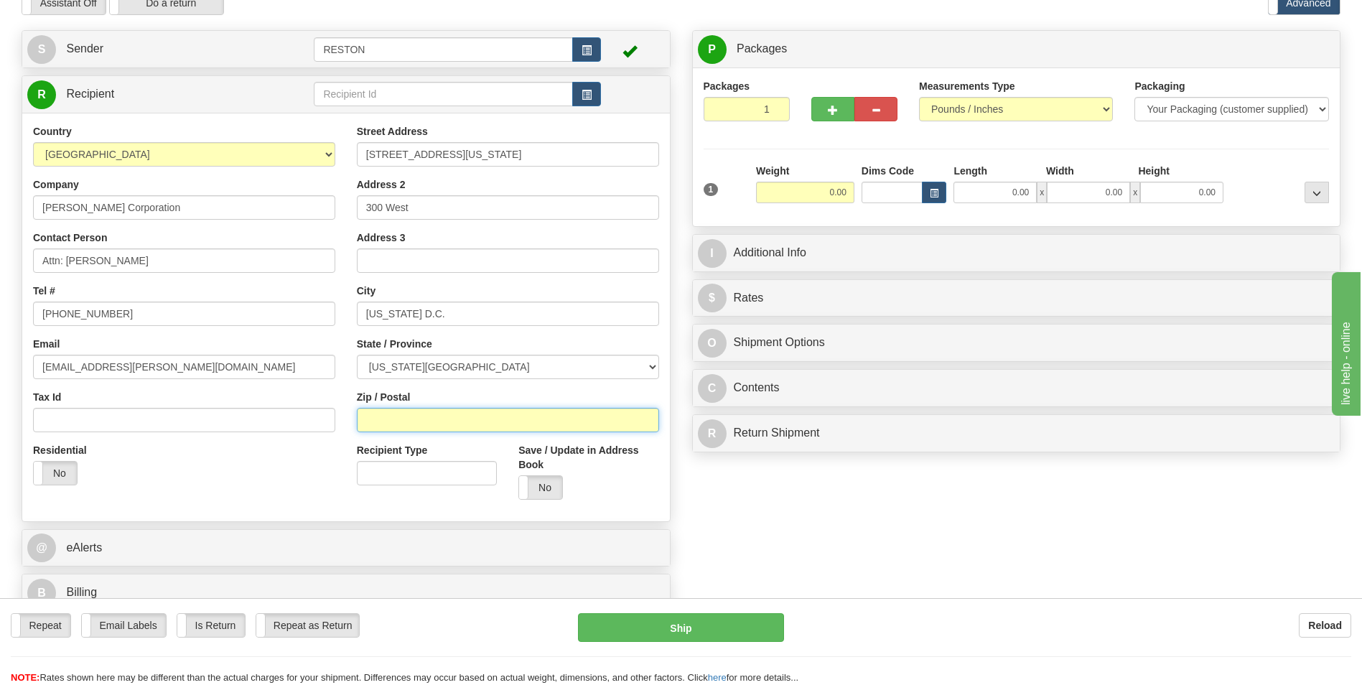
click at [379, 419] on input "Zip / Postal" at bounding box center [508, 420] width 302 height 24
click at [405, 420] on input "Zip / Postal" at bounding box center [508, 420] width 302 height 24
paste input "20037"
type input "20037"
click at [604, 485] on div "Yes No" at bounding box center [589, 487] width 140 height 24
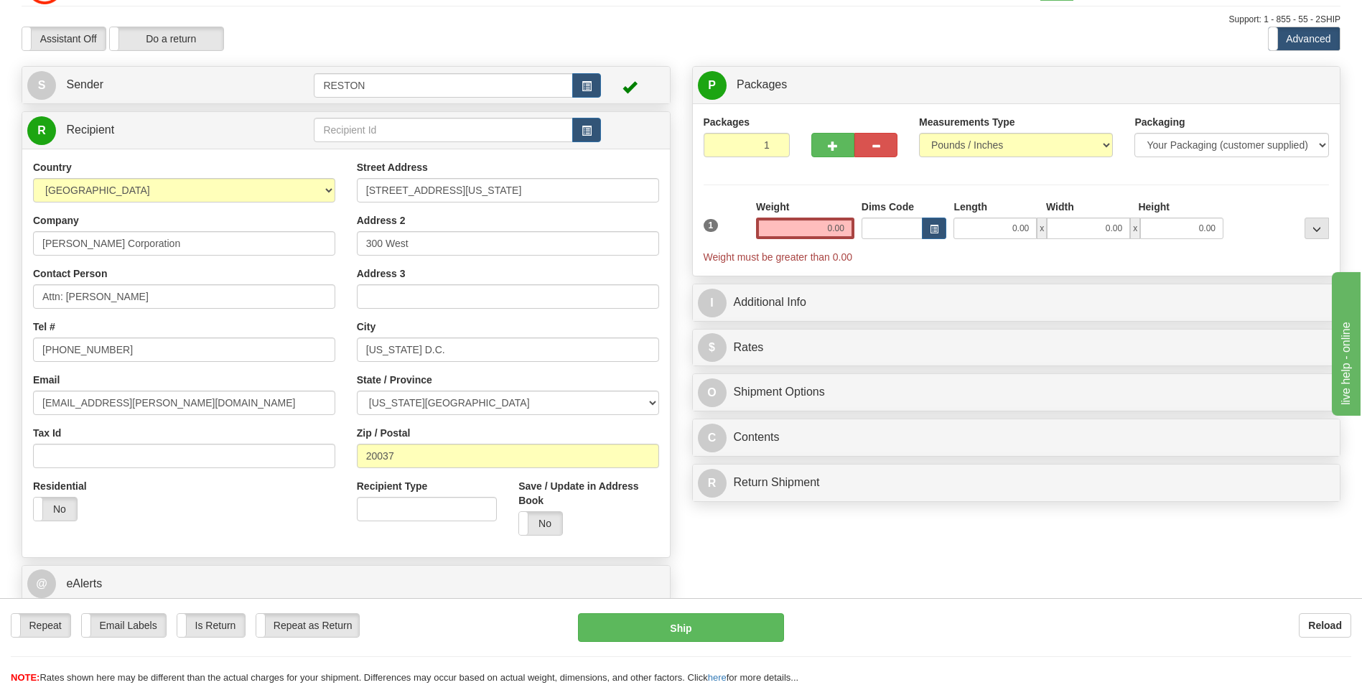
scroll to position [0, 0]
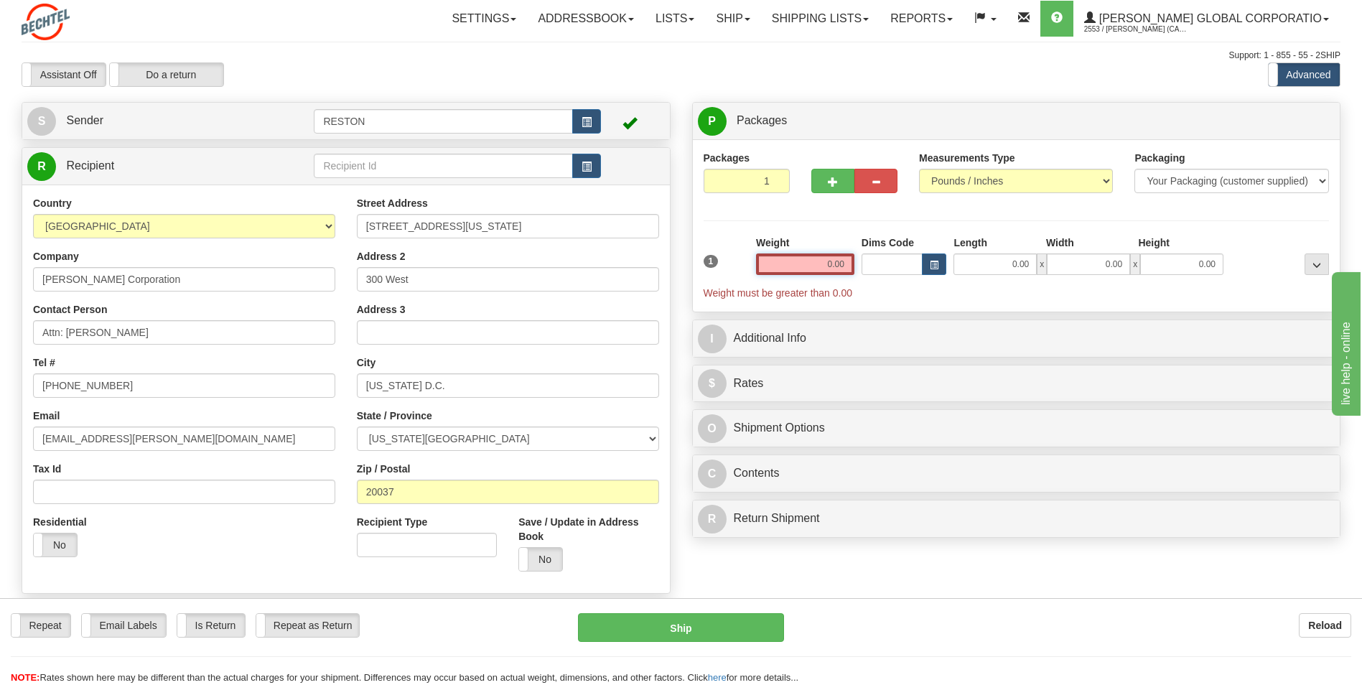
click at [823, 266] on input "0.00" at bounding box center [805, 265] width 98 height 22
type input "0.00"
click at [377, 153] on td at bounding box center [457, 166] width 287 height 29
click at [370, 163] on input "text" at bounding box center [443, 166] width 259 height 24
type input "WDC Mailroom"
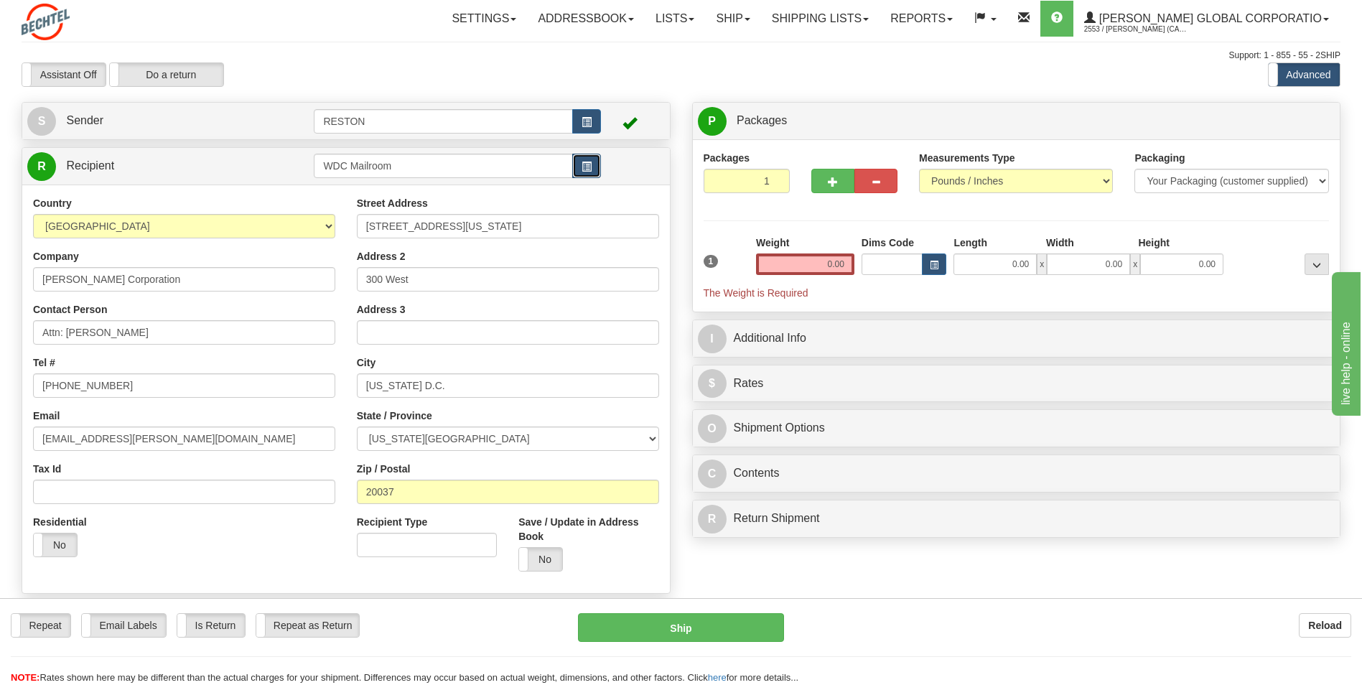
click at [585, 175] on button "button" at bounding box center [586, 166] width 29 height 24
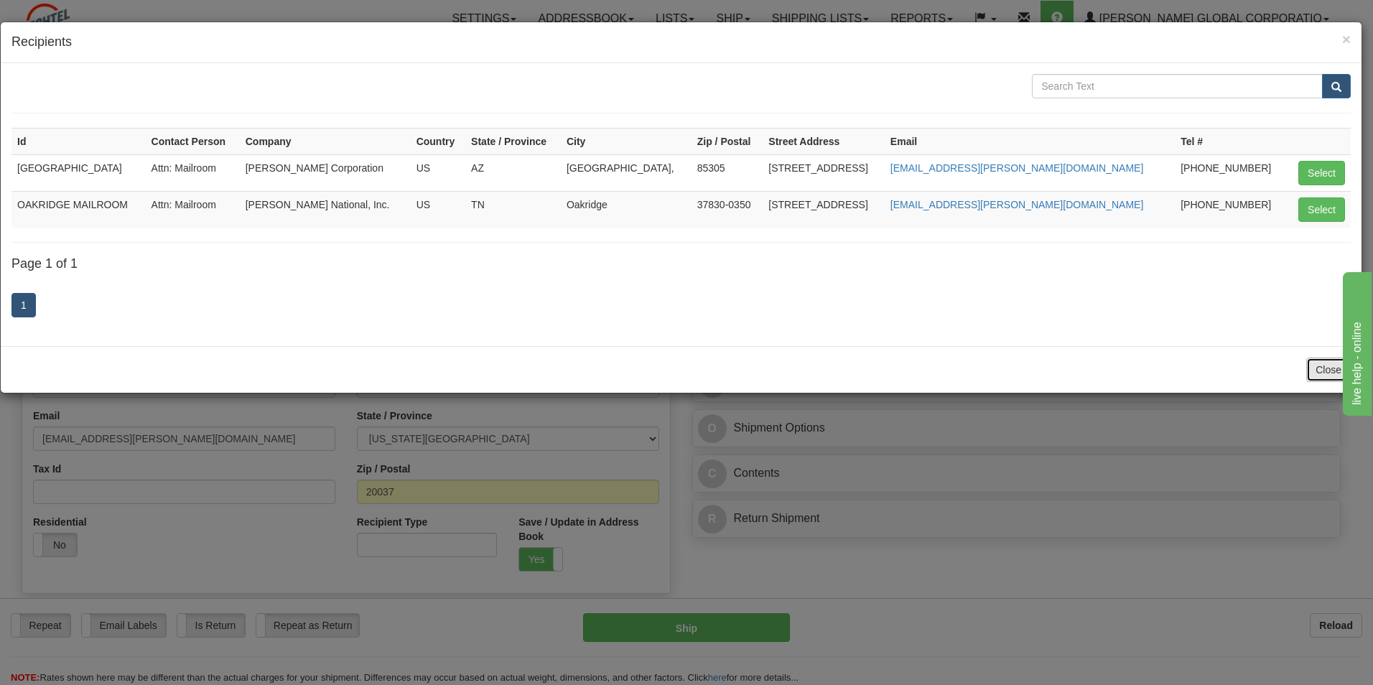
click at [1330, 376] on button "Close" at bounding box center [1328, 370] width 45 height 24
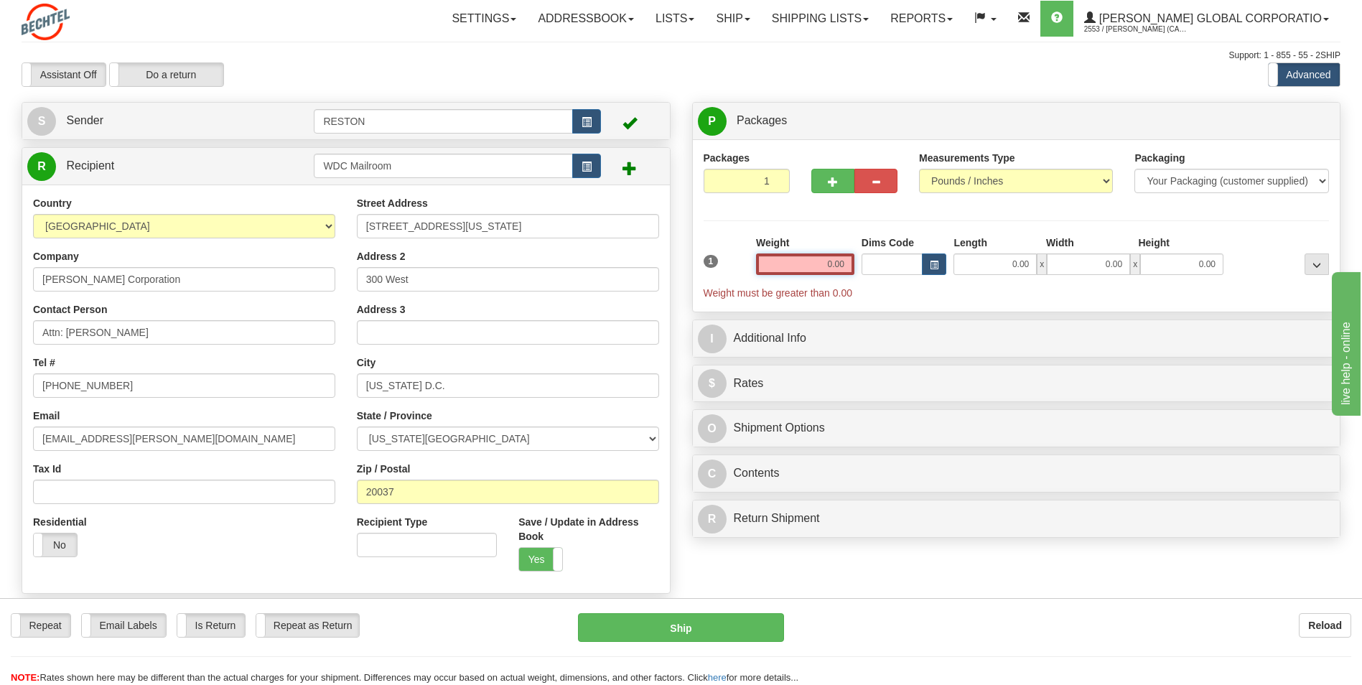
drag, startPoint x: 827, startPoint y: 264, endPoint x: 855, endPoint y: 261, distance: 28.9
click at [855, 261] on div "Weight 0.00" at bounding box center [806, 261] width 106 height 50
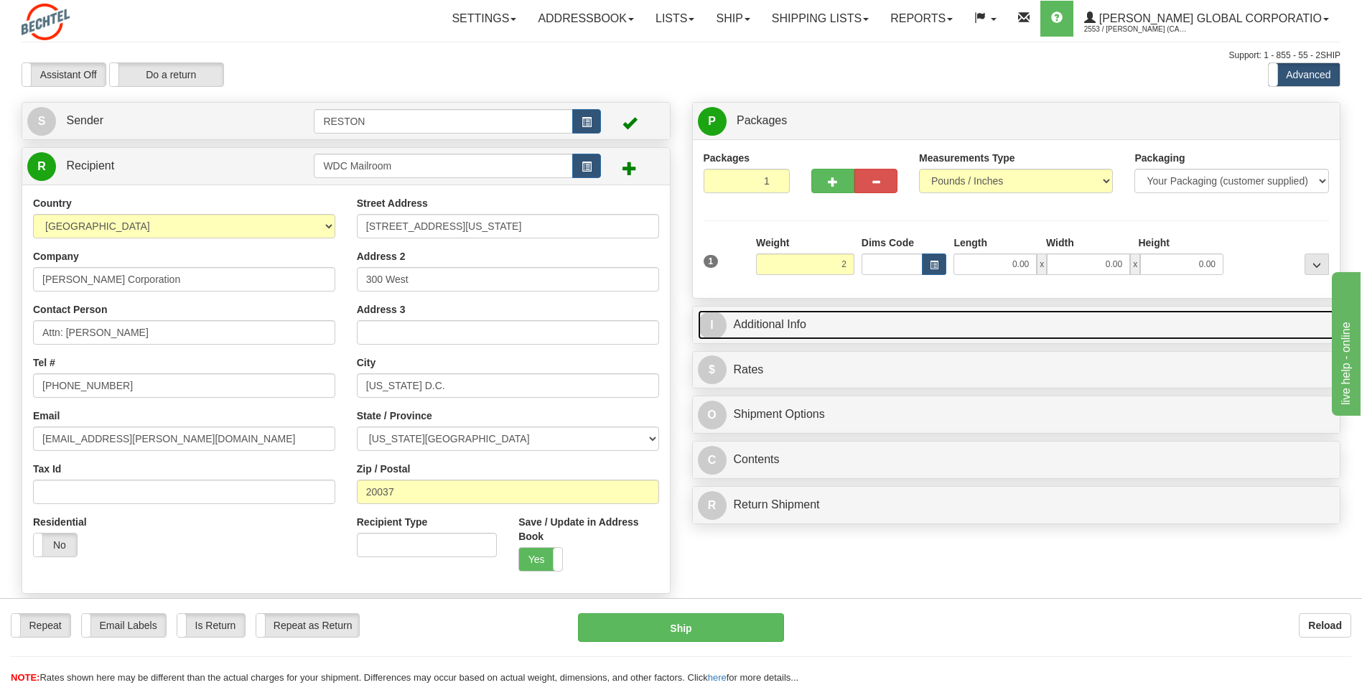
type input "2.00"
click at [825, 323] on link "I Additional Info" at bounding box center [1017, 324] width 638 height 29
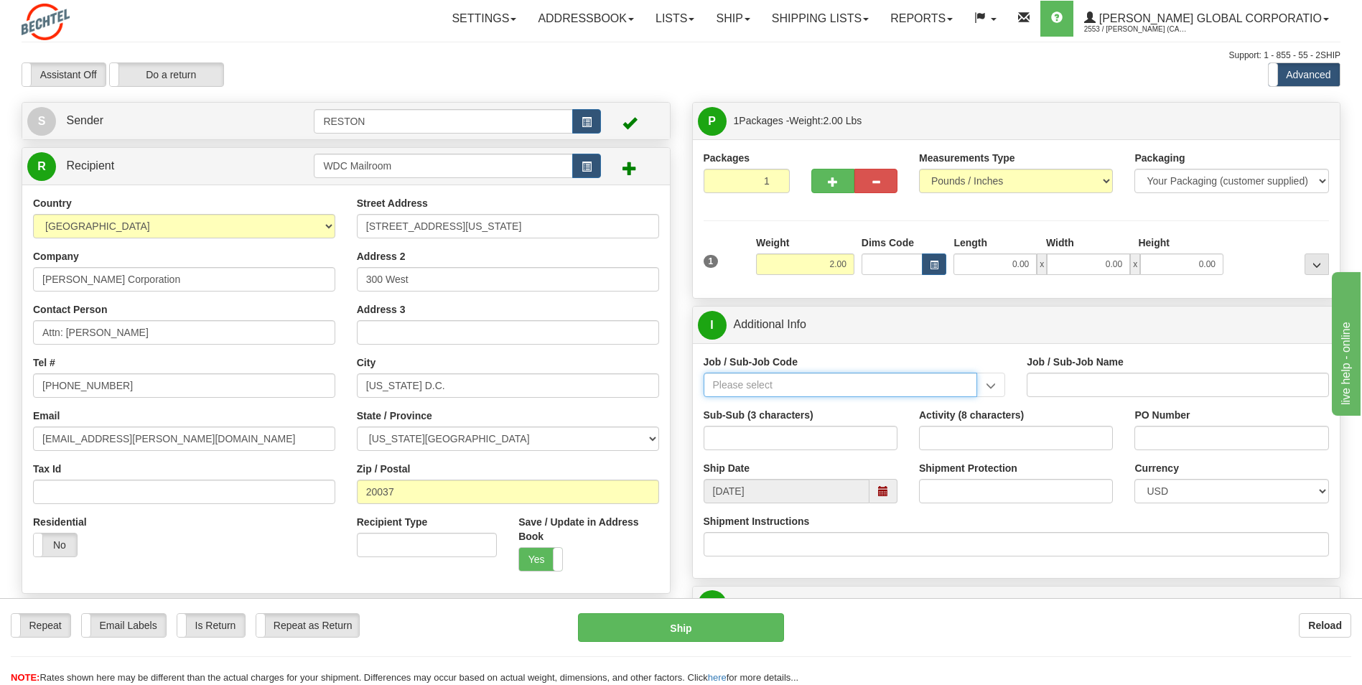
click at [754, 384] on input "Job / Sub-Job Code" at bounding box center [841, 385] width 274 height 24
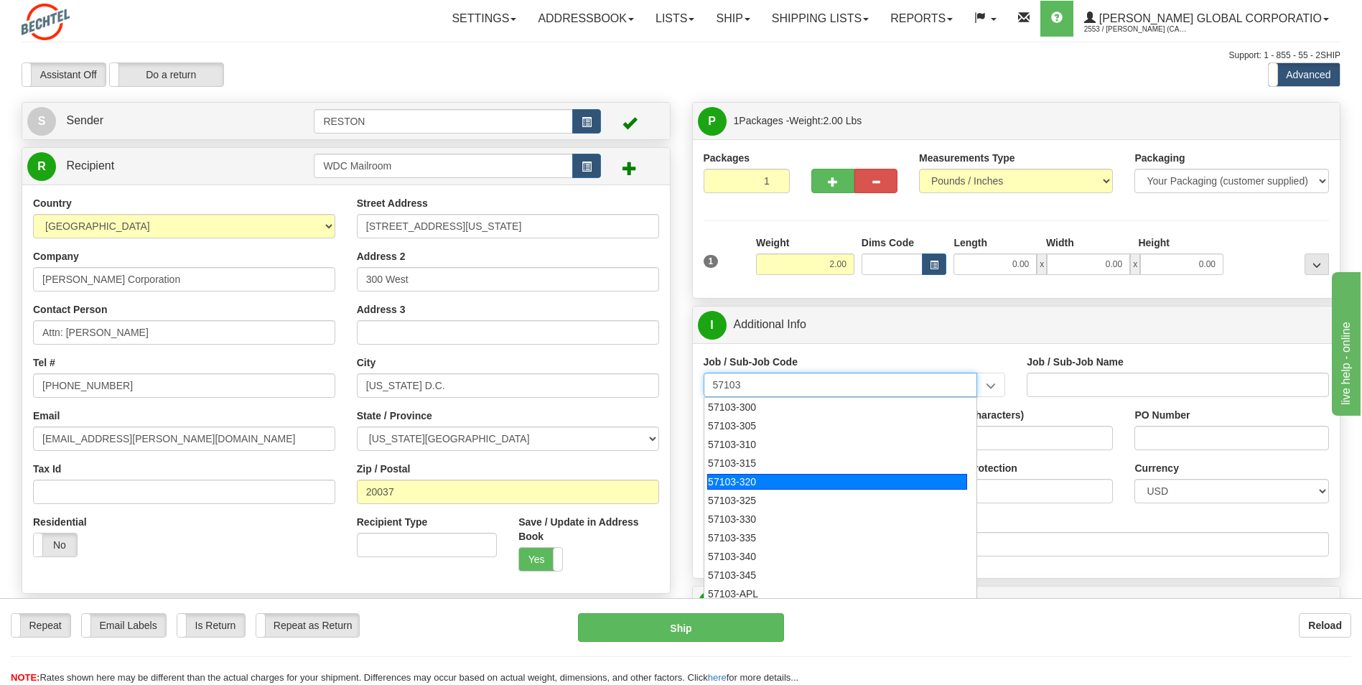
click at [743, 480] on div "57103-320" at bounding box center [837, 482] width 260 height 16
type input "57103-320"
type input "RESTON RO1 TIER 3-FACIL MGMT - MAIL OPERATIONS"
type input "57103-320"
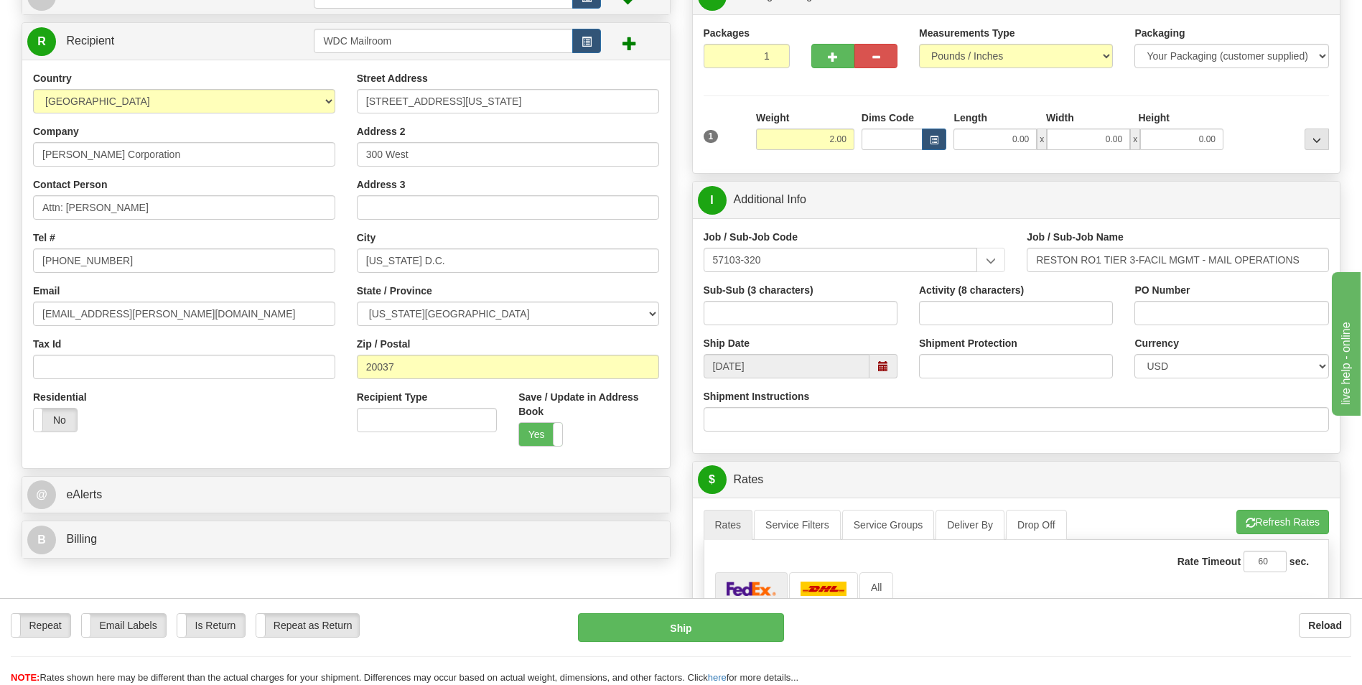
scroll to position [144, 0]
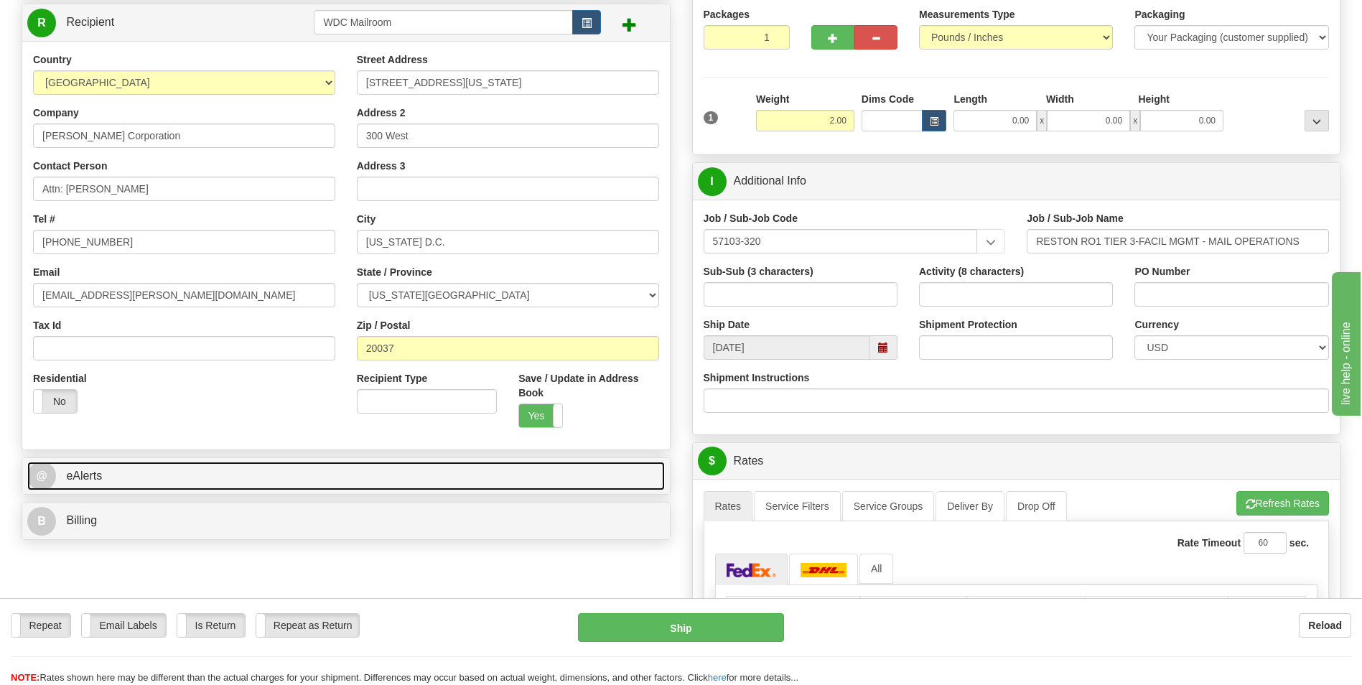
click at [149, 475] on link "@ eAlerts" at bounding box center [346, 476] width 638 height 29
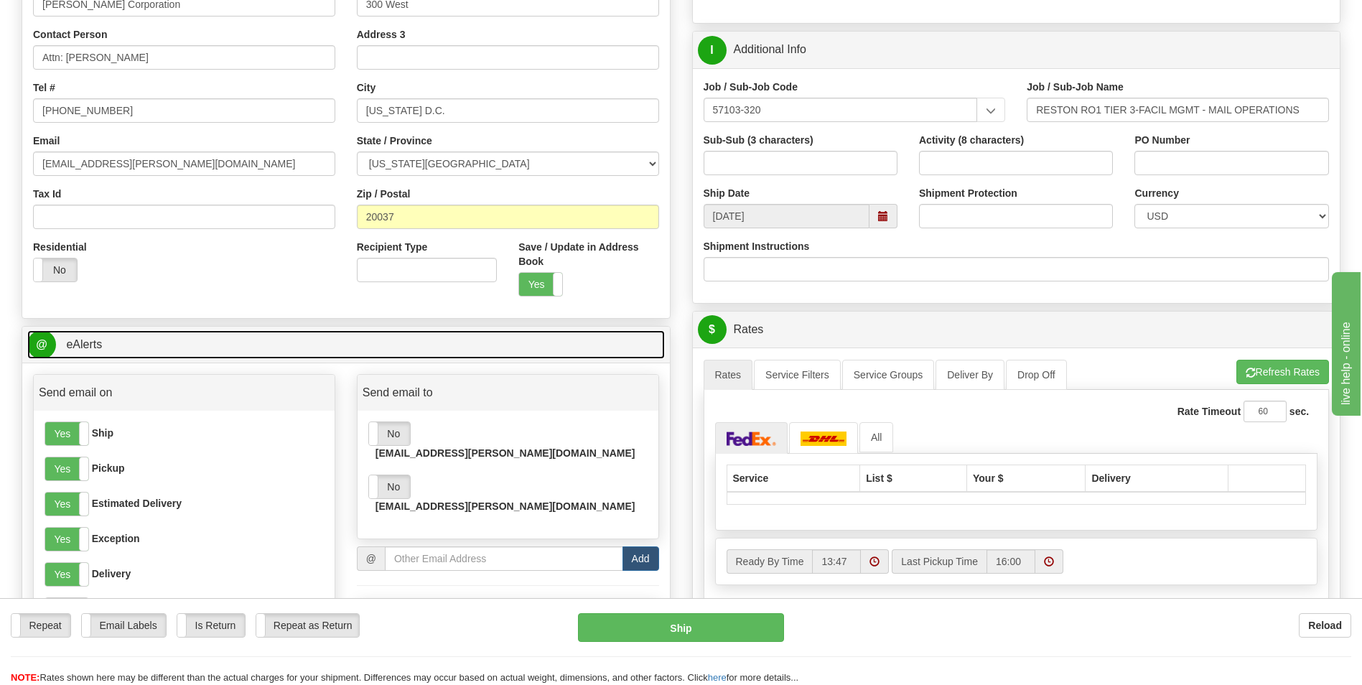
scroll to position [287, 0]
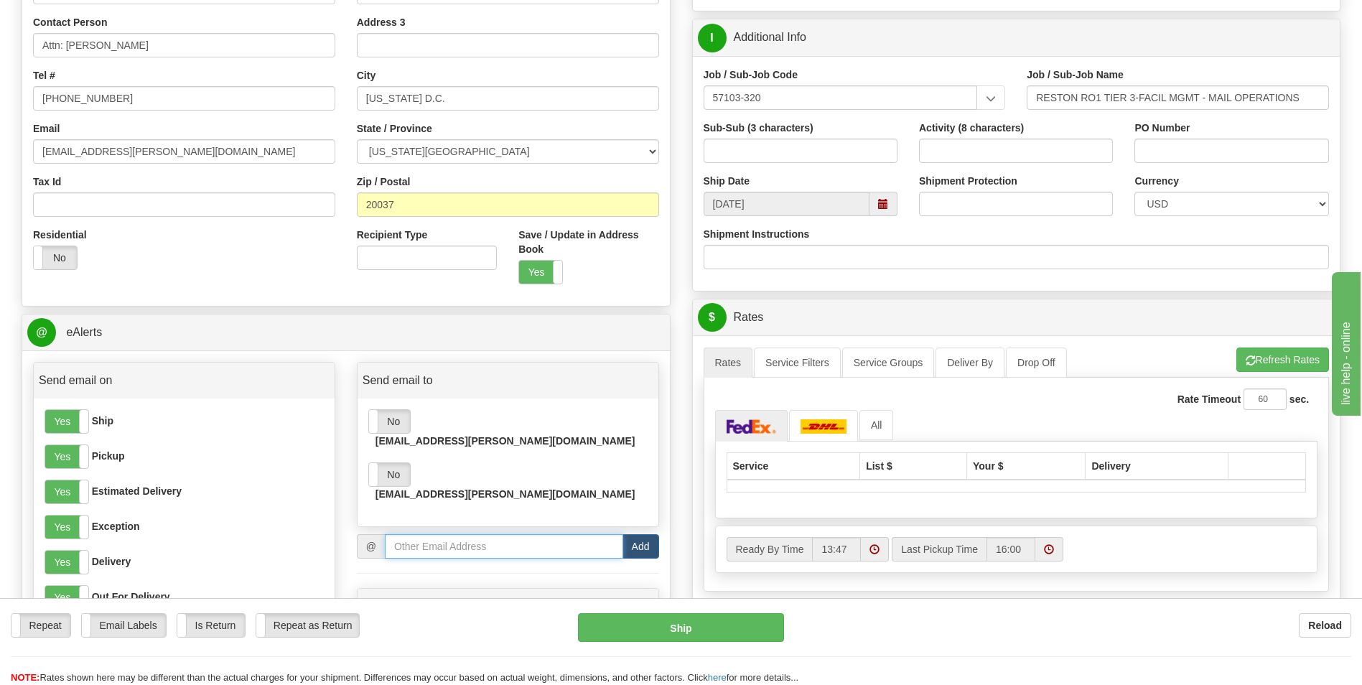
click at [402, 534] on input "email" at bounding box center [504, 546] width 238 height 24
click at [401, 534] on input "email" at bounding box center [504, 546] width 238 height 24
paste input "mserrest@bechtel.com"
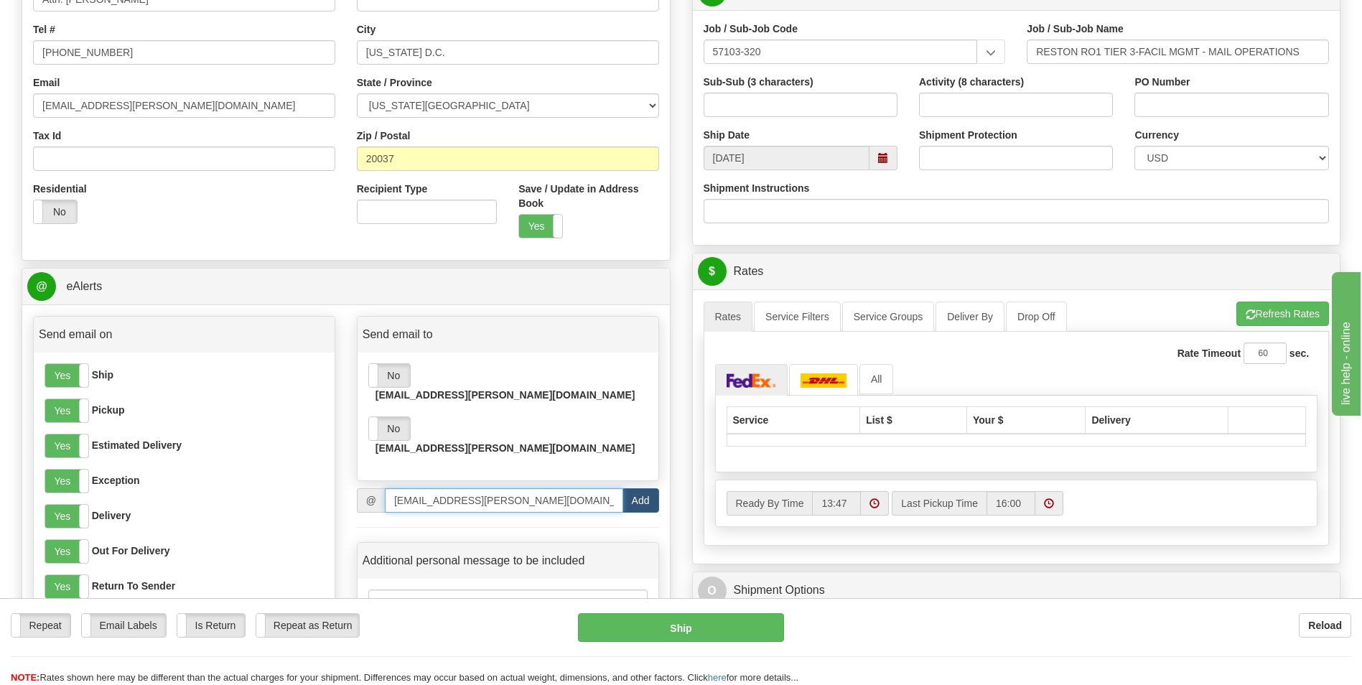
scroll to position [359, 0]
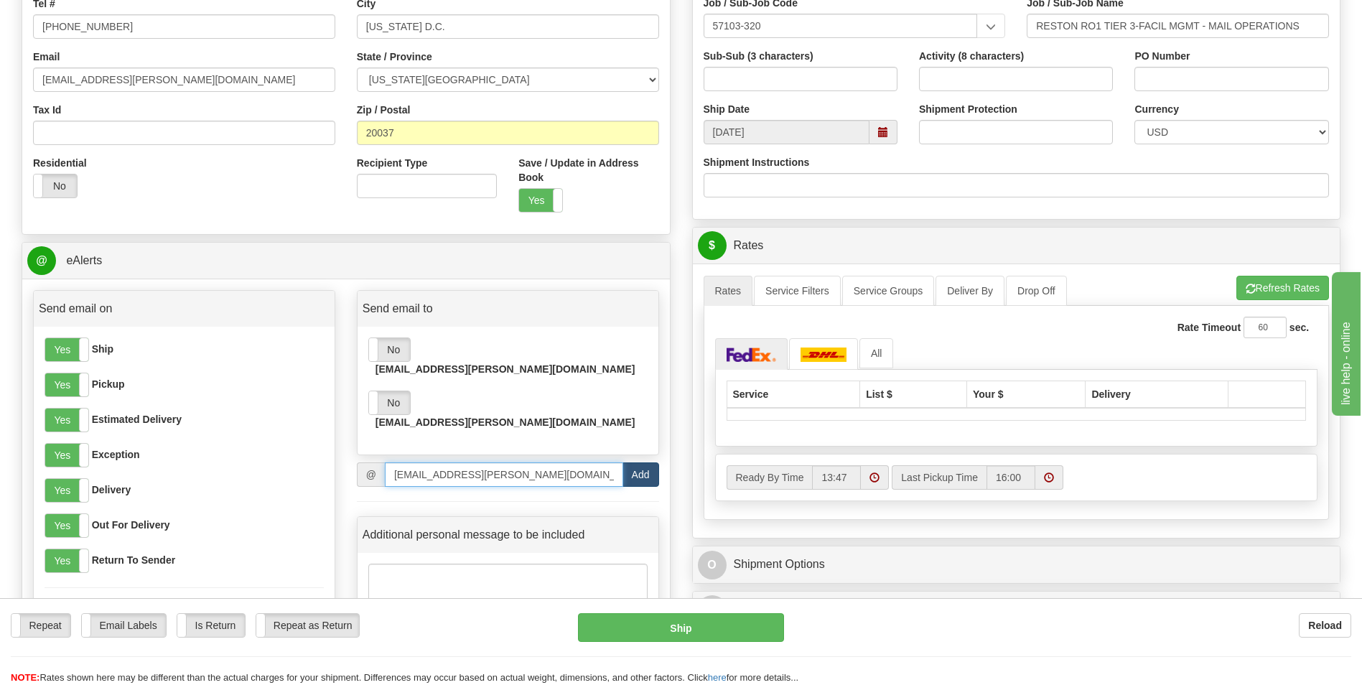
type input "mserrest@bechtel.com"
click at [636, 463] on button "Add" at bounding box center [641, 475] width 37 height 24
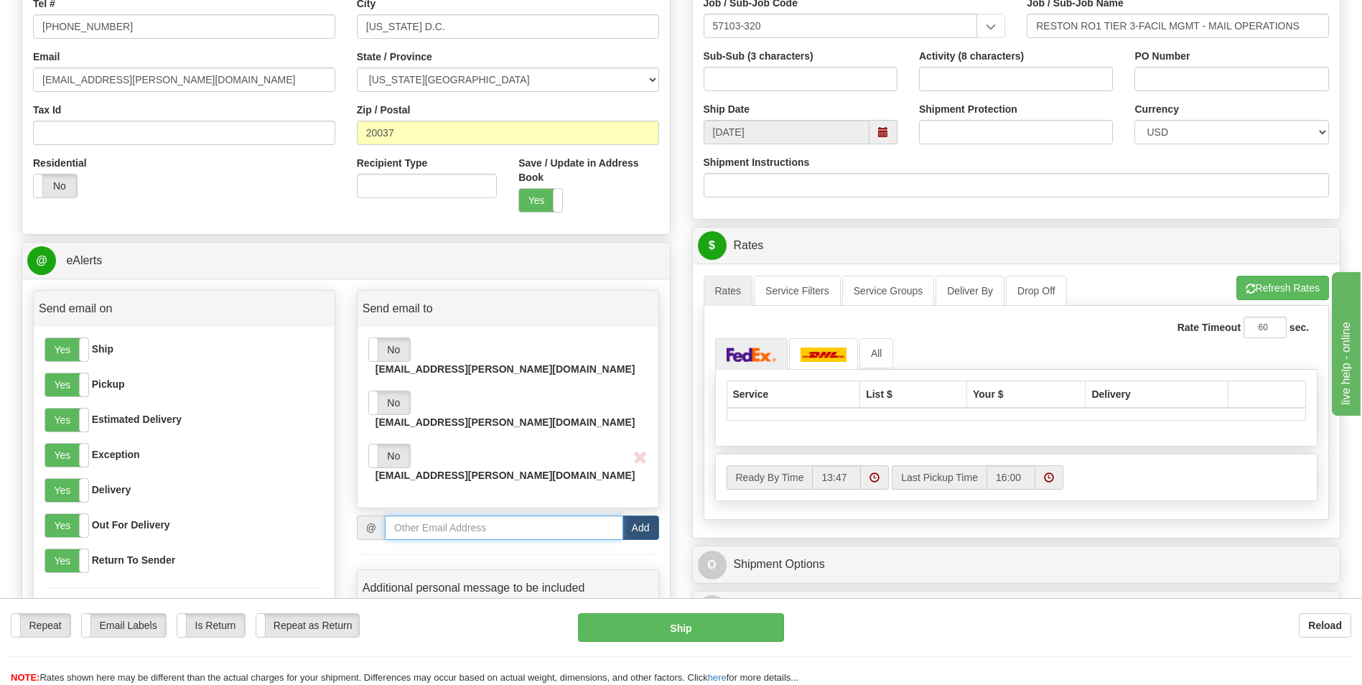
click at [400, 516] on input "email" at bounding box center [504, 528] width 238 height 24
click at [390, 445] on label "No" at bounding box center [389, 456] width 41 height 23
click at [1288, 293] on button "Refresh Rates" at bounding box center [1283, 288] width 93 height 24
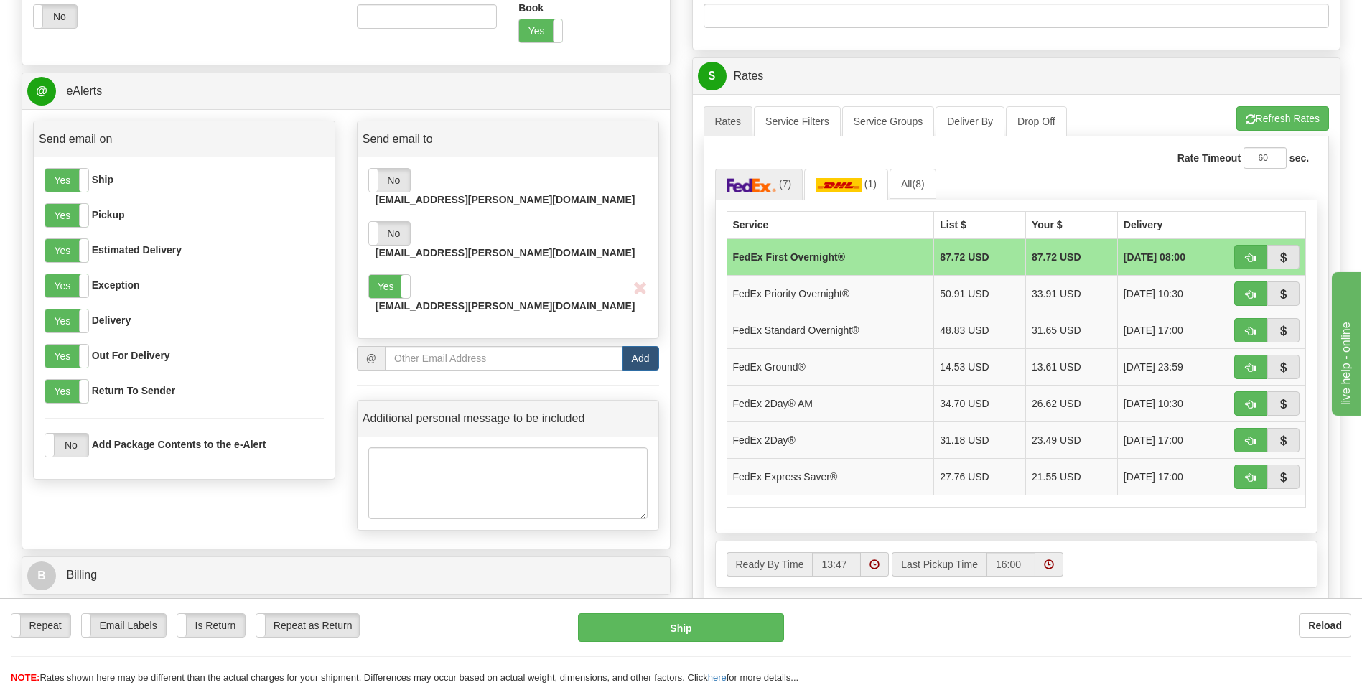
scroll to position [575, 0]
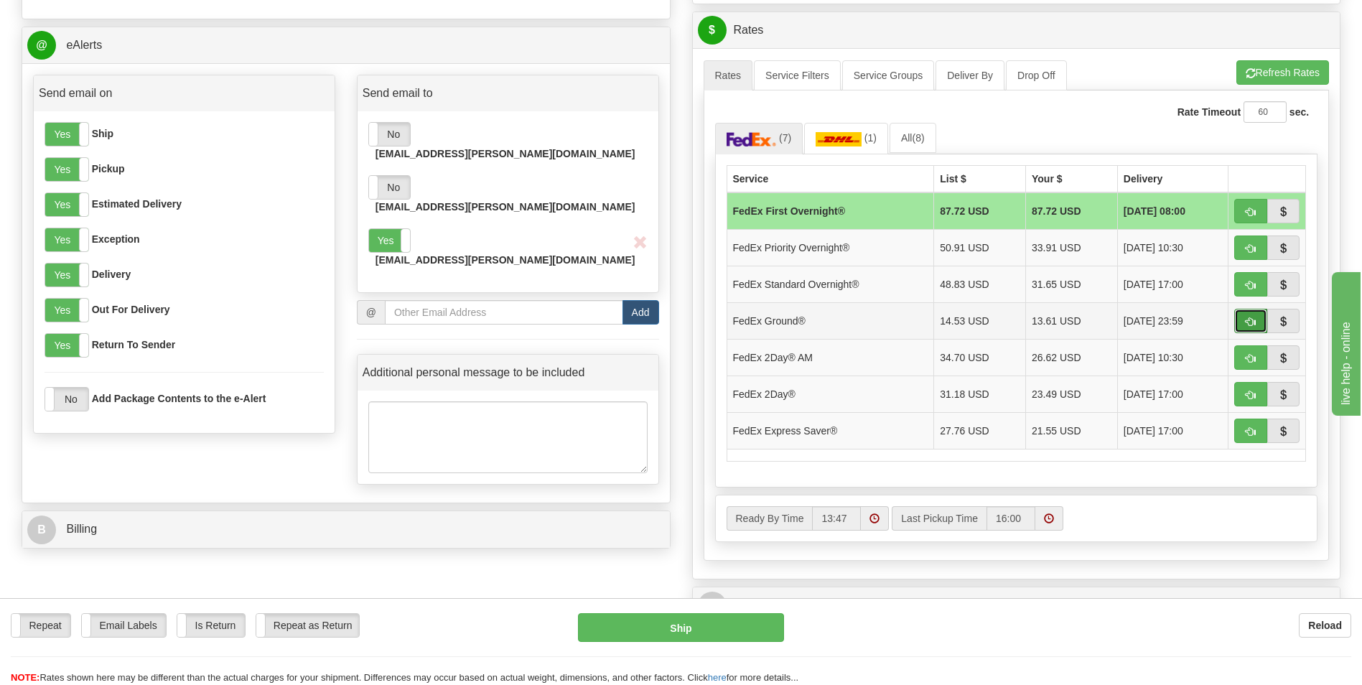
click at [1251, 320] on span "button" at bounding box center [1251, 321] width 10 height 9
type input "92"
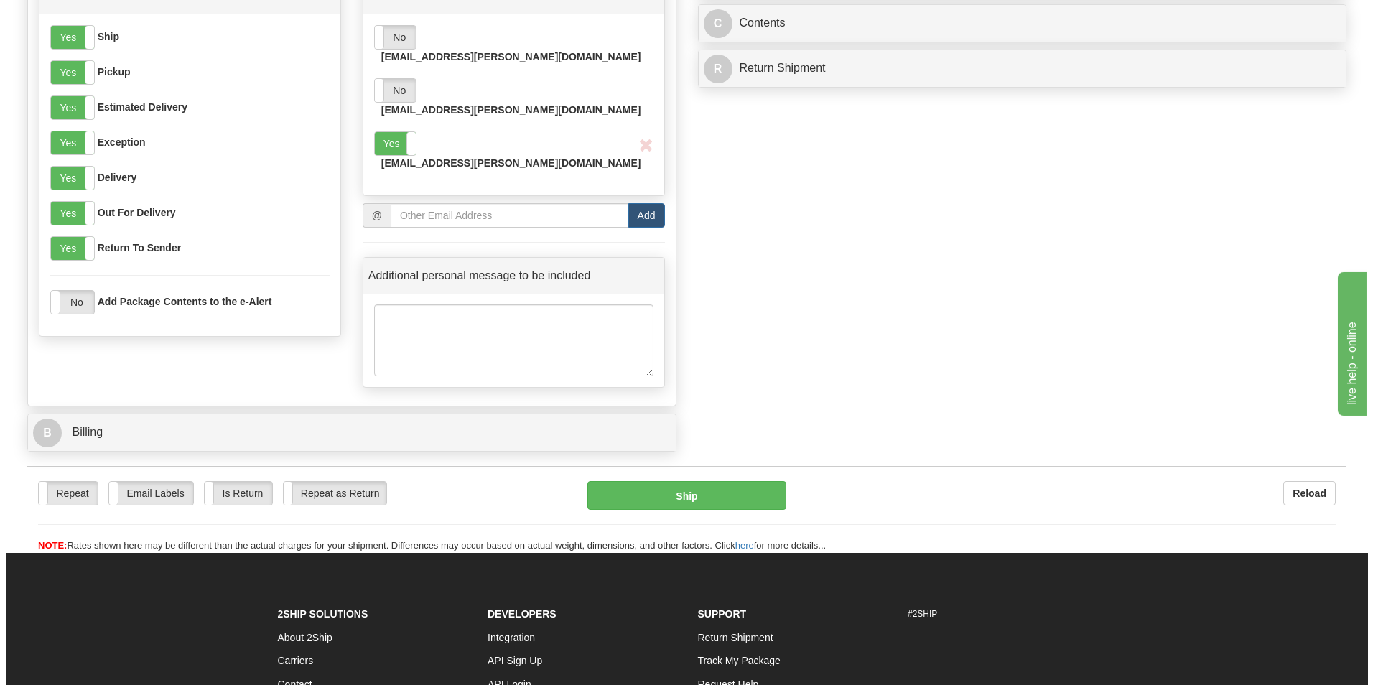
scroll to position [646, 0]
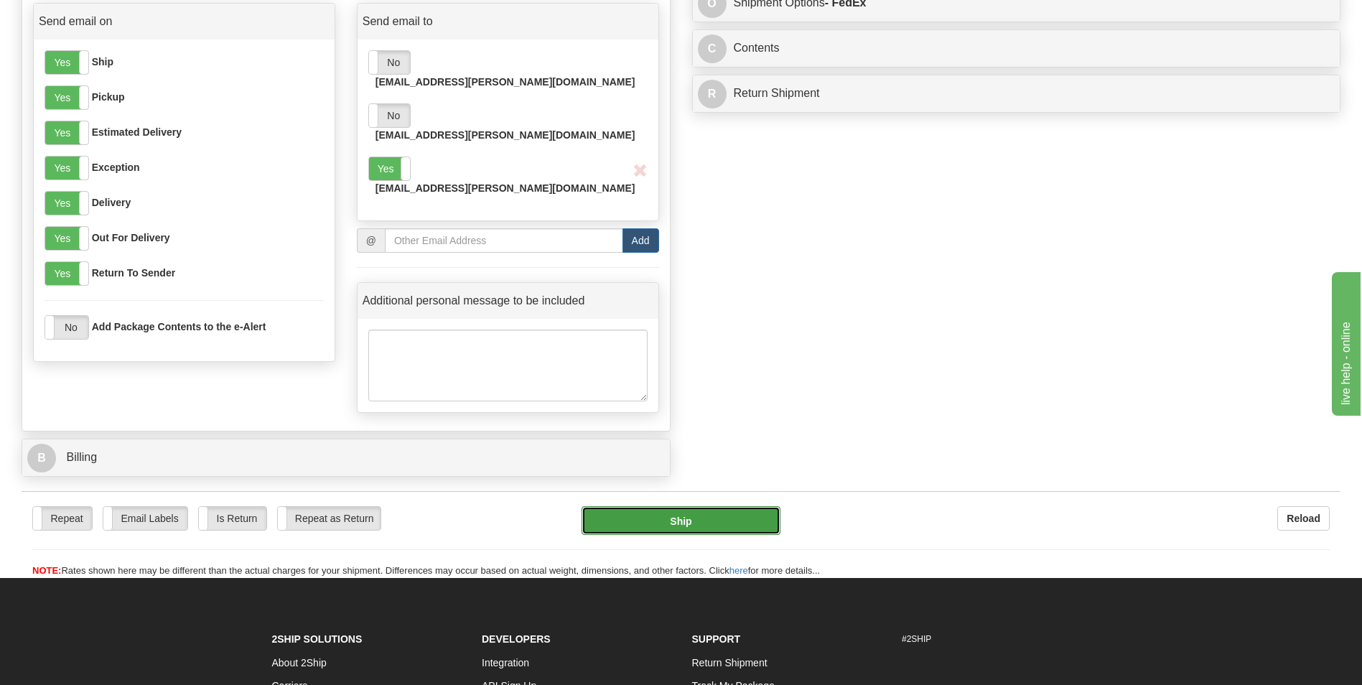
click at [707, 506] on button "Ship" at bounding box center [681, 520] width 198 height 29
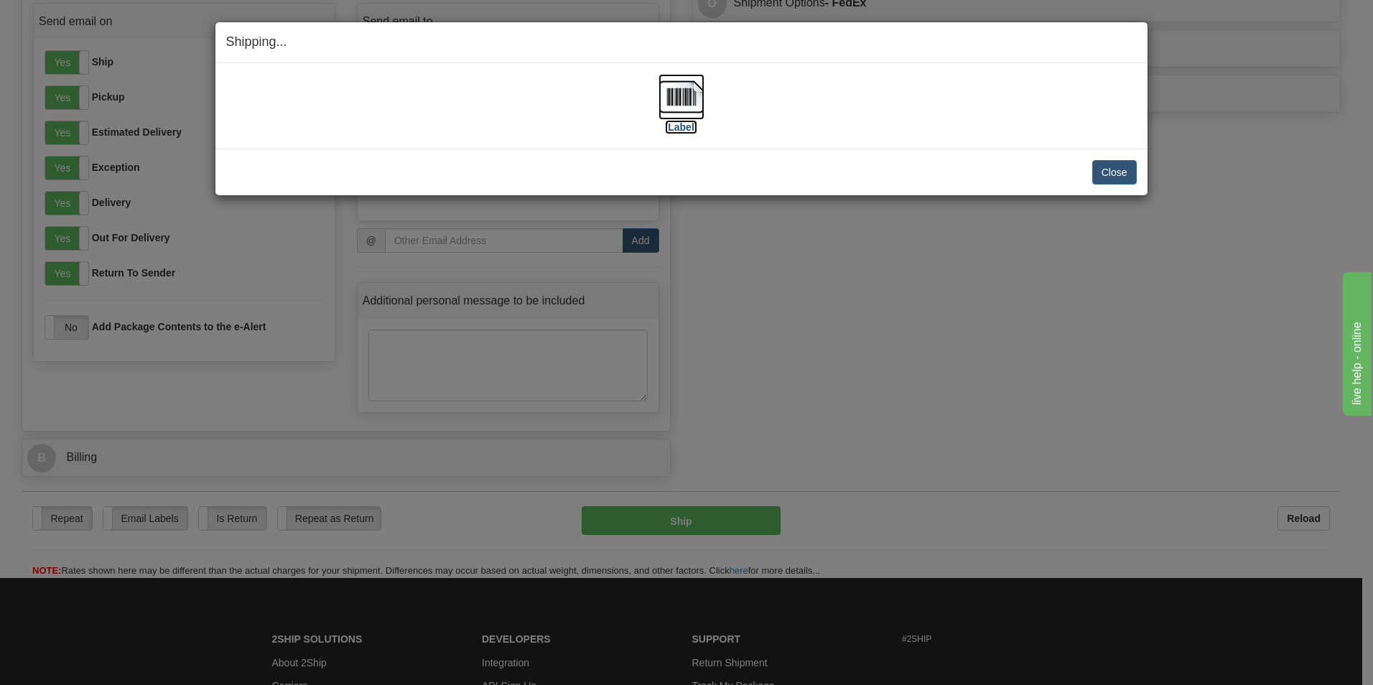
click at [687, 100] on img at bounding box center [682, 97] width 46 height 46
click at [1100, 175] on button "Close" at bounding box center [1114, 172] width 45 height 24
